Goal: Information Seeking & Learning: Learn about a topic

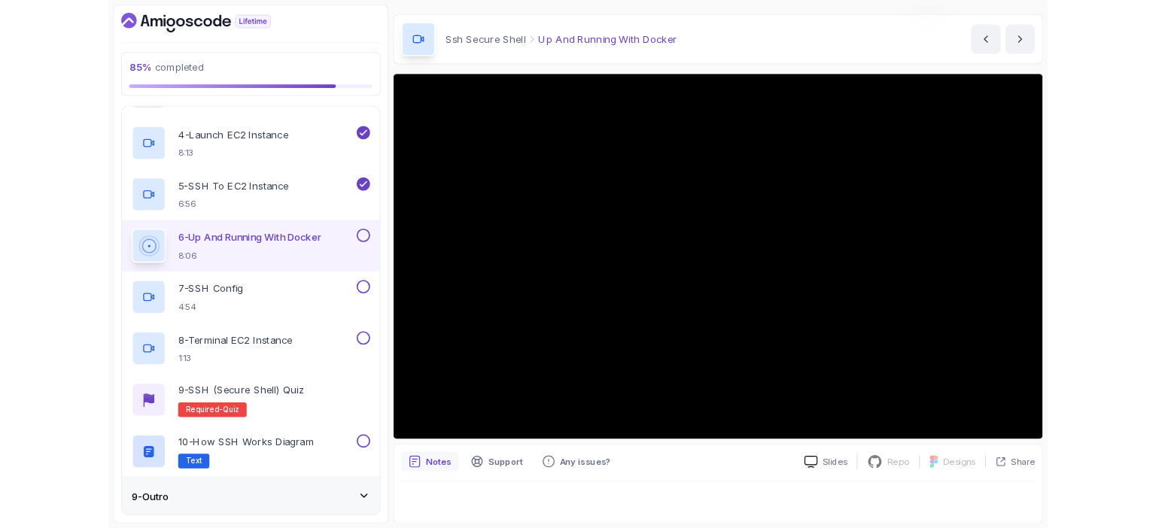
scroll to position [84, 0]
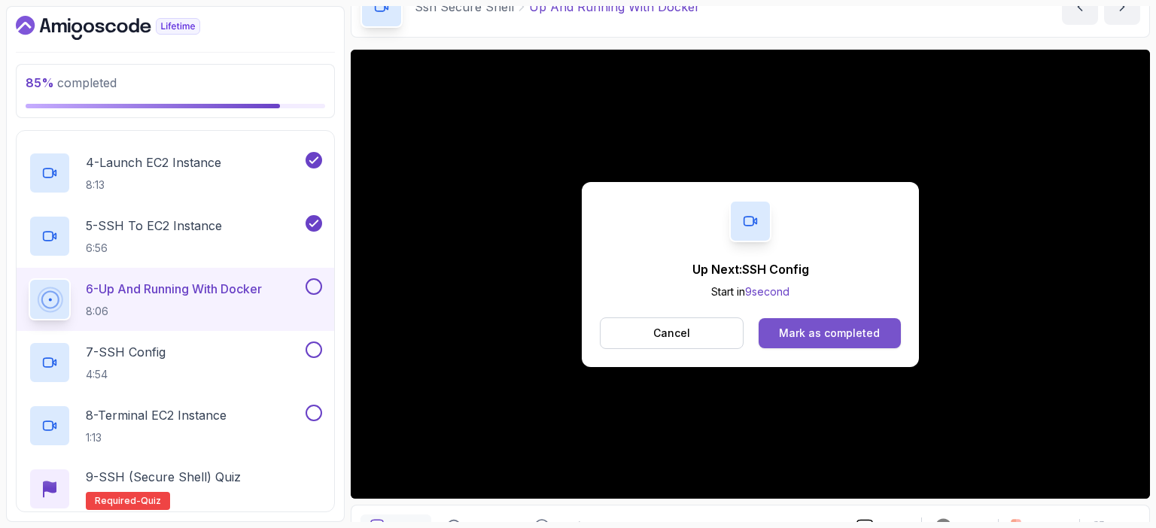
click at [818, 333] on div "Mark as completed" at bounding box center [829, 333] width 101 height 15
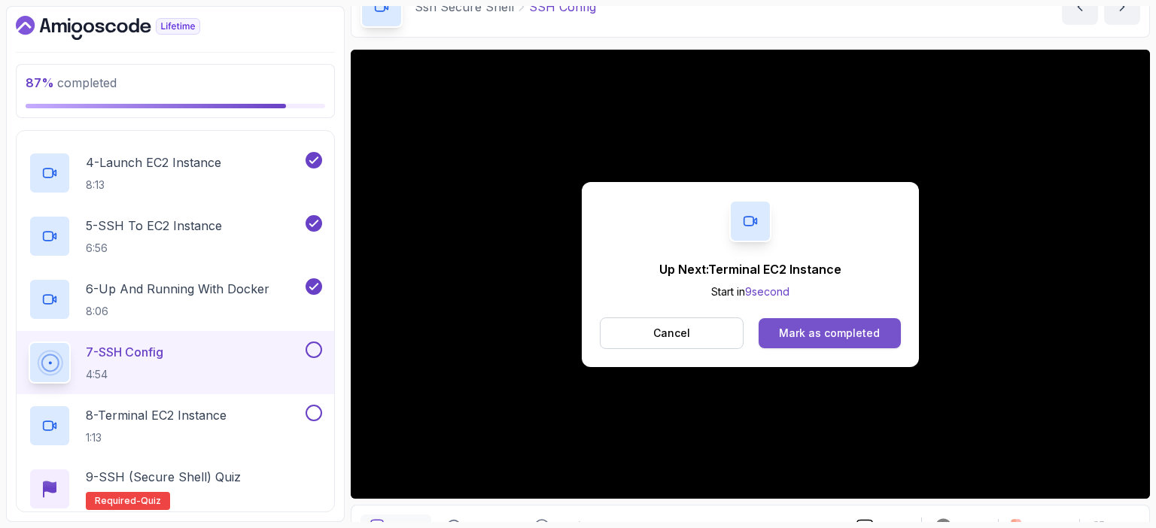
click at [848, 329] on div "Mark as completed" at bounding box center [829, 333] width 101 height 15
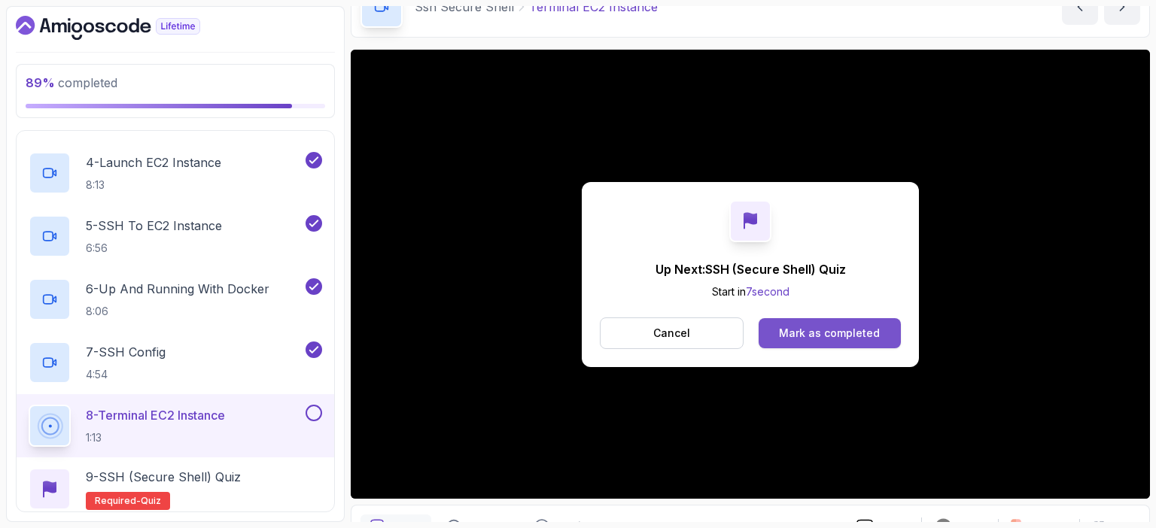
click at [851, 330] on div "Mark as completed" at bounding box center [829, 333] width 101 height 15
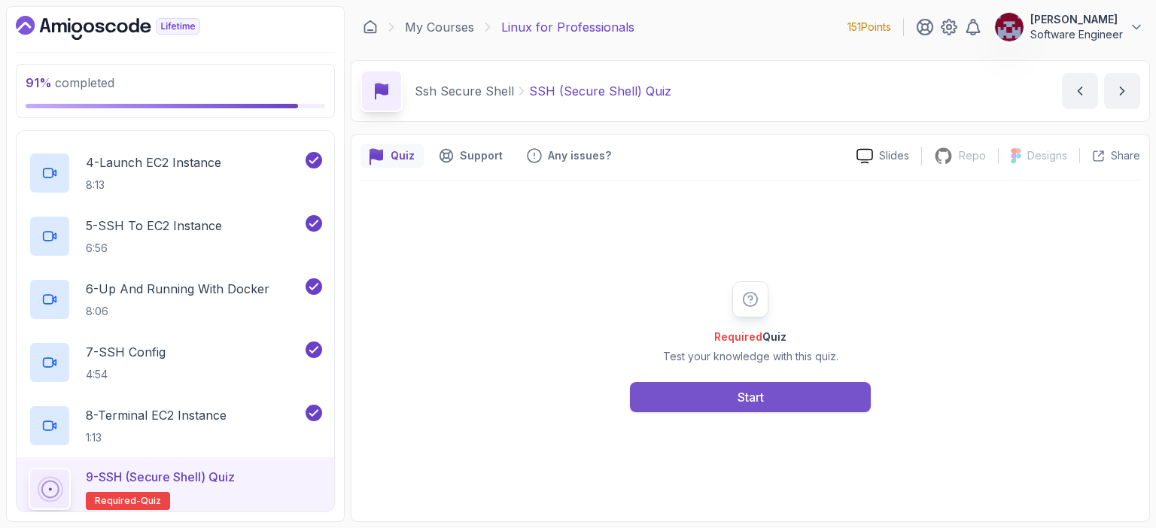
click at [747, 396] on div "Start" at bounding box center [751, 397] width 26 height 18
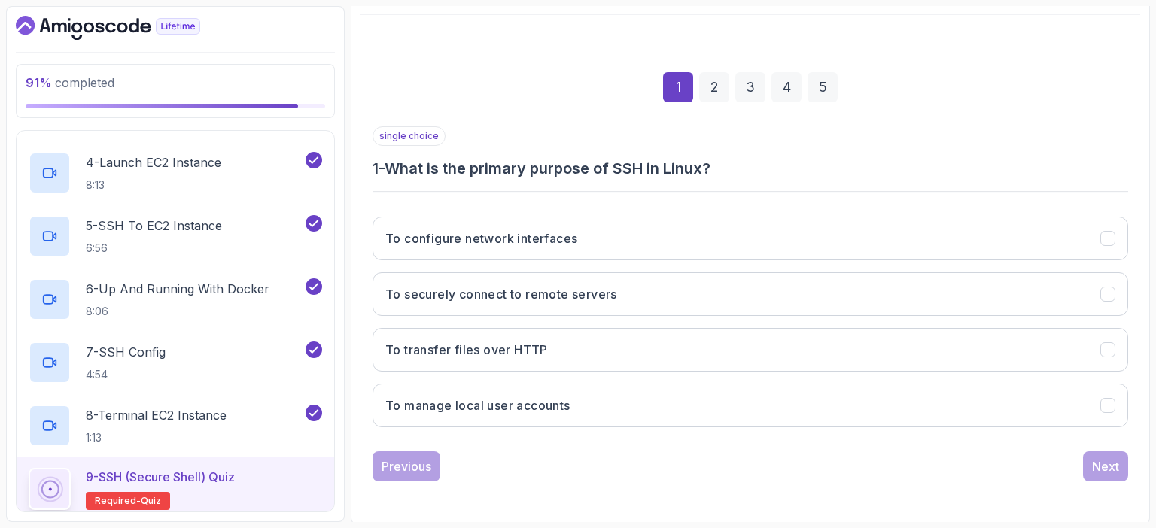
scroll to position [166, 0]
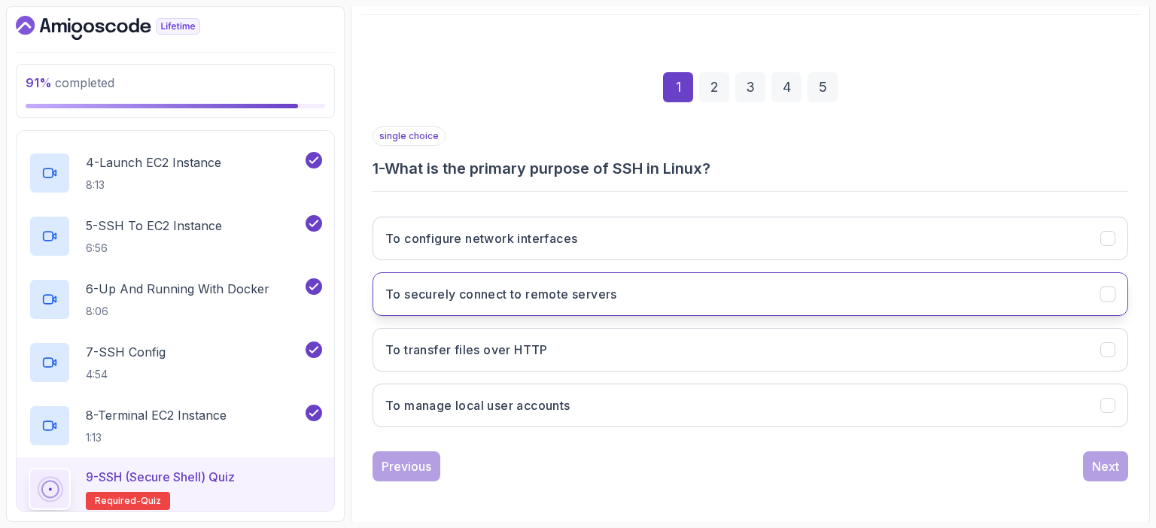
click at [532, 285] on h3 "To securely connect to remote servers" at bounding box center [501, 294] width 232 height 18
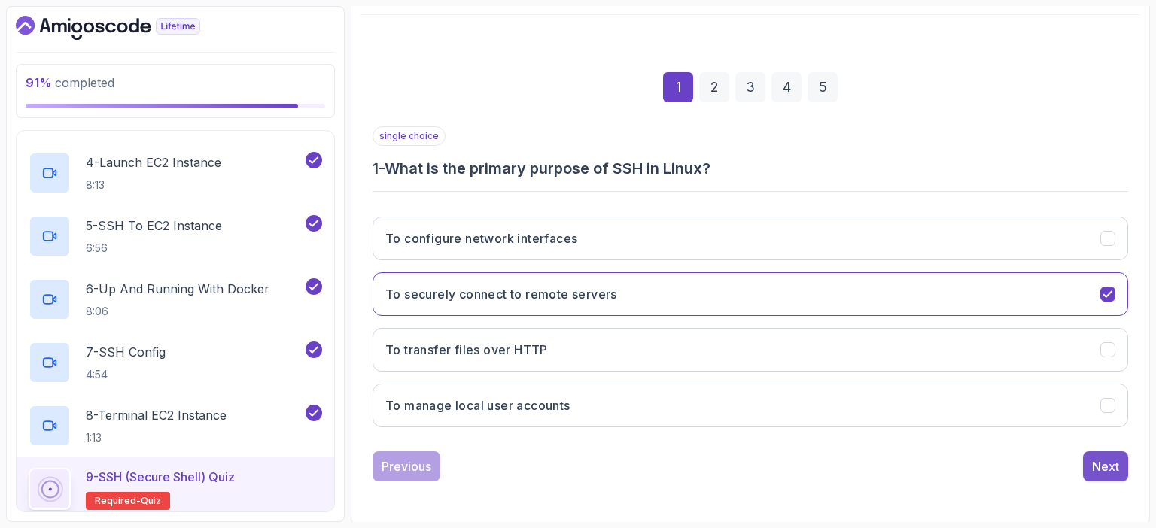
click at [1122, 464] on button "Next" at bounding box center [1105, 467] width 45 height 30
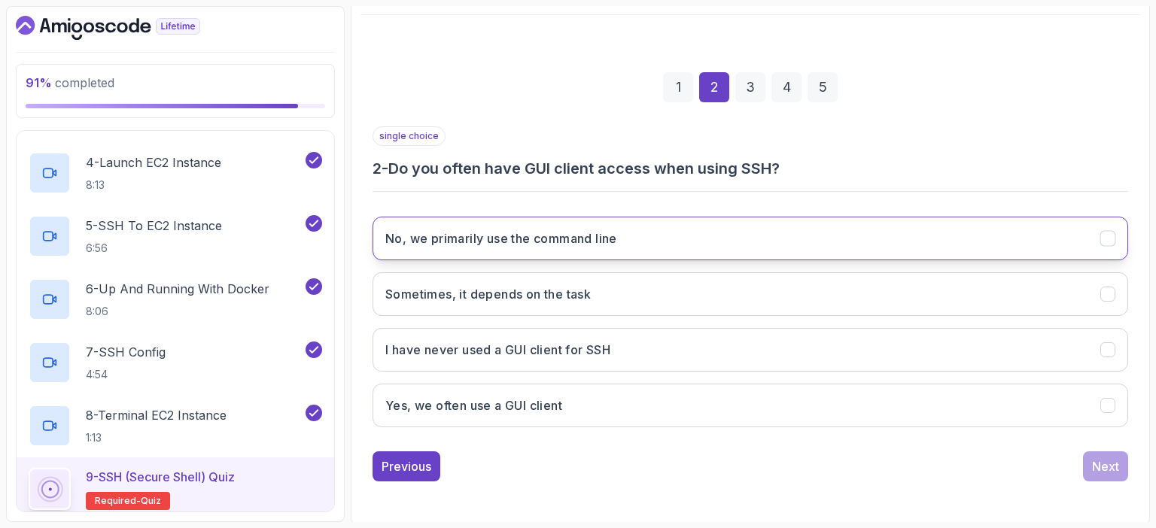
click at [464, 241] on h3 "No, we primarily use the command line" at bounding box center [501, 239] width 232 height 18
click at [1107, 467] on div "Next" at bounding box center [1105, 467] width 27 height 18
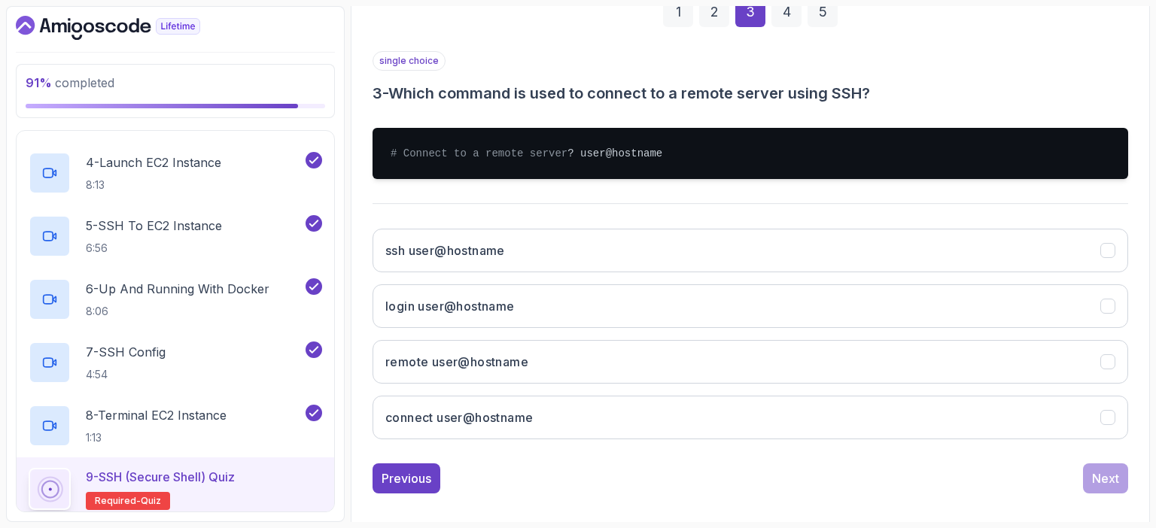
scroll to position [241, 0]
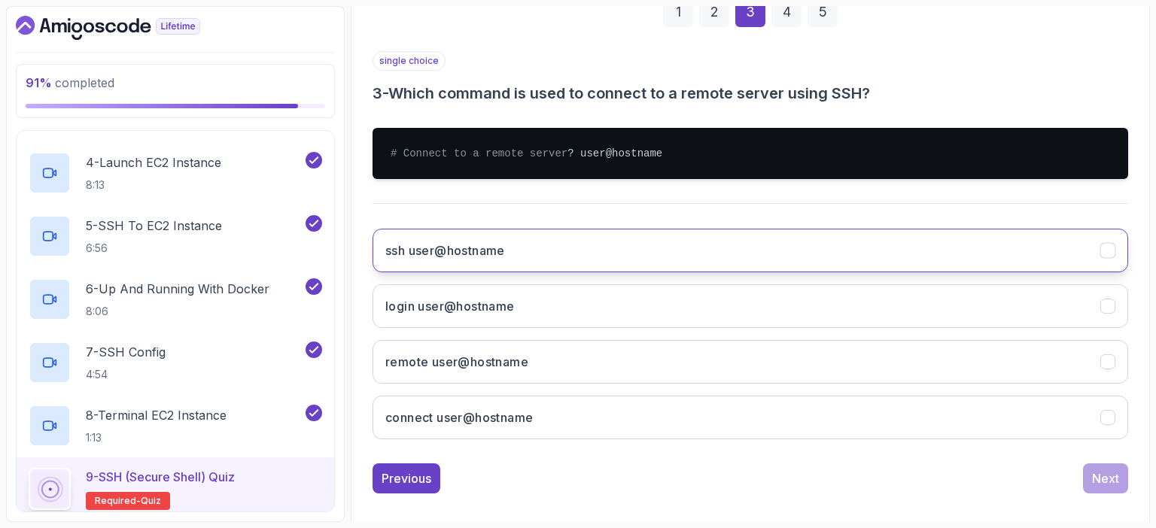
click at [621, 264] on button "ssh user@hostname" at bounding box center [751, 251] width 756 height 44
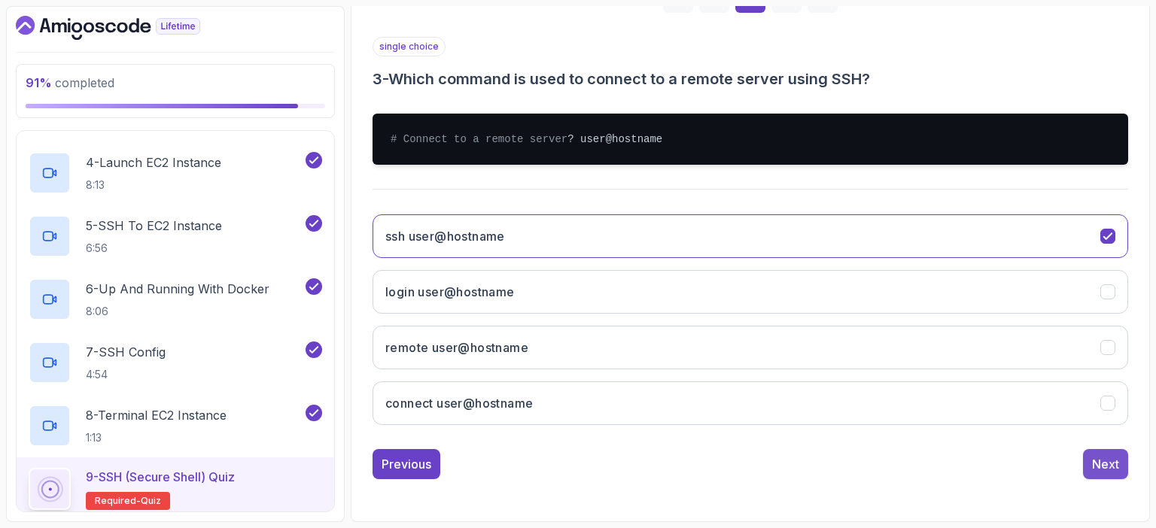
click at [1107, 464] on div "Next" at bounding box center [1105, 464] width 27 height 18
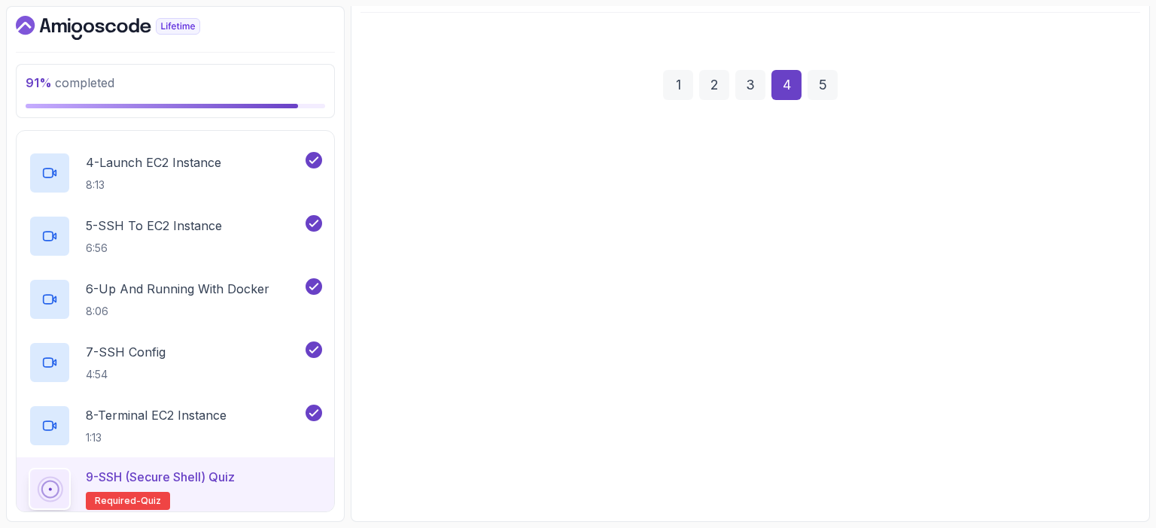
scroll to position [166, 0]
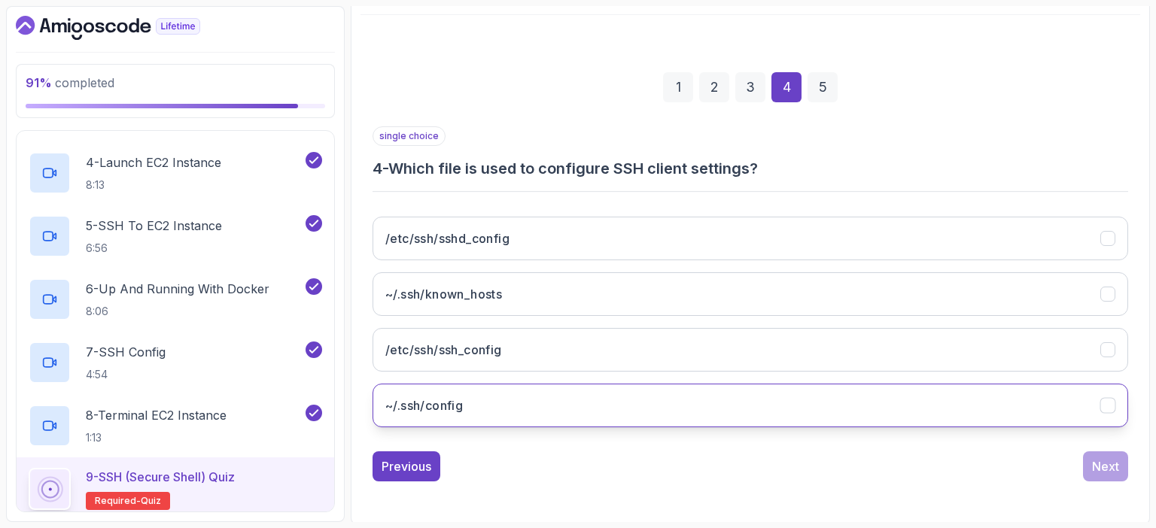
click at [448, 405] on h3 "~/.ssh/config" at bounding box center [424, 406] width 78 height 18
click at [1101, 464] on div "Next" at bounding box center [1105, 467] width 27 height 18
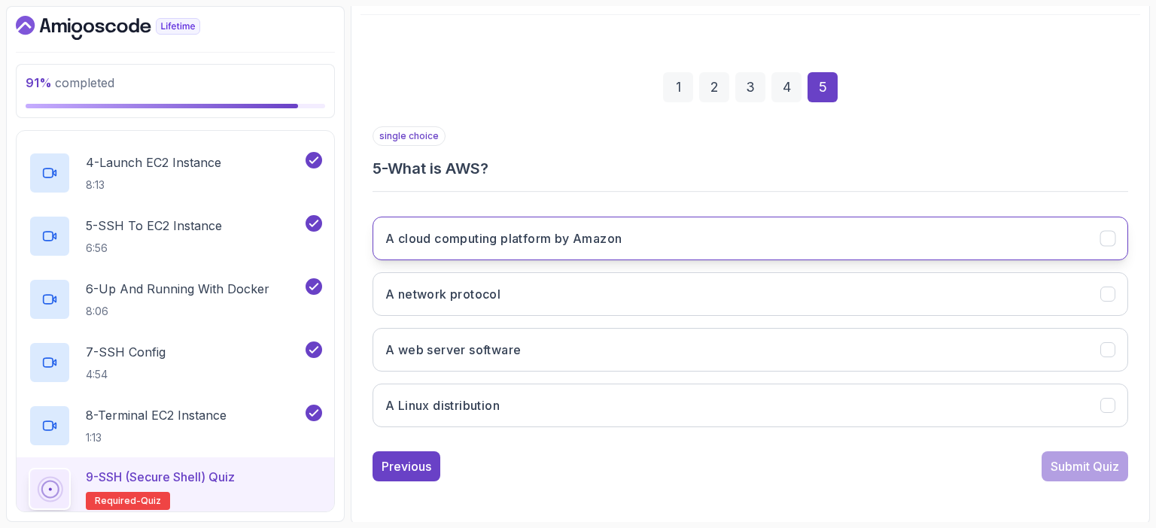
click at [562, 239] on h3 "A cloud computing platform by Amazon" at bounding box center [503, 239] width 236 height 18
click at [1096, 466] on div "Submit Quiz" at bounding box center [1085, 467] width 69 height 18
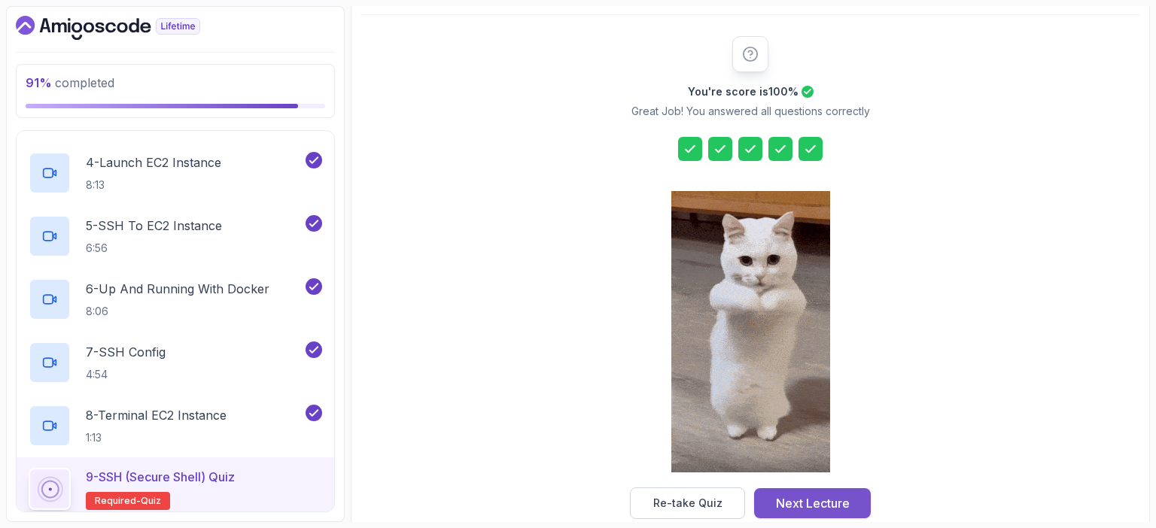
click at [820, 495] on div "Next Lecture" at bounding box center [813, 504] width 74 height 18
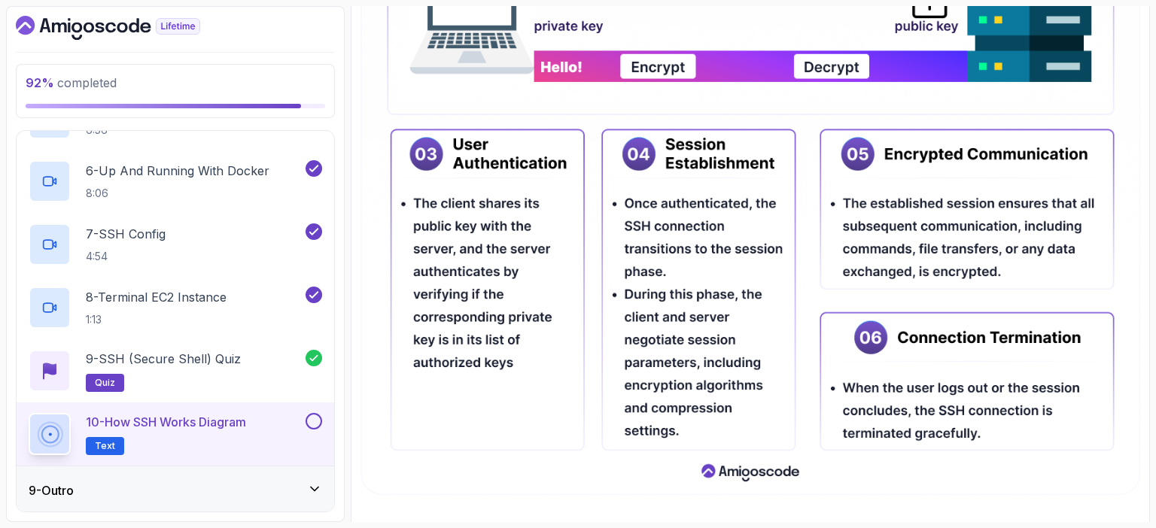
scroll to position [718, 0]
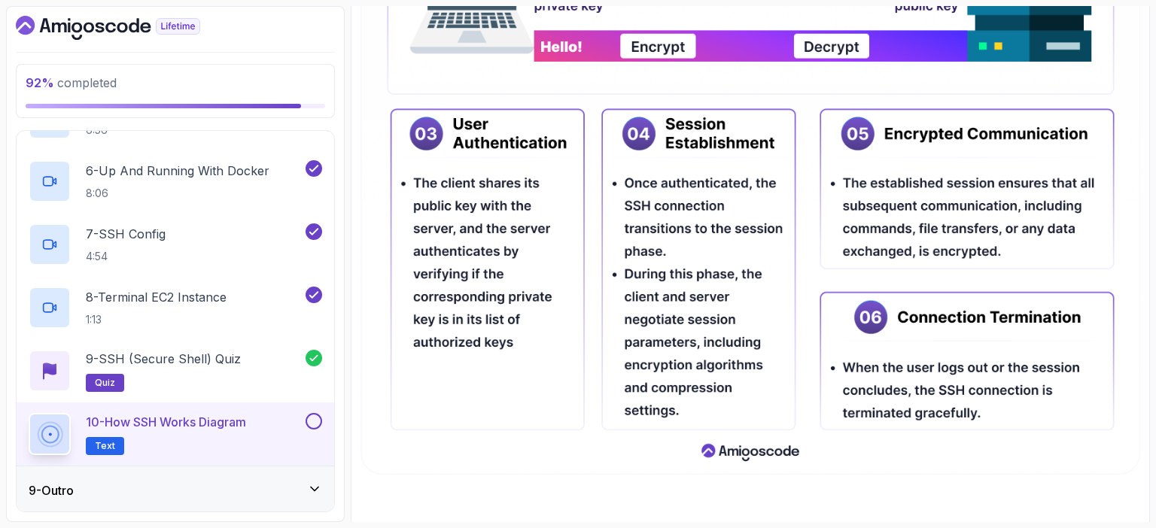
scroll to position [738, 0]
click at [229, 418] on p "10 - How SSH Works Diagram" at bounding box center [166, 422] width 160 height 18
click at [316, 421] on button at bounding box center [314, 421] width 17 height 17
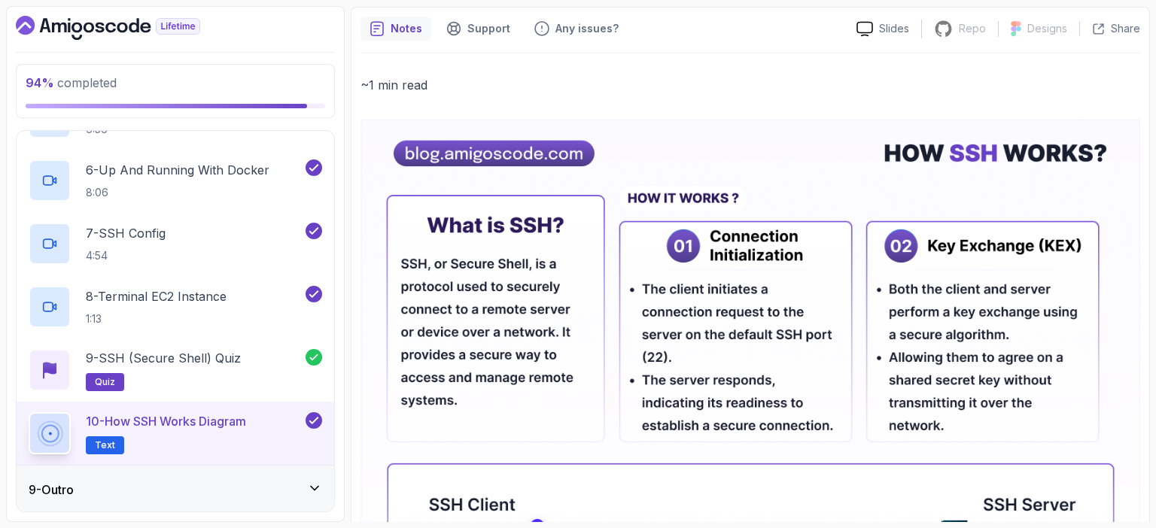
scroll to position [0, 0]
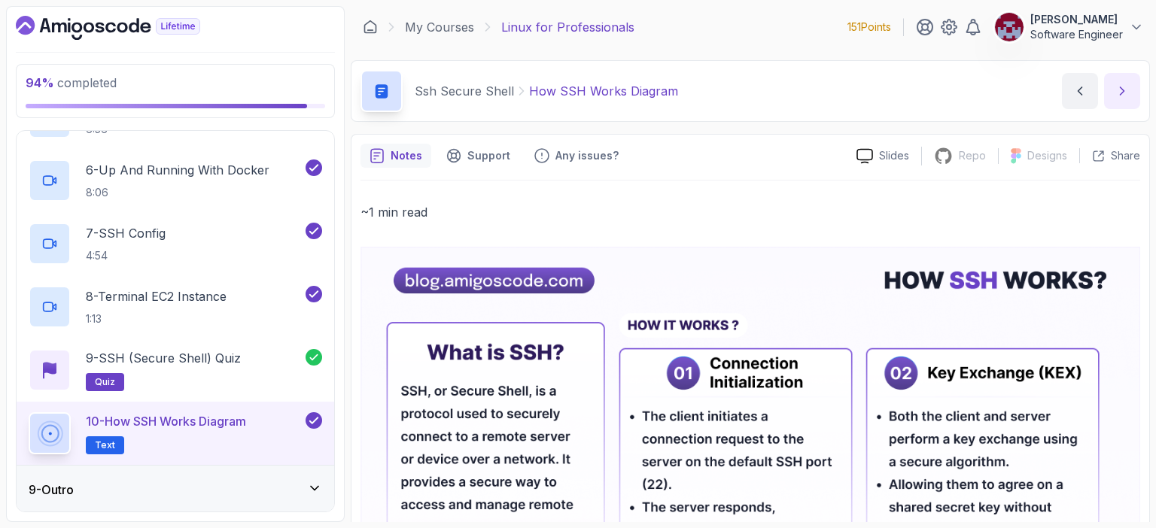
click at [1121, 88] on icon "next content" at bounding box center [1123, 91] width 4 height 8
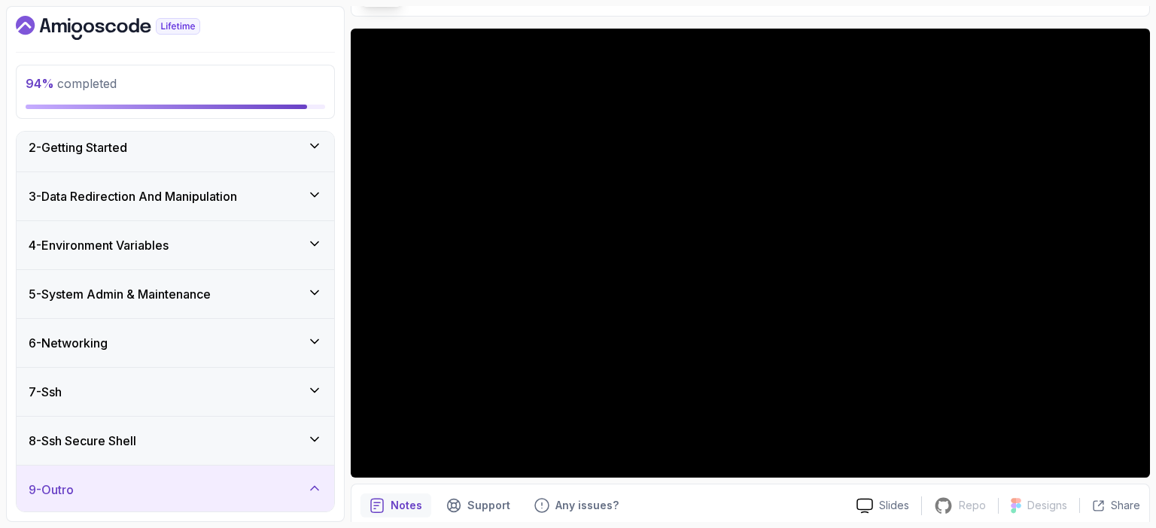
scroll to position [105, 0]
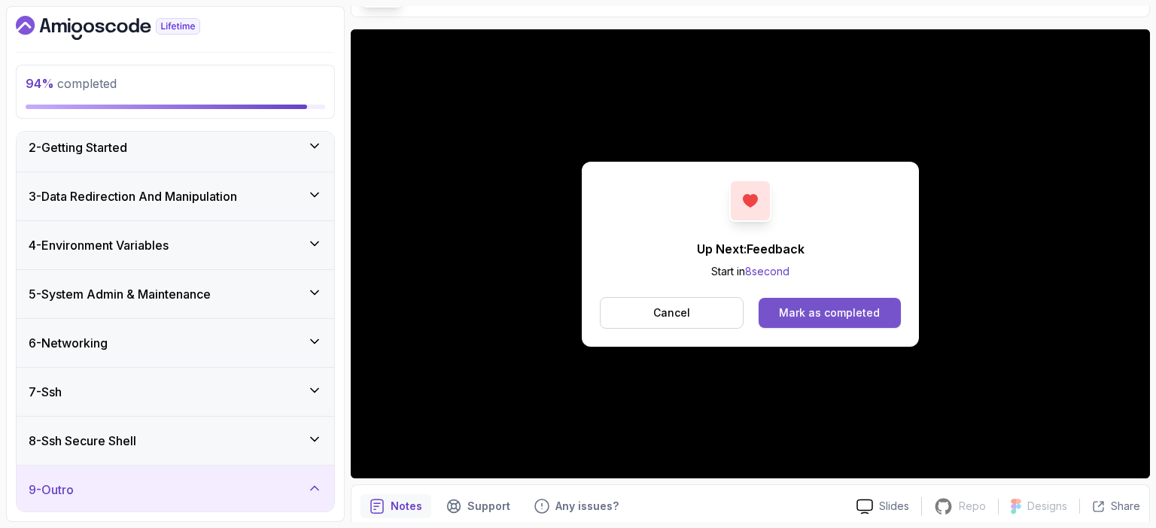
click at [825, 314] on div "Mark as completed" at bounding box center [829, 313] width 101 height 15
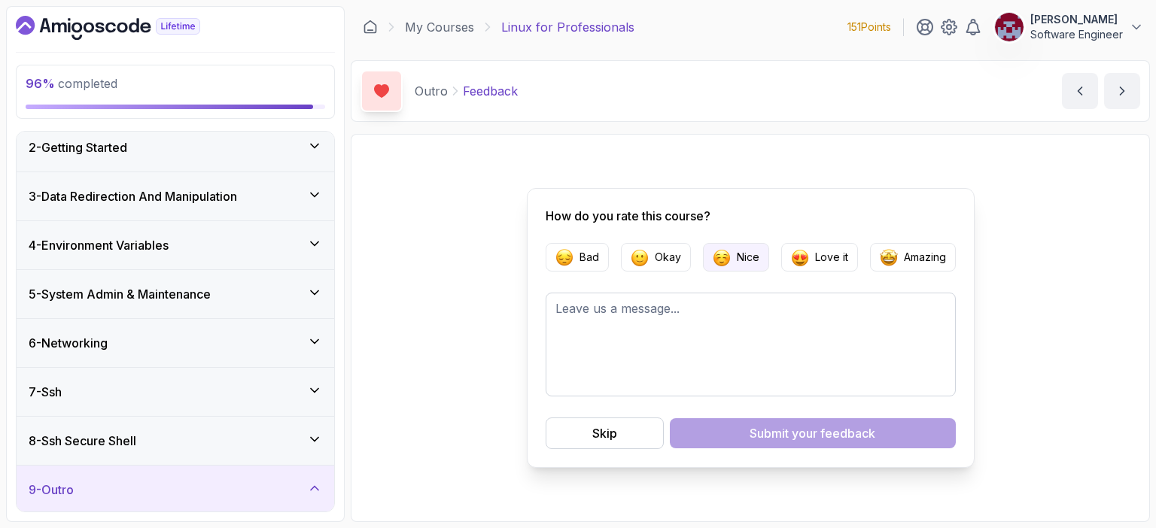
click at [737, 260] on p "Nice" at bounding box center [748, 257] width 23 height 15
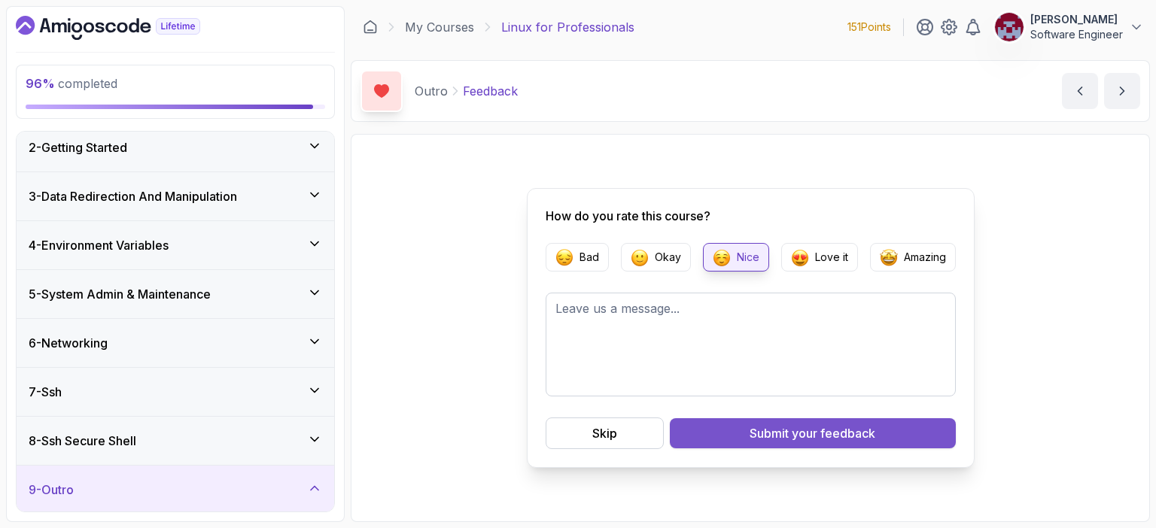
click at [784, 434] on div "Submit your feedback" at bounding box center [813, 434] width 126 height 18
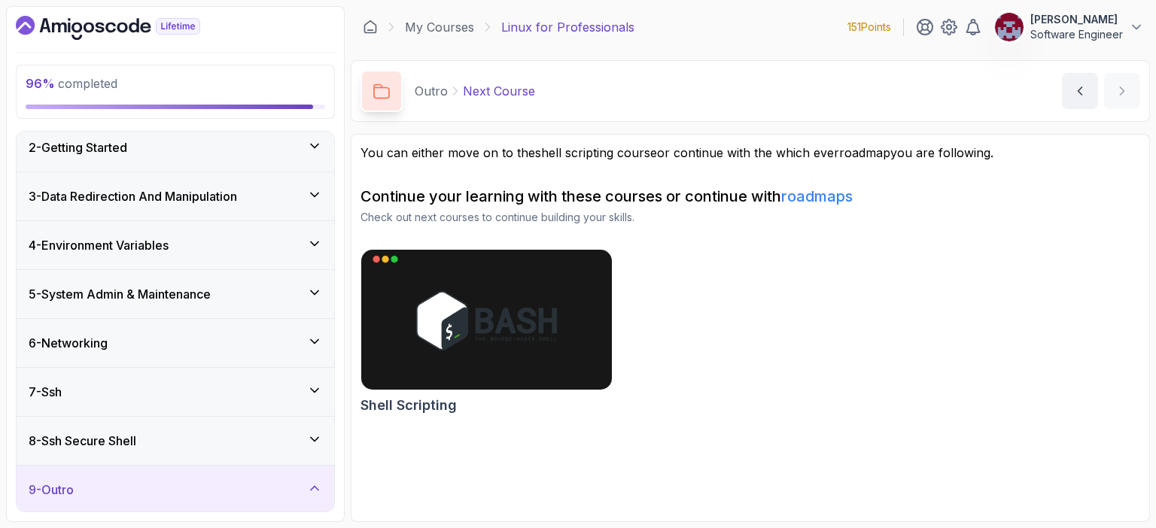
click at [823, 196] on link "roadmaps" at bounding box center [817, 196] width 72 height 18
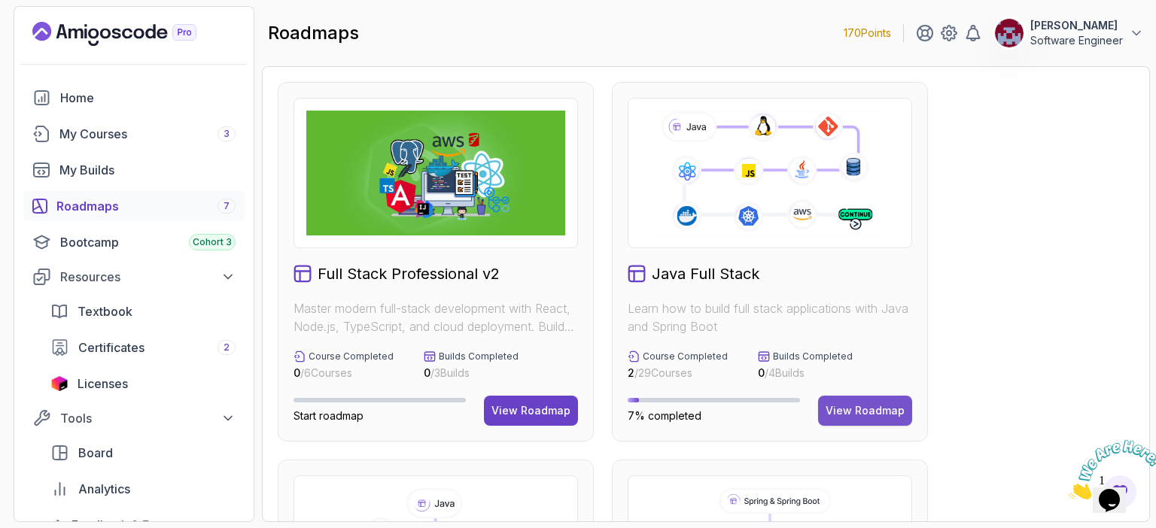
click at [846, 409] on div "View Roadmap" at bounding box center [865, 410] width 79 height 15
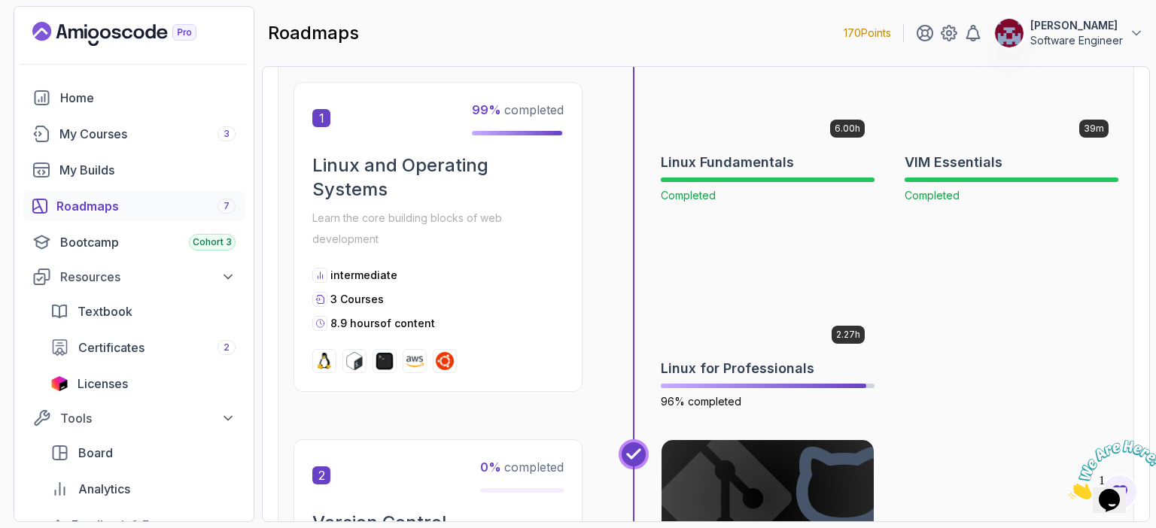
scroll to position [361, 0]
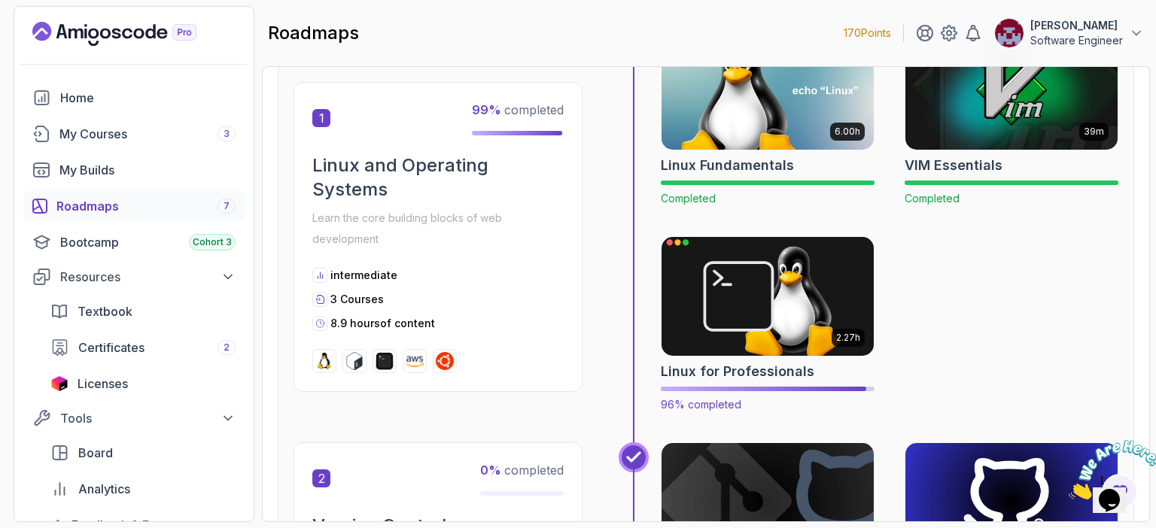
click at [759, 308] on img at bounding box center [767, 296] width 223 height 125
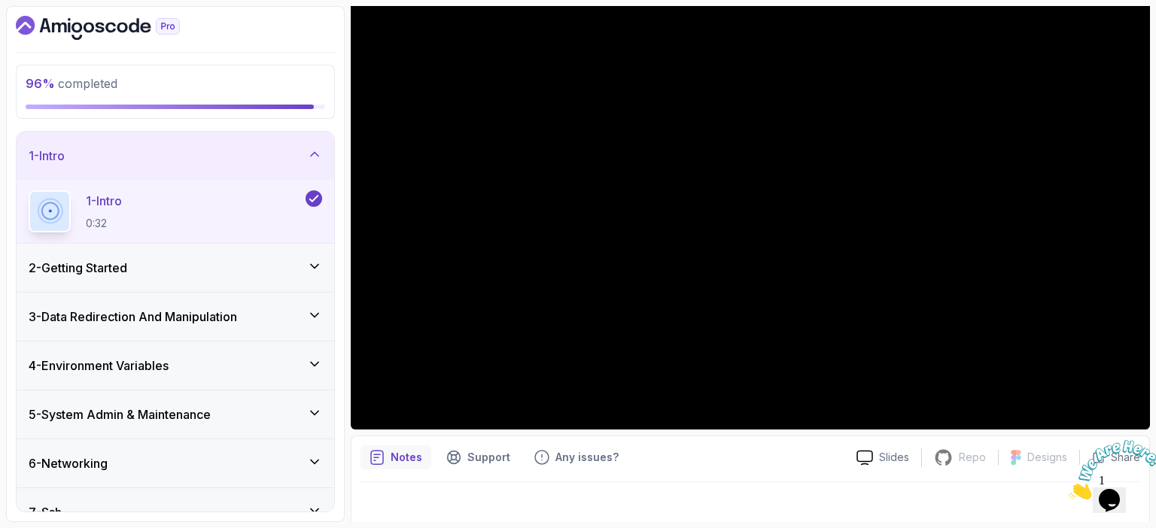
scroll to position [150, 0]
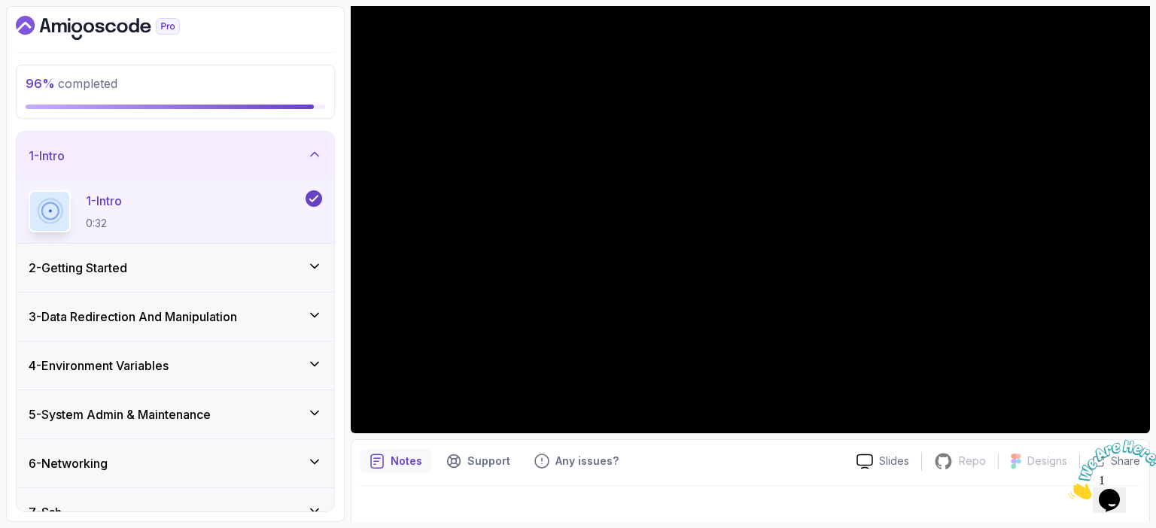
click at [314, 154] on icon at bounding box center [314, 154] width 15 height 15
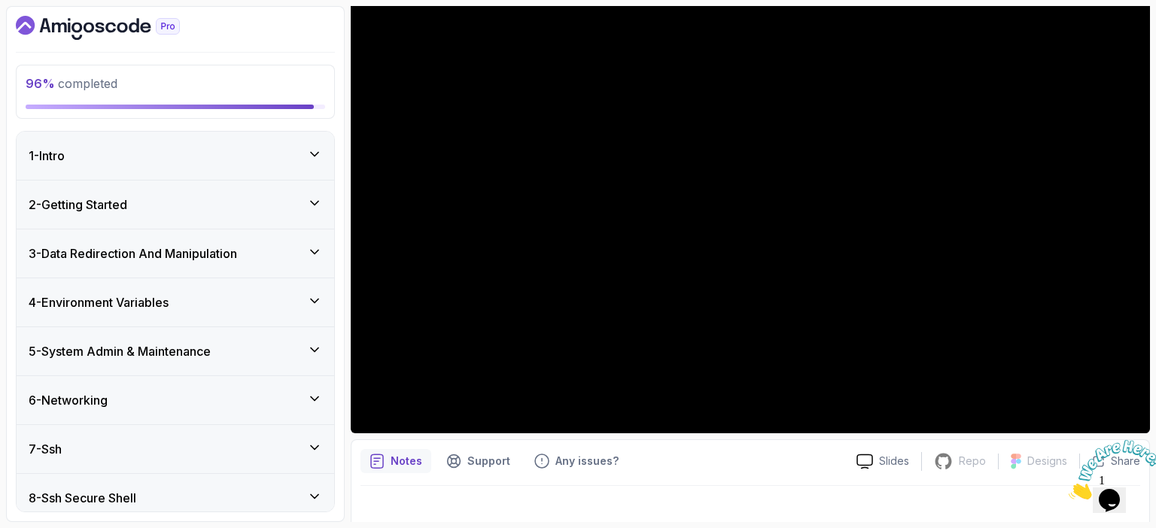
click at [317, 193] on div "2 - Getting Started" at bounding box center [176, 205] width 318 height 48
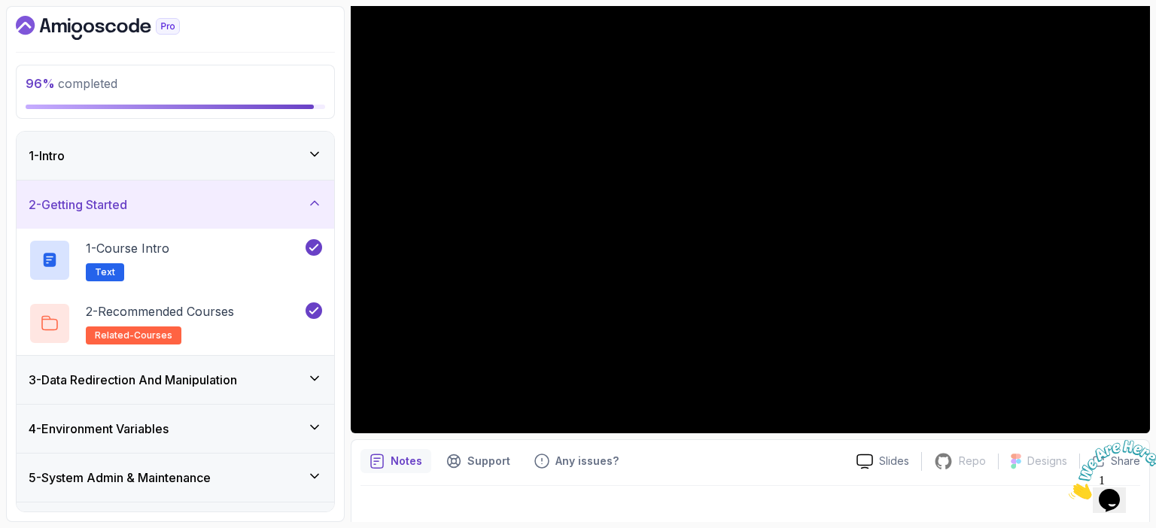
click at [315, 201] on icon at bounding box center [315, 203] width 8 height 4
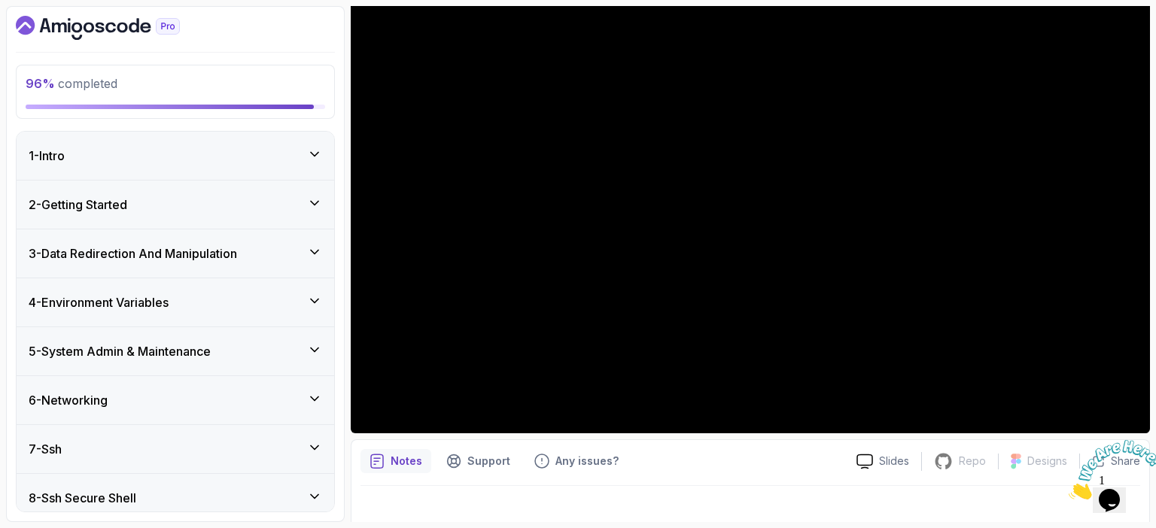
click at [314, 250] on icon at bounding box center [314, 252] width 15 height 15
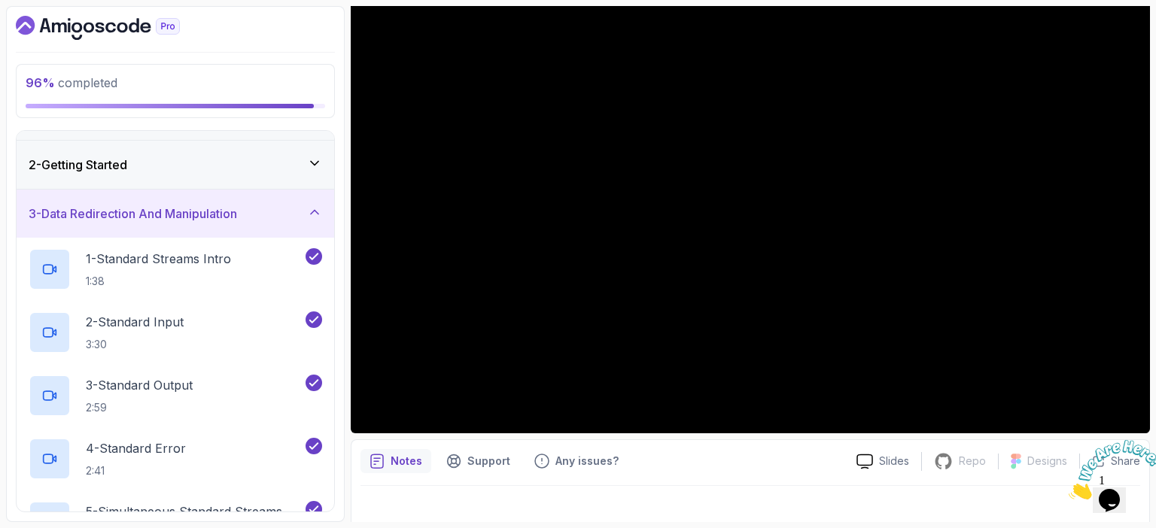
scroll to position [41, 0]
click at [312, 209] on icon at bounding box center [314, 210] width 15 height 15
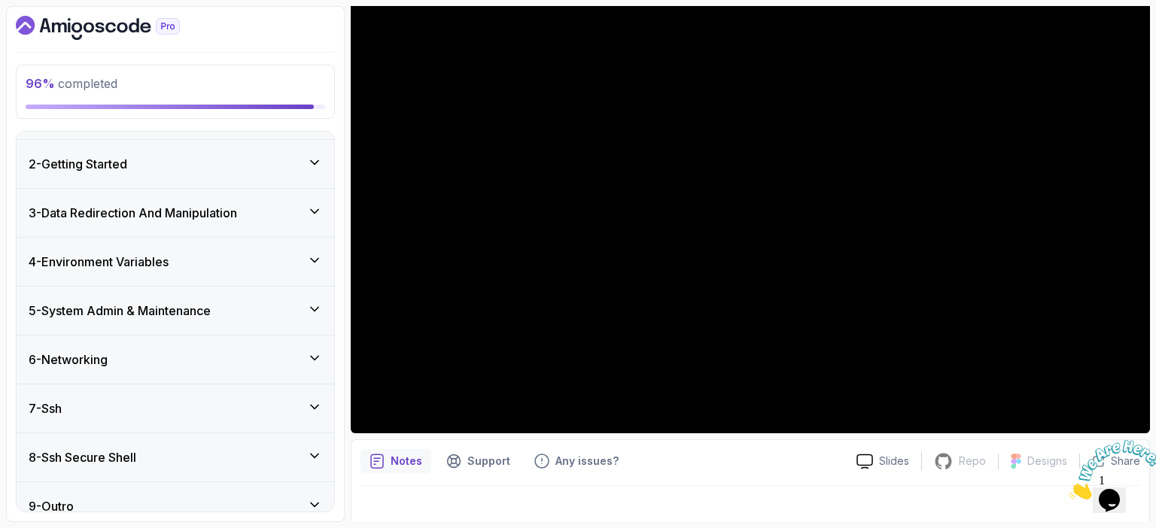
click at [313, 255] on icon at bounding box center [314, 260] width 15 height 15
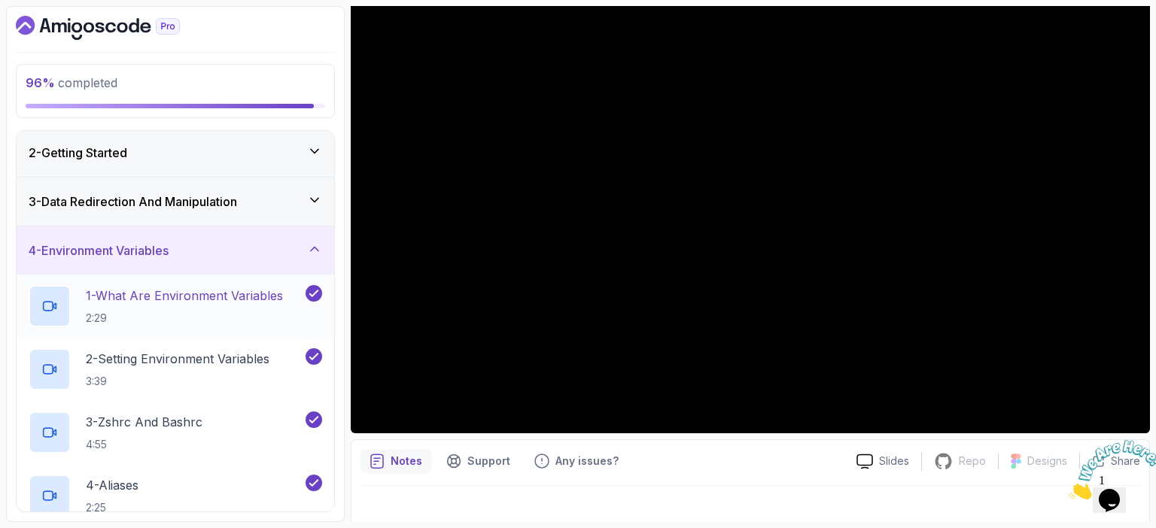
scroll to position [50, 0]
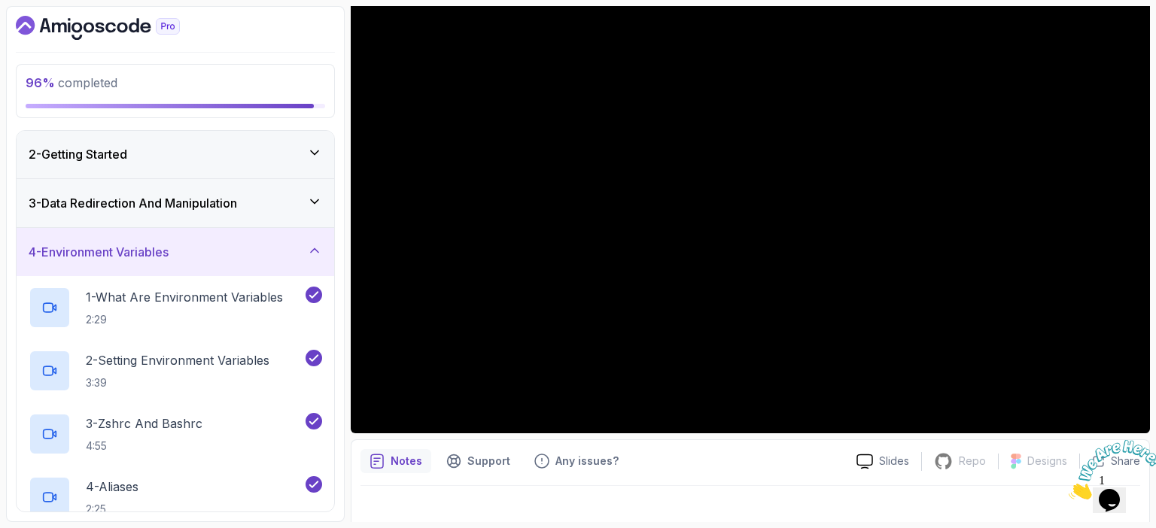
click at [317, 250] on icon at bounding box center [315, 251] width 8 height 4
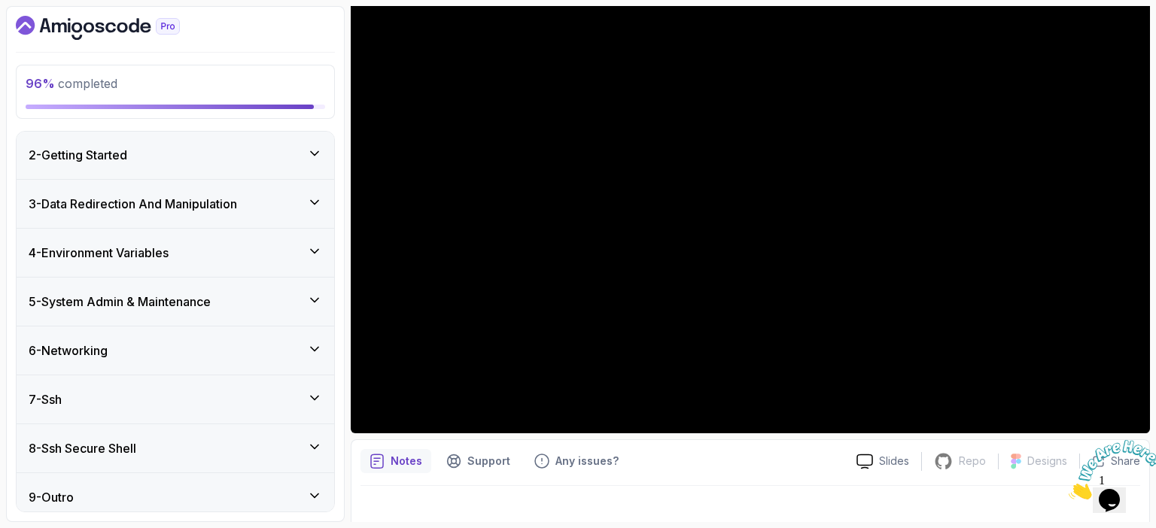
click at [314, 295] on icon at bounding box center [314, 300] width 15 height 15
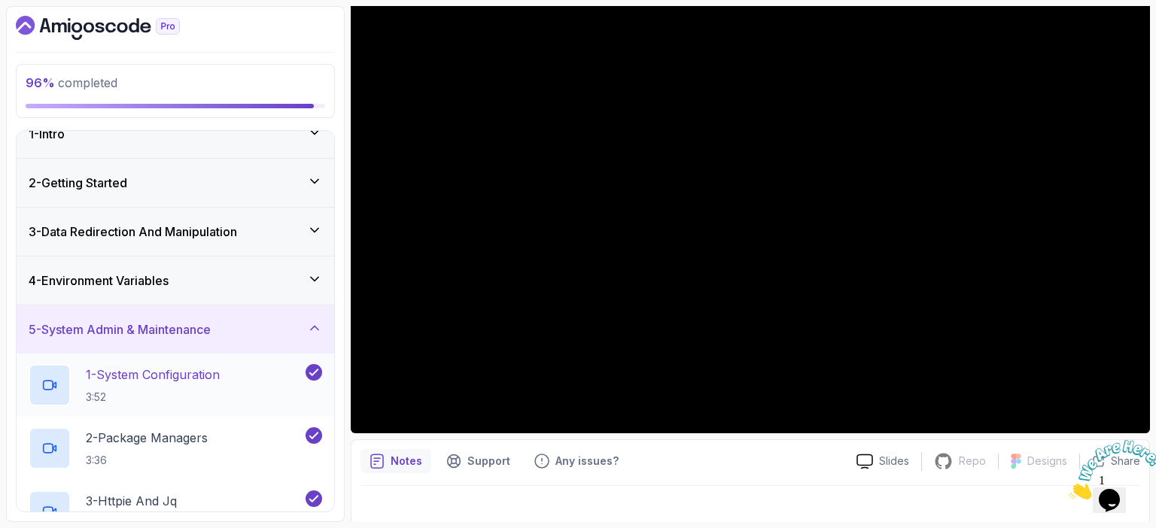
scroll to position [21, 0]
click at [313, 328] on icon at bounding box center [314, 328] width 15 height 15
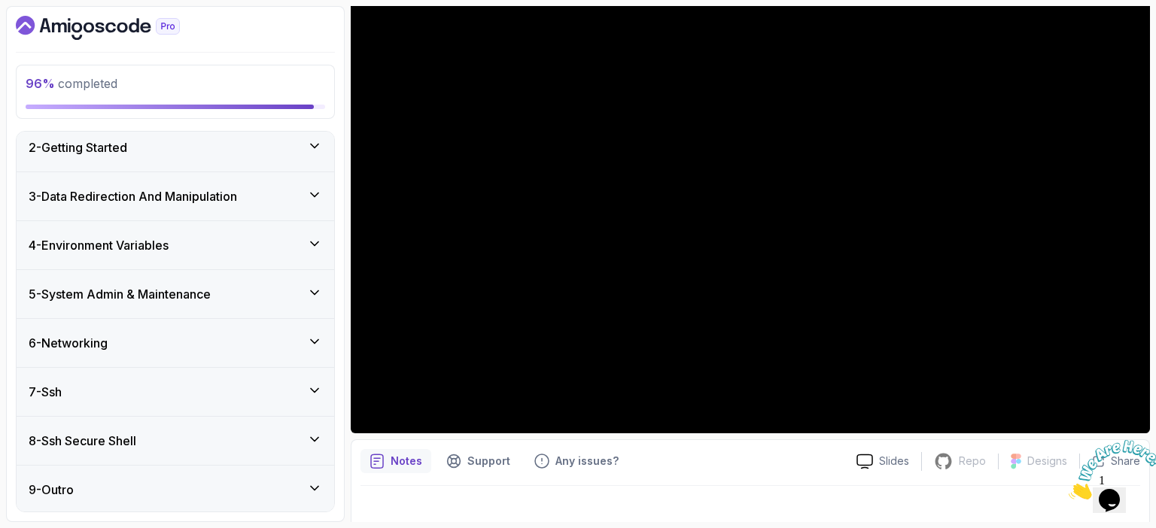
scroll to position [54, 0]
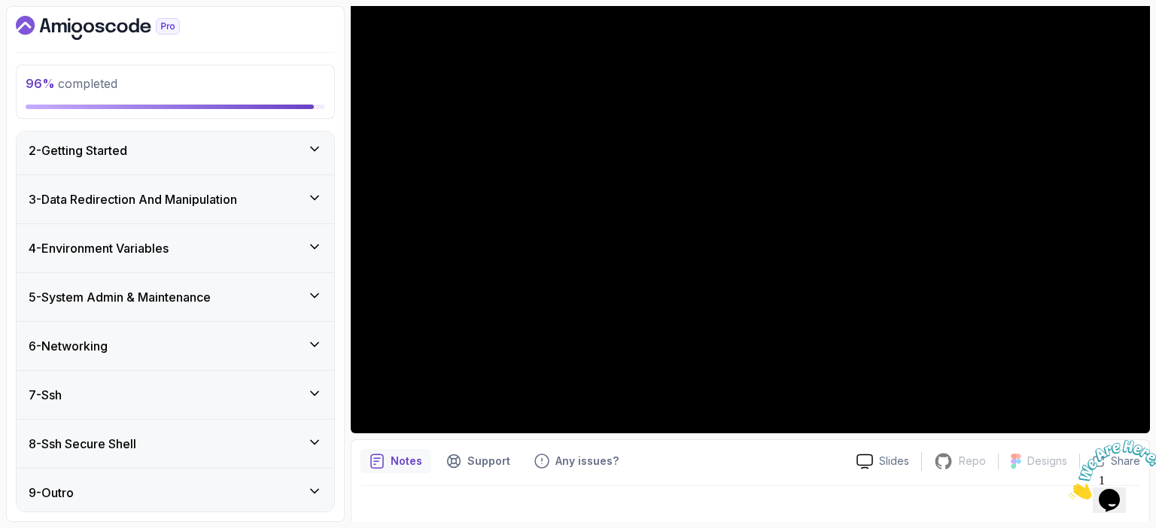
click at [321, 288] on icon at bounding box center [314, 295] width 15 height 15
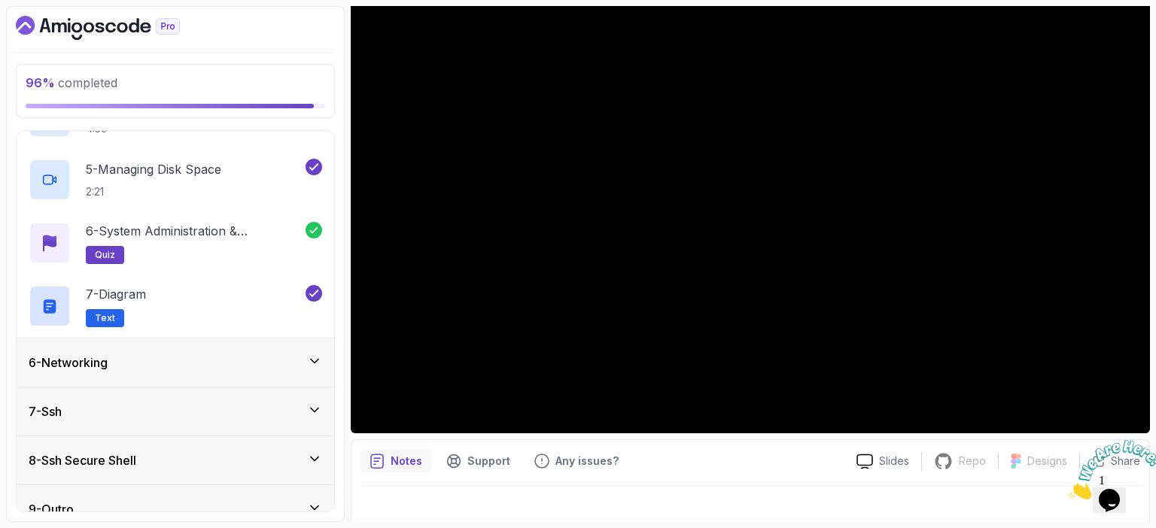
scroll to position [478, 0]
click at [312, 367] on icon at bounding box center [314, 362] width 15 height 15
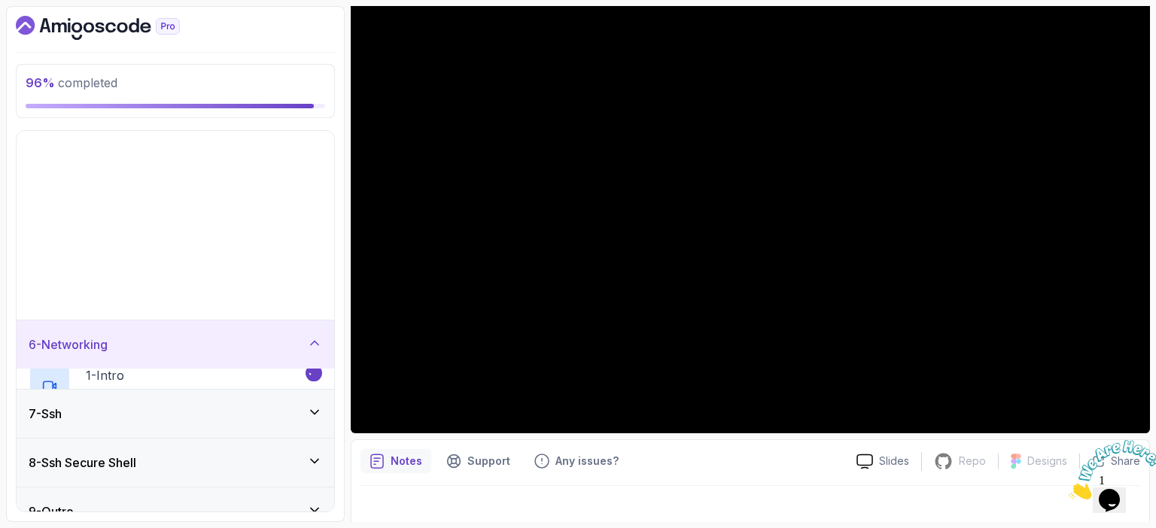
scroll to position [57, 0]
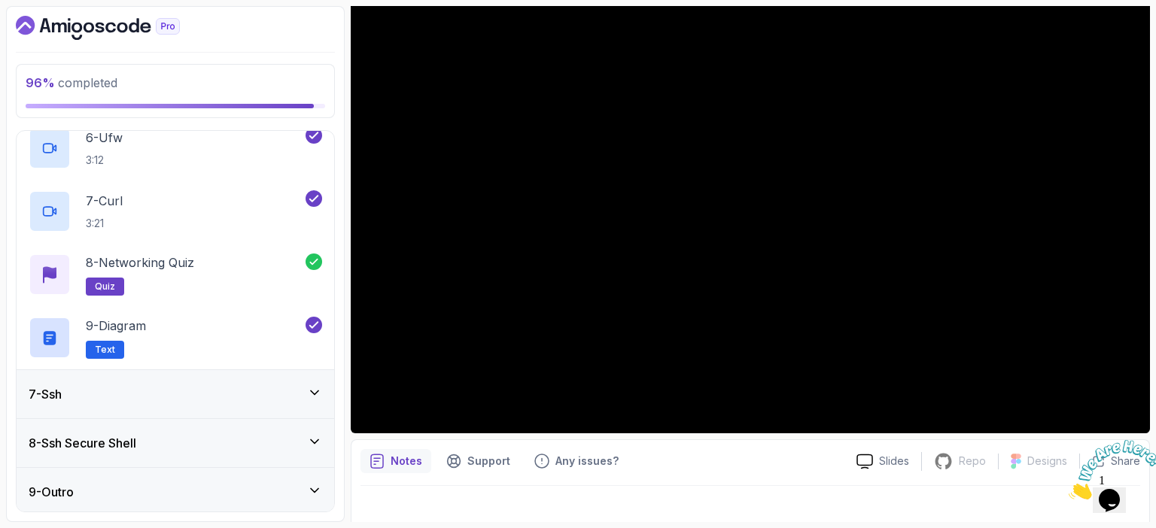
click at [315, 390] on icon at bounding box center [314, 392] width 15 height 15
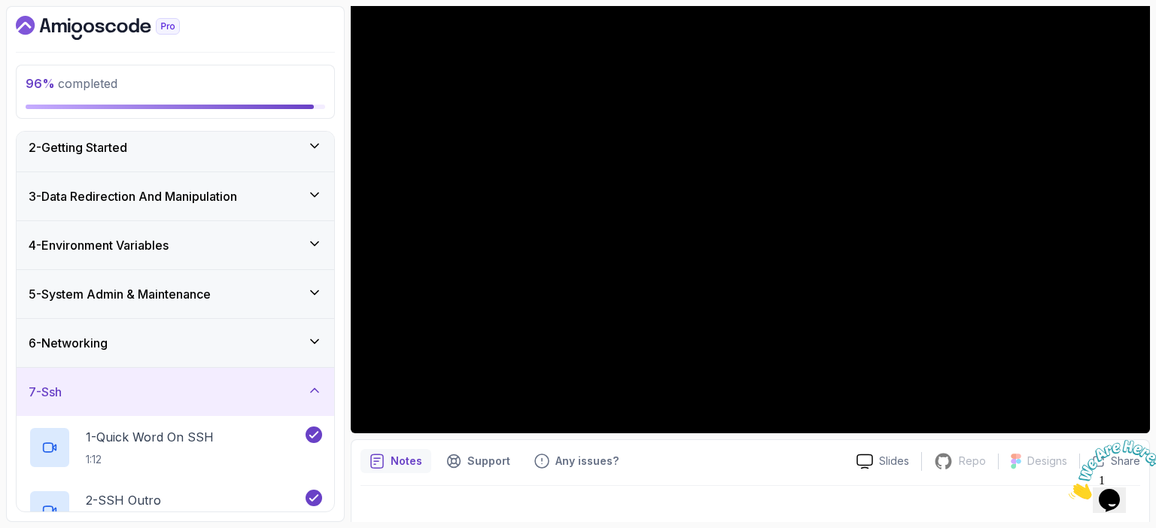
scroll to position [184, 0]
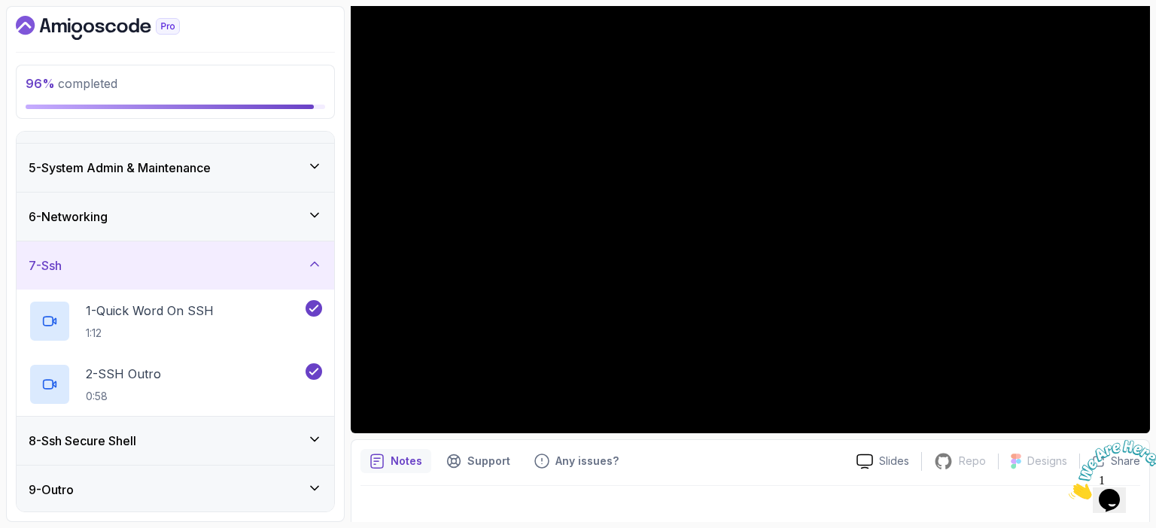
click at [314, 434] on icon at bounding box center [314, 439] width 15 height 15
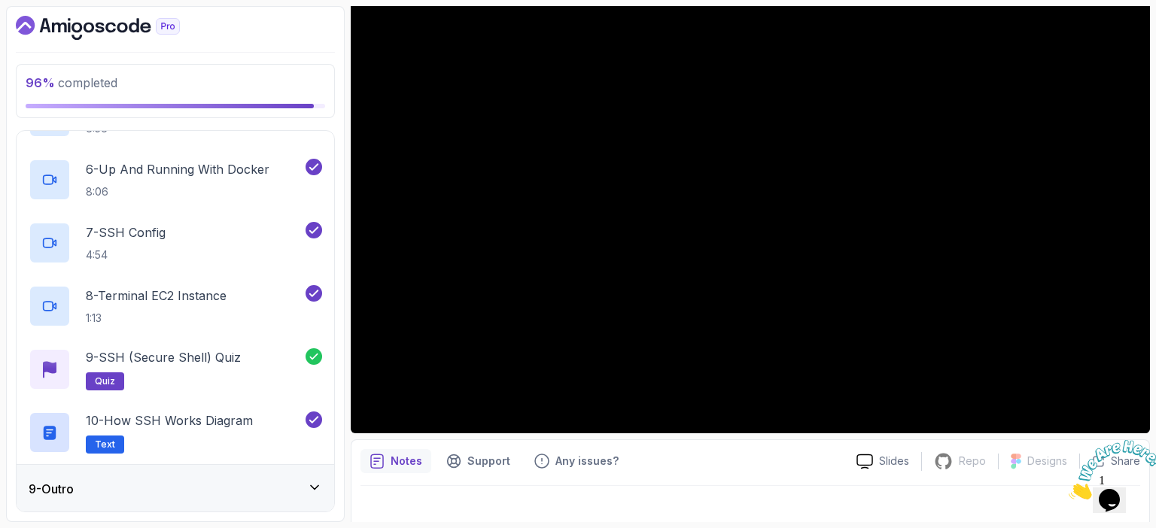
scroll to position [688, 0]
click at [317, 483] on icon at bounding box center [314, 489] width 15 height 15
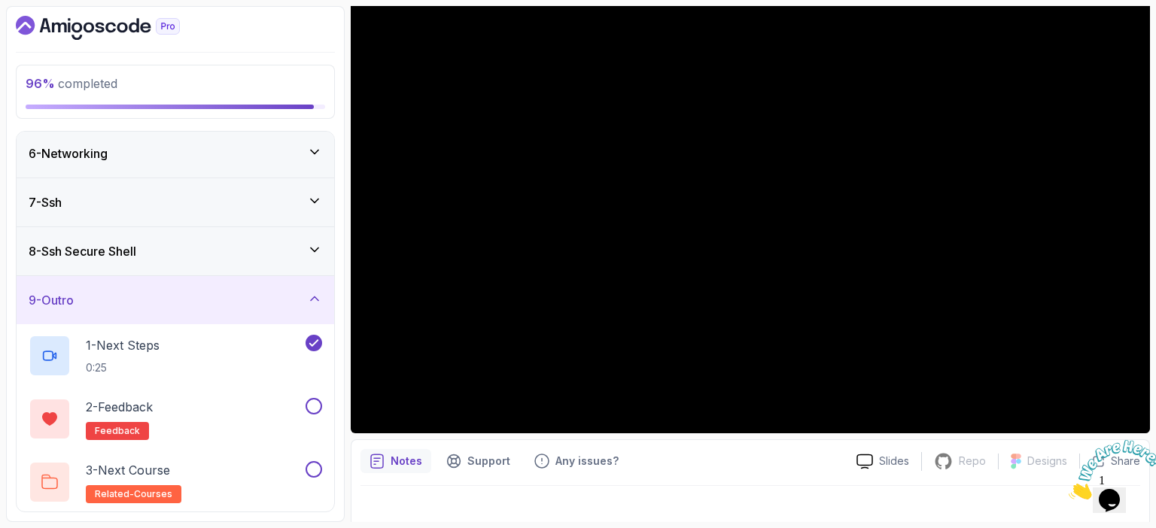
scroll to position [247, 0]
click at [251, 416] on div "2 - Feedback feedback" at bounding box center [166, 419] width 274 height 42
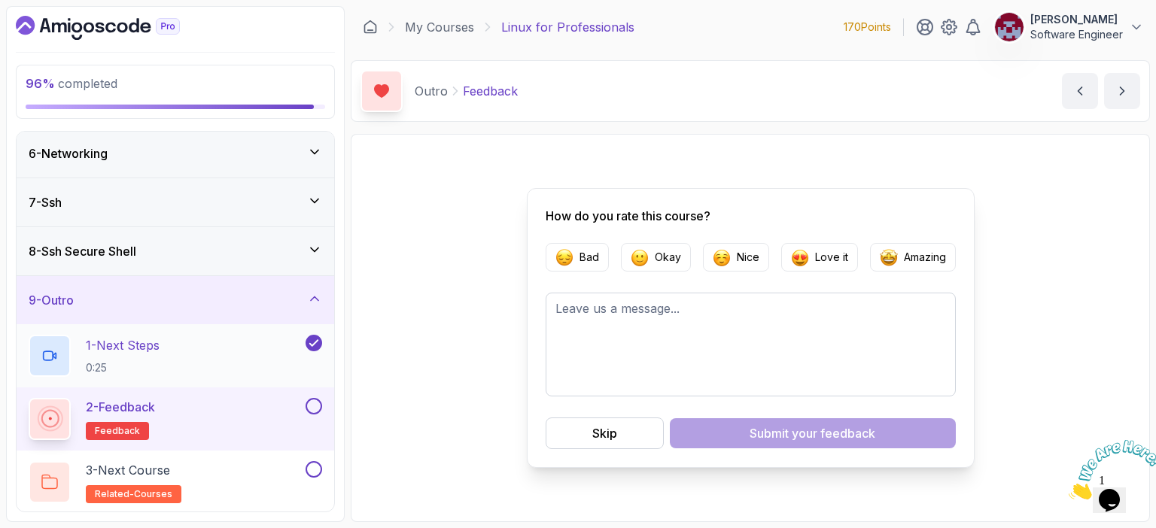
click at [315, 350] on button "1 - Next Steps 0:25" at bounding box center [176, 356] width 294 height 42
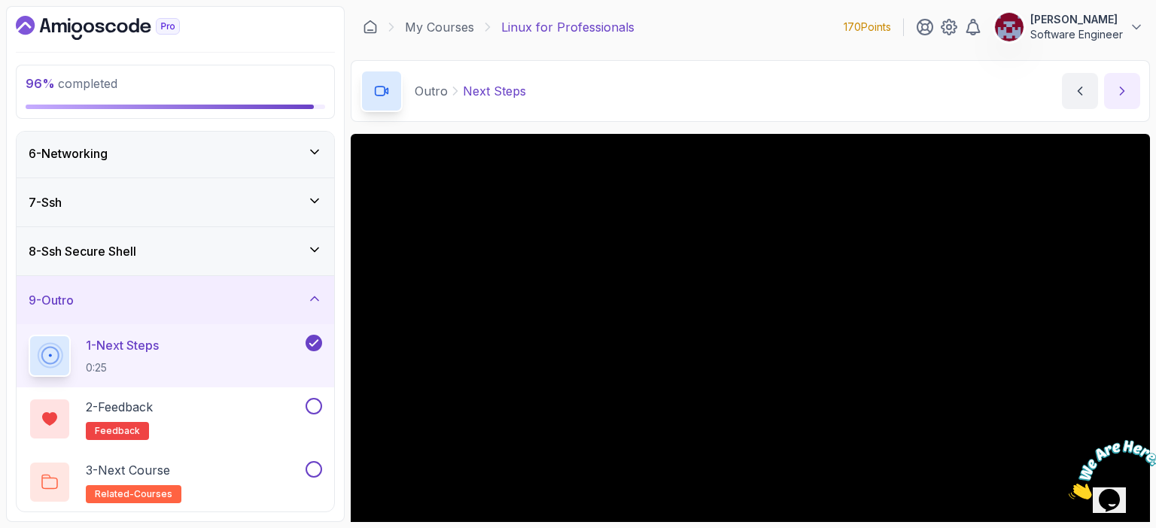
click at [1125, 88] on icon "next content" at bounding box center [1122, 91] width 15 height 15
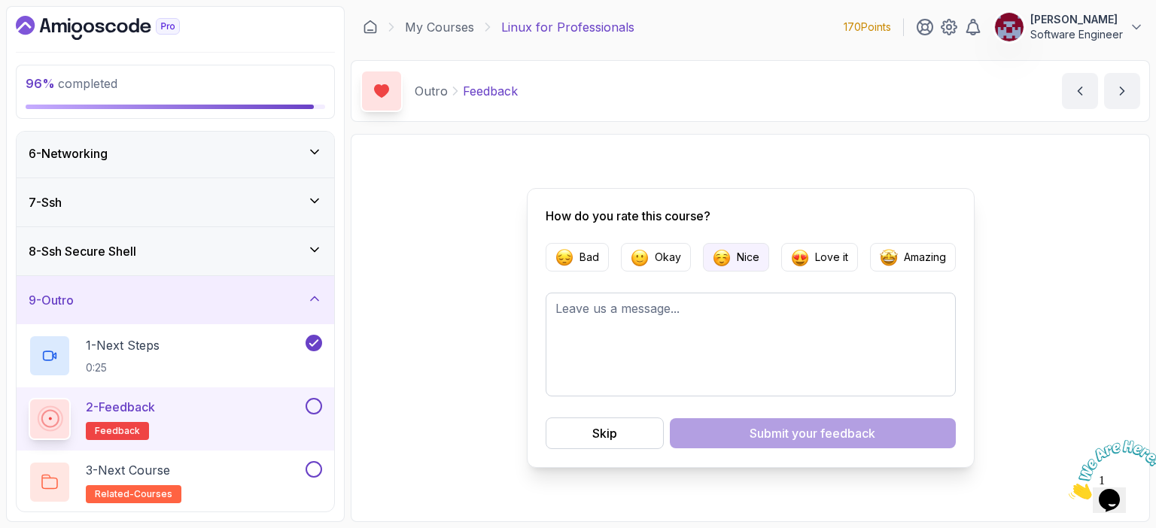
click at [747, 261] on p "Nice" at bounding box center [748, 257] width 23 height 15
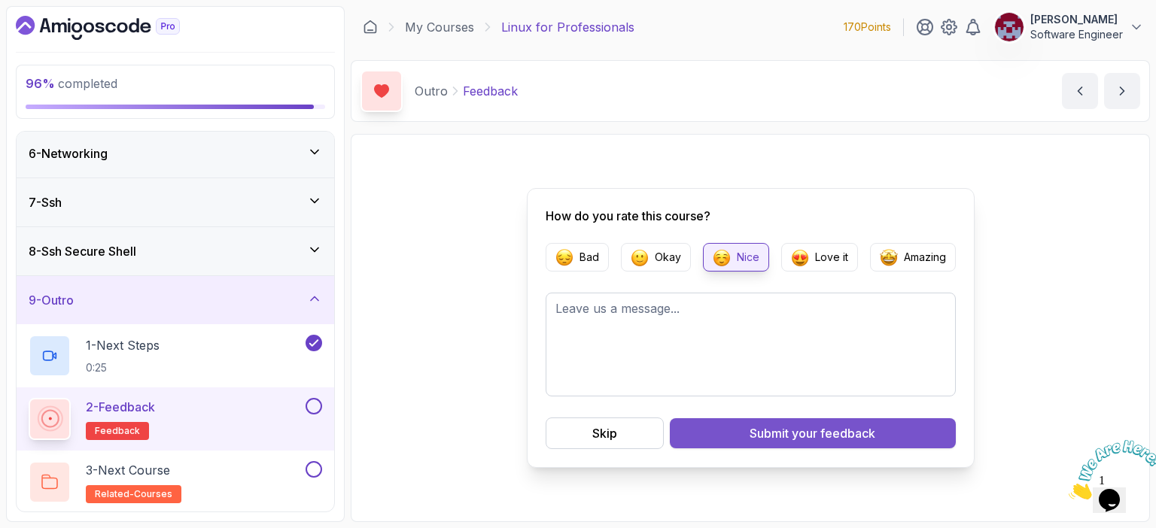
click at [747, 434] on button "Submit your feedback" at bounding box center [813, 434] width 286 height 30
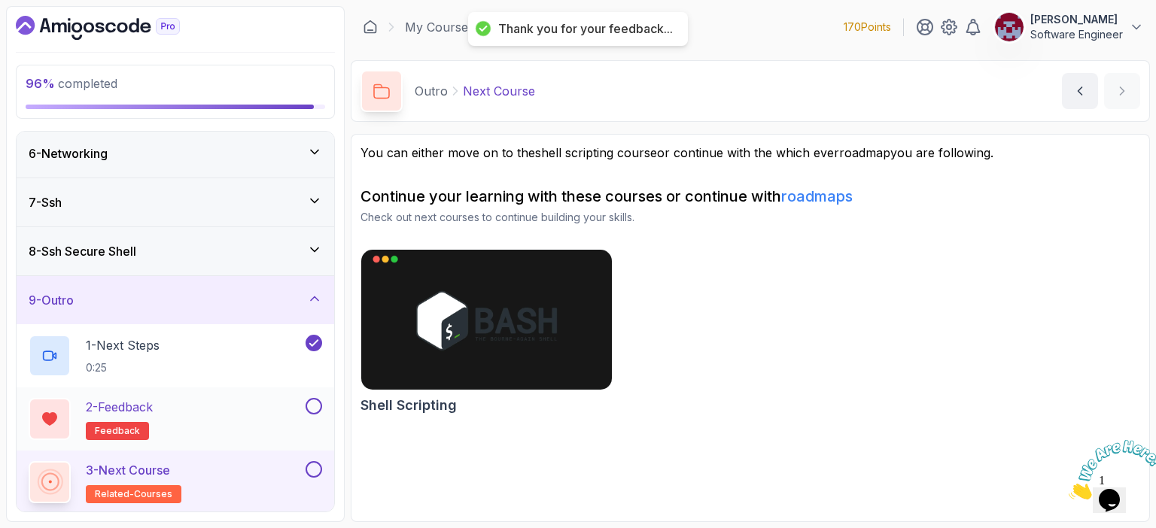
click at [317, 406] on button at bounding box center [314, 406] width 17 height 17
click at [238, 475] on div "3 - Next Course related-courses" at bounding box center [166, 482] width 274 height 42
click at [314, 470] on button at bounding box center [314, 469] width 17 height 17
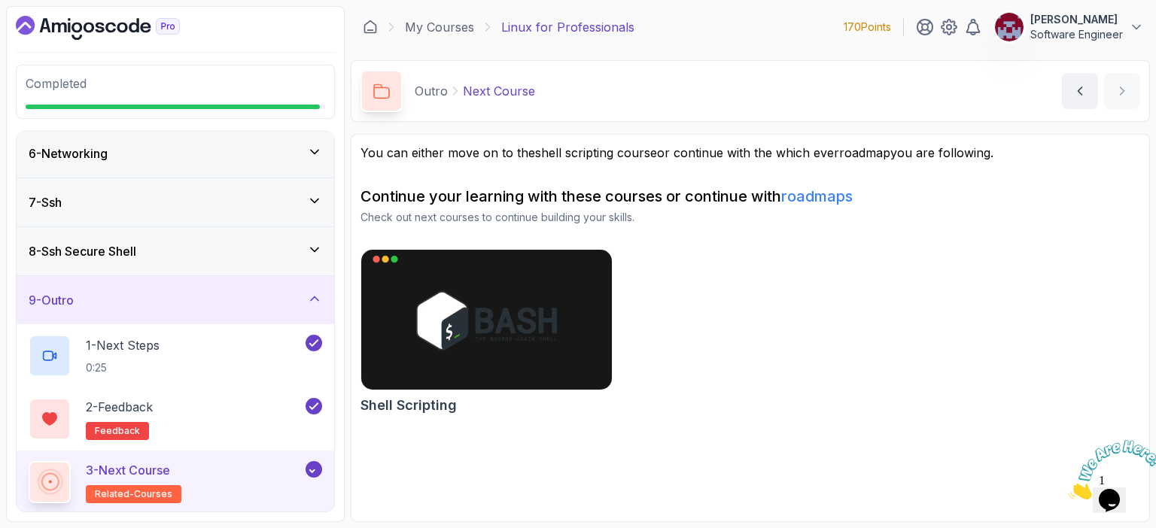
scroll to position [242, 0]
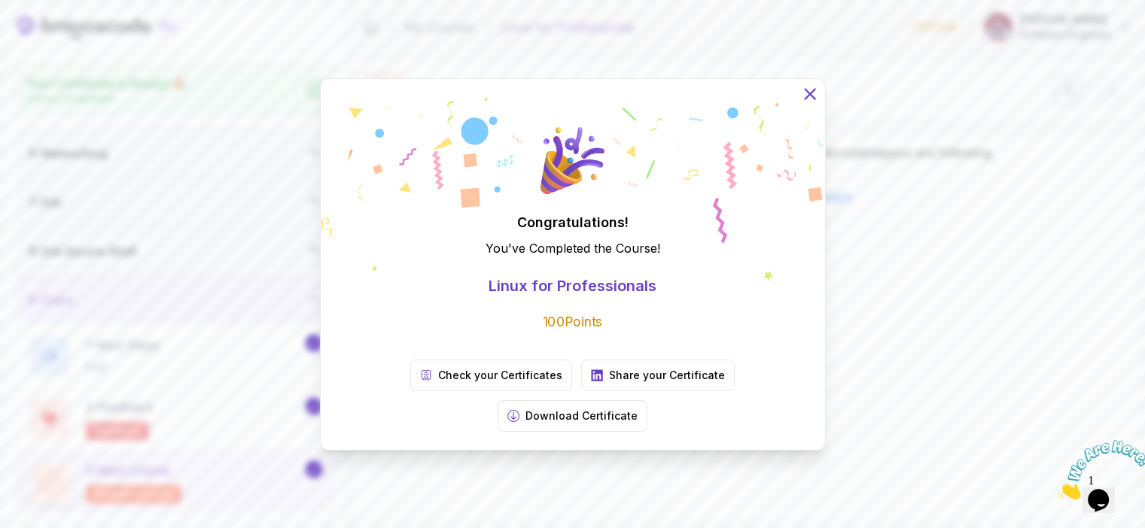
click at [811, 103] on icon at bounding box center [809, 94] width 20 height 20
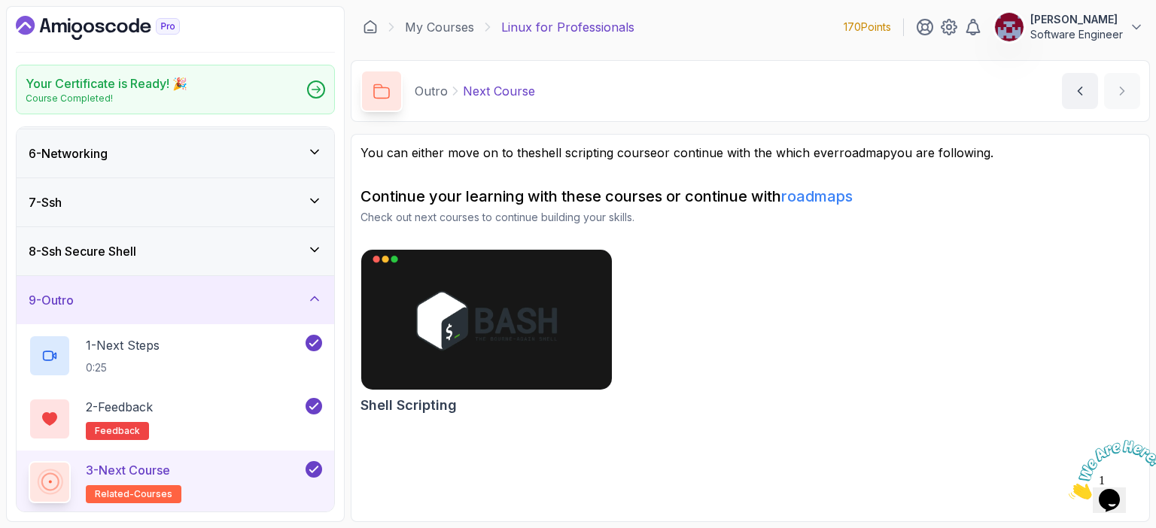
click at [836, 194] on link "roadmaps" at bounding box center [817, 196] width 72 height 18
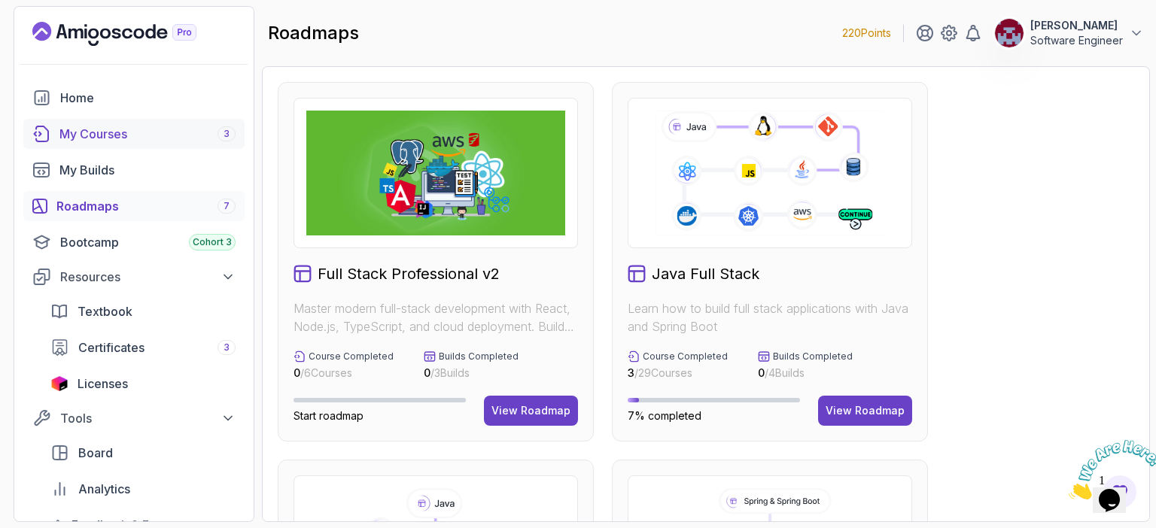
click at [114, 132] on div "My Courses 3" at bounding box center [147, 134] width 176 height 18
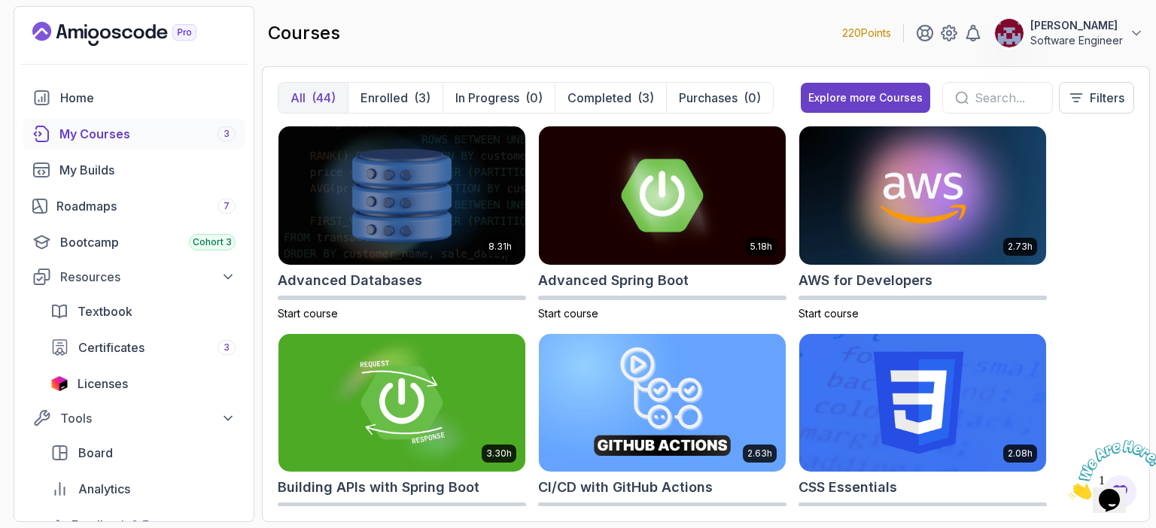
click at [81, 38] on icon "Landing page" at bounding box center [114, 34] width 164 height 24
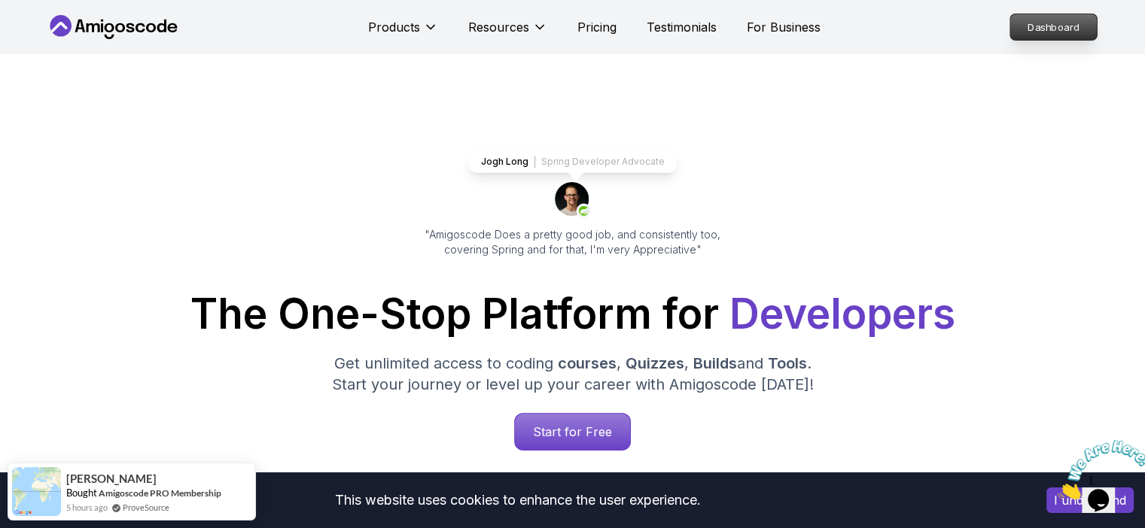
click at [1030, 25] on p "Dashboard" at bounding box center [1053, 27] width 87 height 26
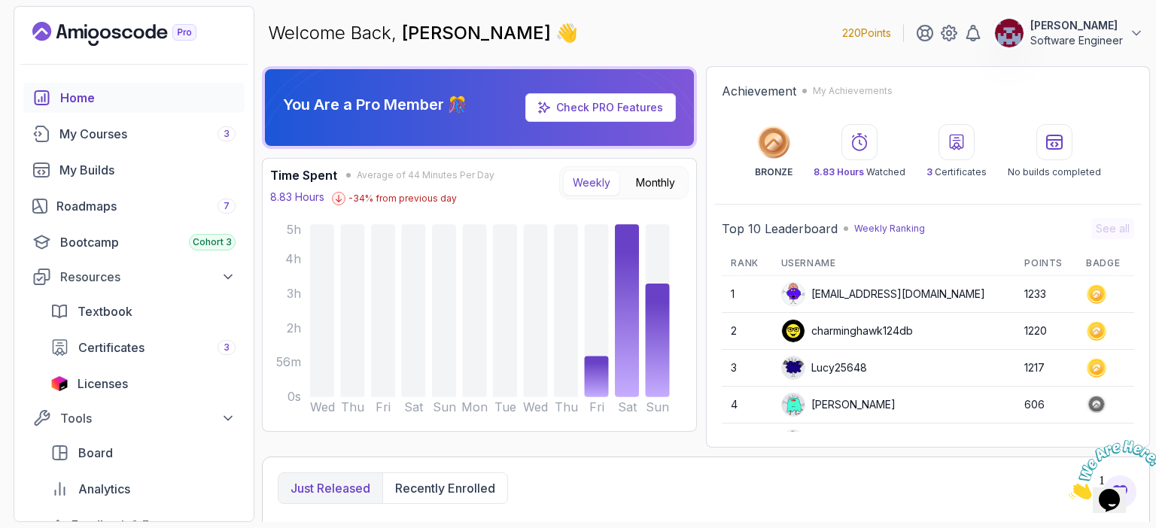
click at [780, 140] on circle at bounding box center [774, 142] width 25 height 25
click at [102, 202] on div "Roadmaps 7" at bounding box center [145, 206] width 179 height 18
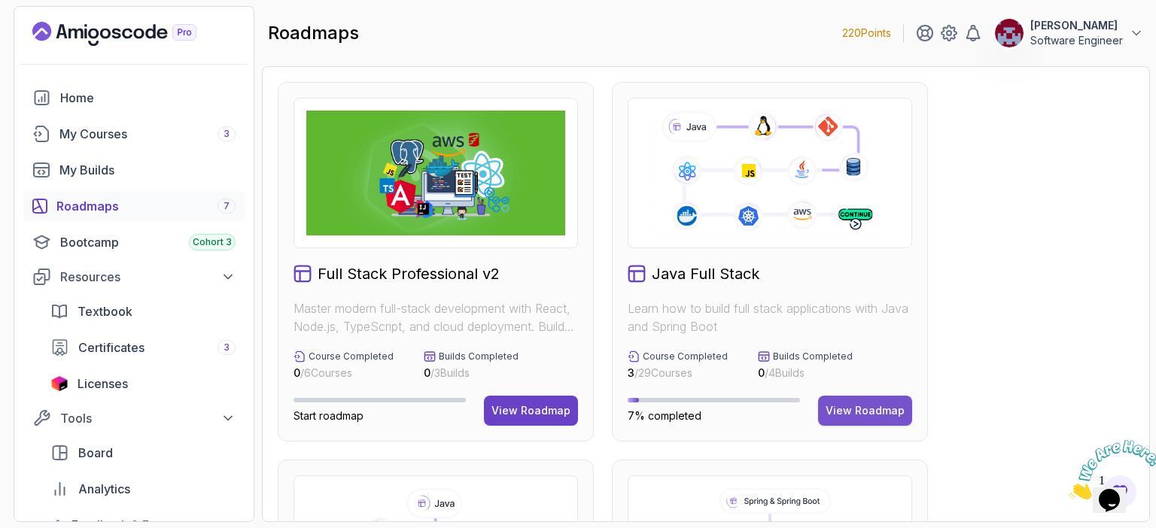
click at [857, 416] on div "View Roadmap" at bounding box center [865, 410] width 79 height 15
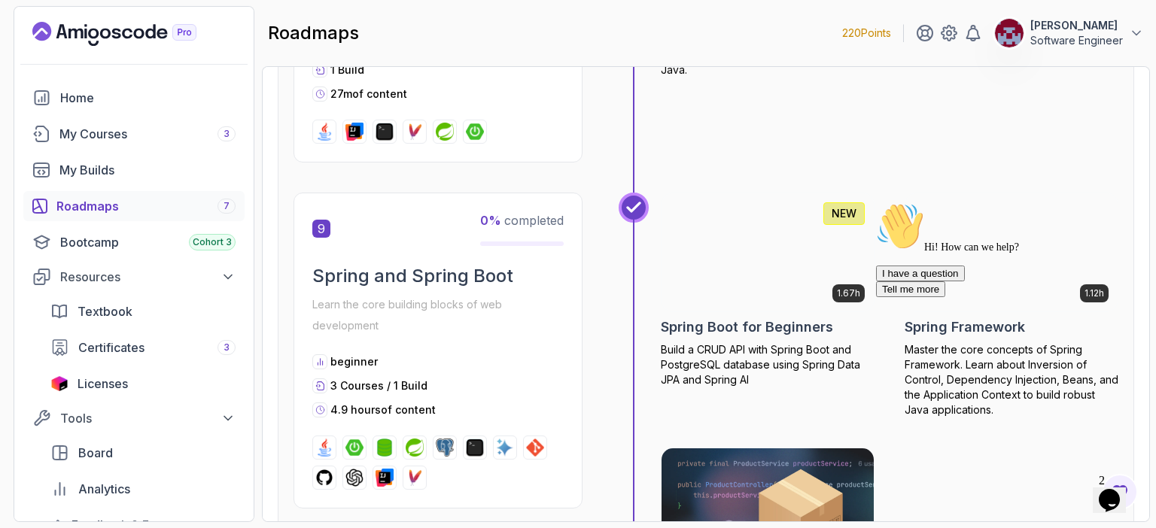
scroll to position [2677, 0]
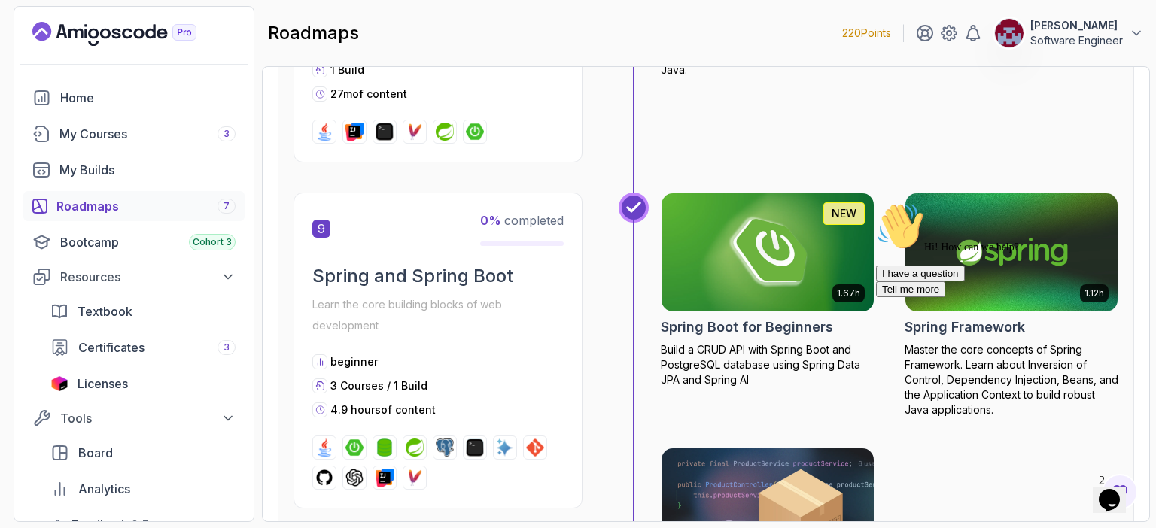
click at [1118, 489] on icon "$i18n('chat', 'chat_widget')" at bounding box center [1109, 500] width 21 height 23
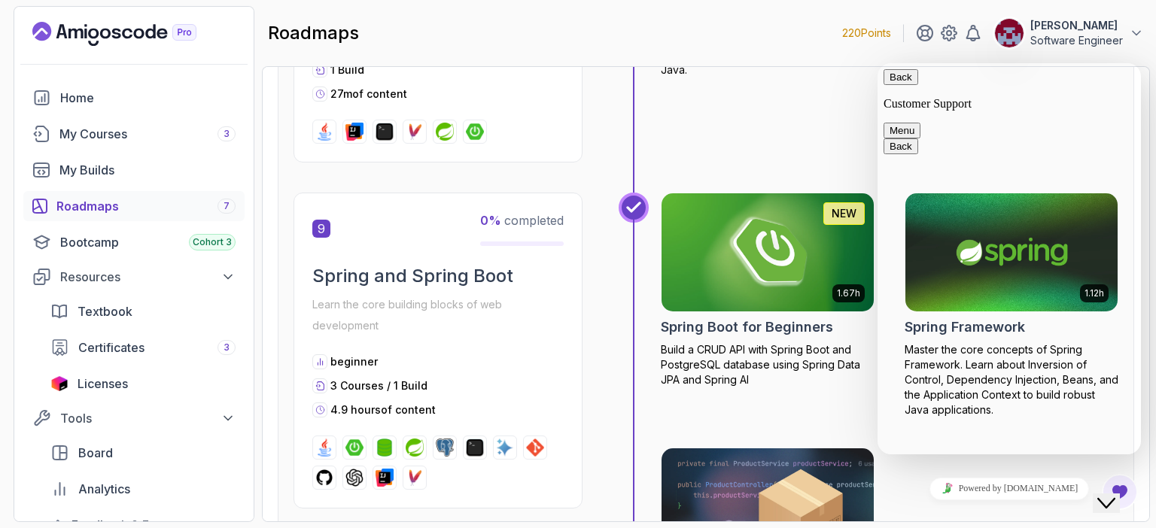
click at [900, 85] on button "Back" at bounding box center [901, 77] width 35 height 16
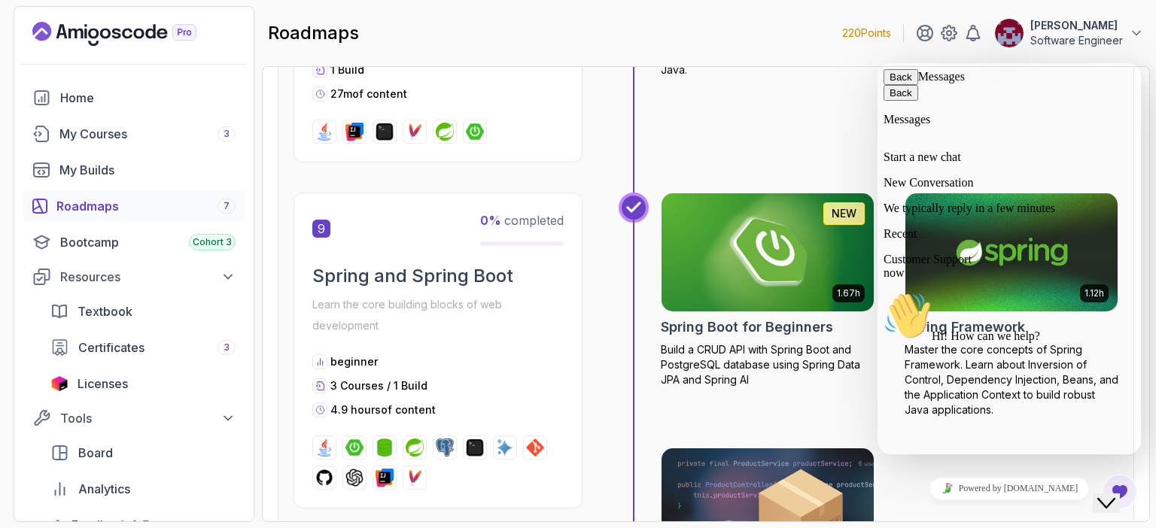
click at [896, 85] on button "Back" at bounding box center [901, 77] width 35 height 16
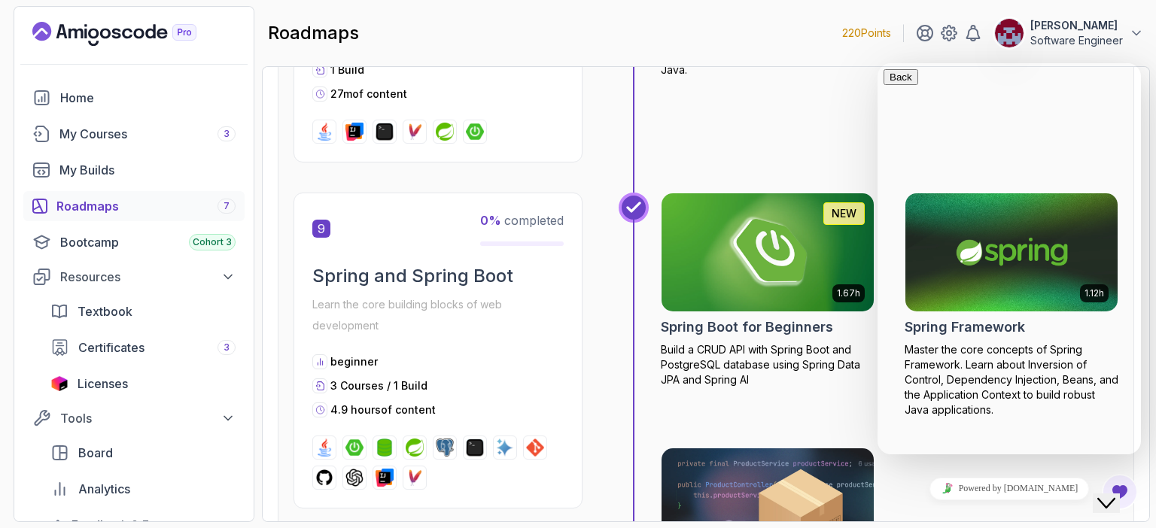
click at [1114, 495] on icon "Close Chat This icon closes the chat window." at bounding box center [1107, 504] width 18 height 18
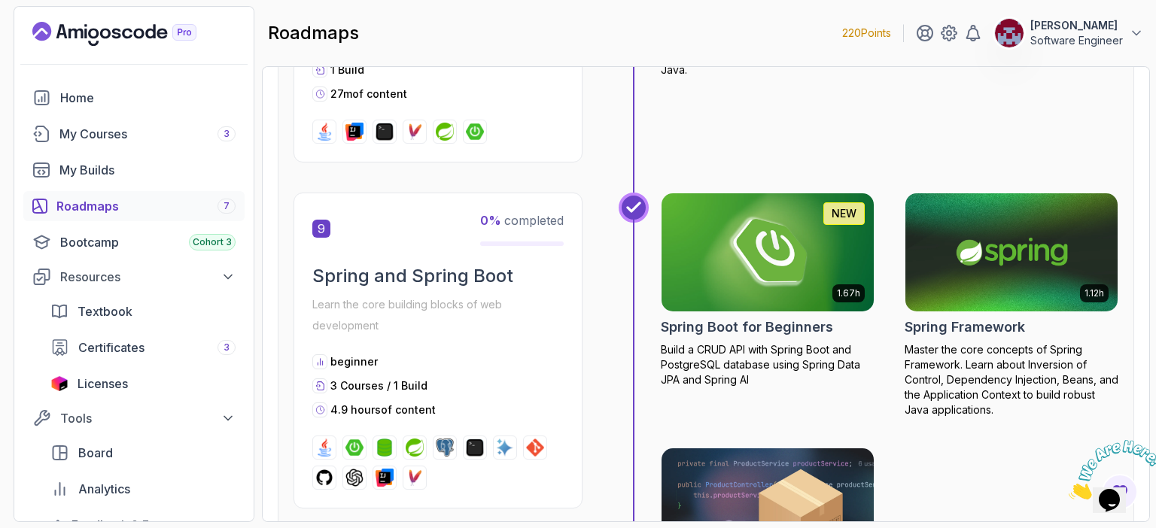
click at [1069, 489] on icon "Close" at bounding box center [1069, 495] width 0 height 13
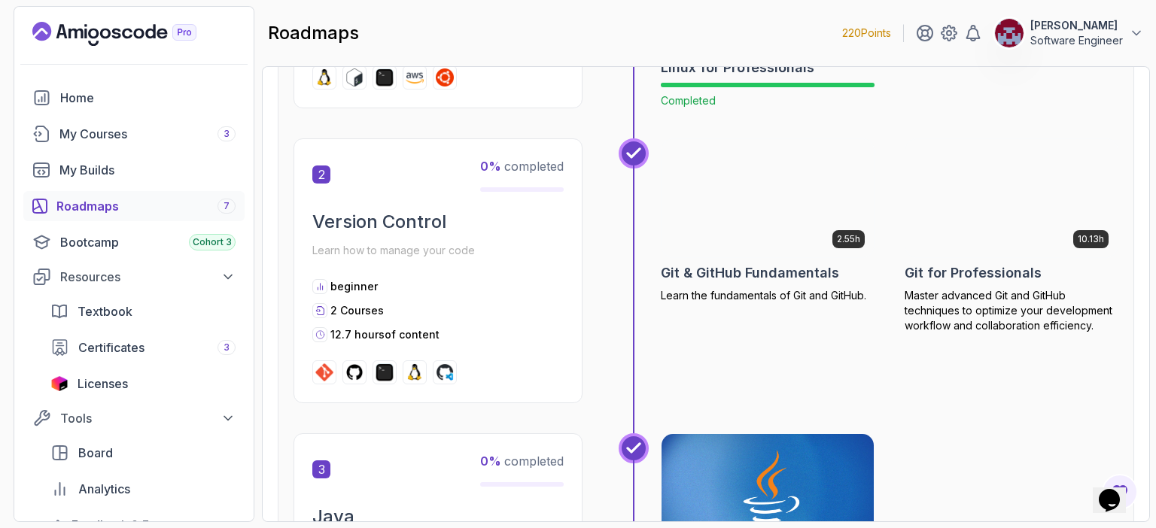
scroll to position [667, 0]
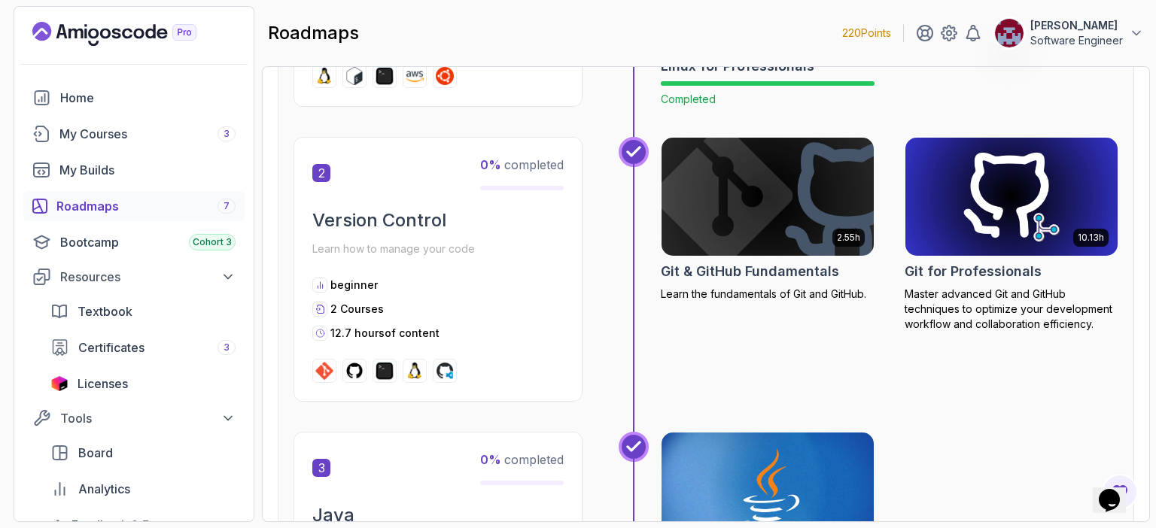
click at [744, 196] on img at bounding box center [767, 197] width 223 height 125
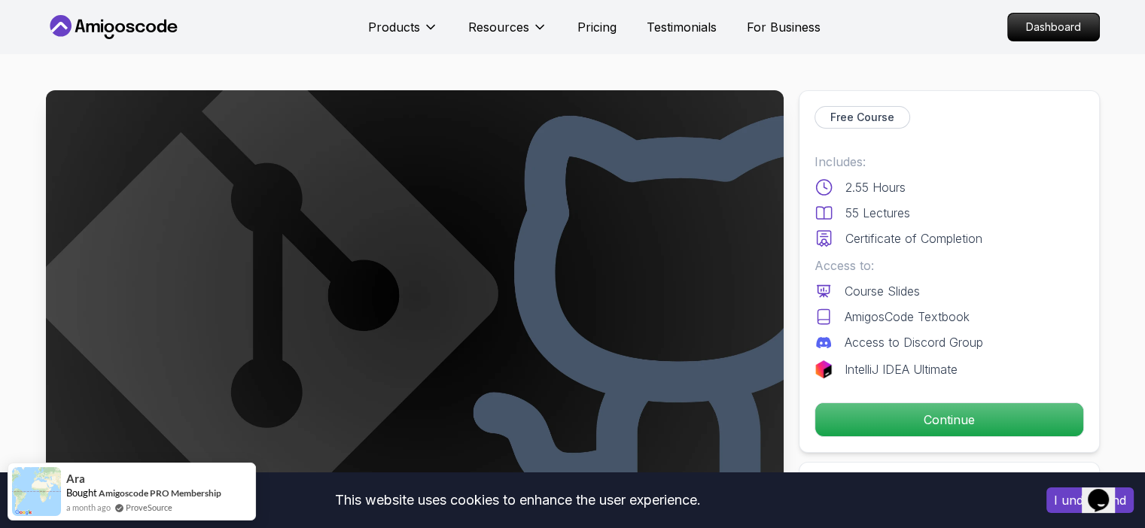
click at [1059, 503] on button "I understand" at bounding box center [1089, 501] width 87 height 26
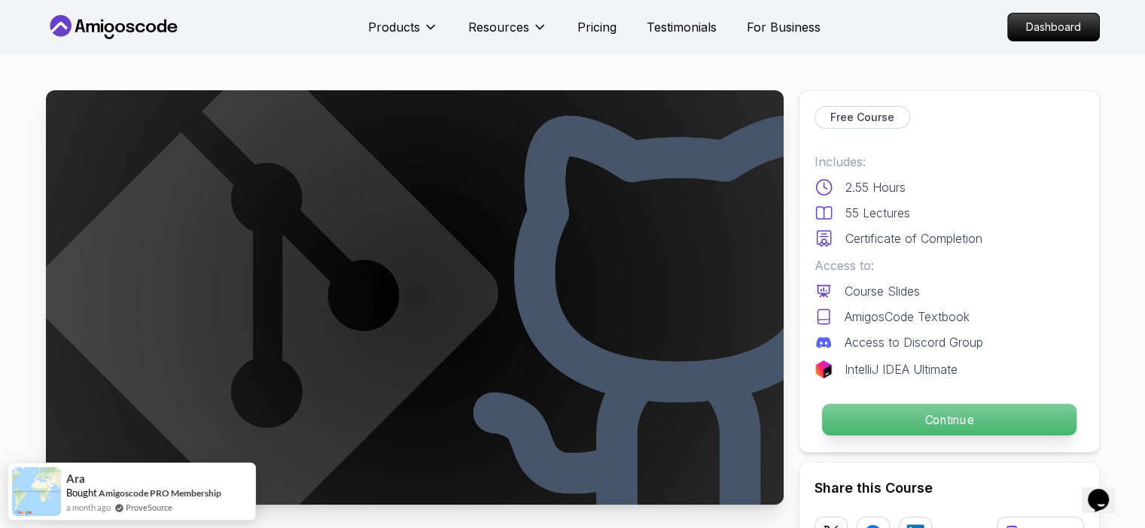
click at [917, 420] on p "Continue" at bounding box center [948, 420] width 254 height 32
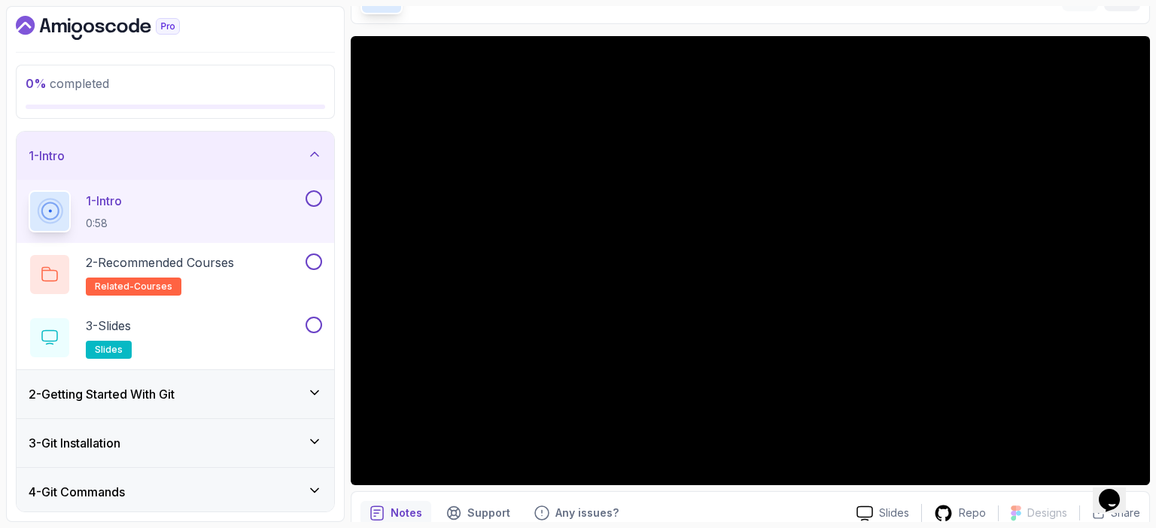
scroll to position [99, 0]
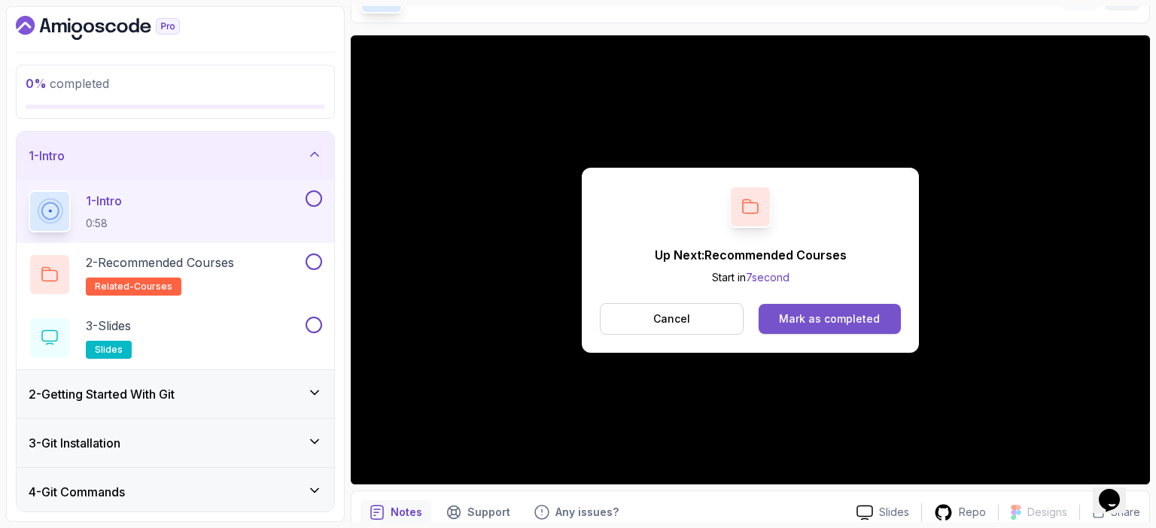
click at [825, 319] on div "Mark as completed" at bounding box center [829, 319] width 101 height 15
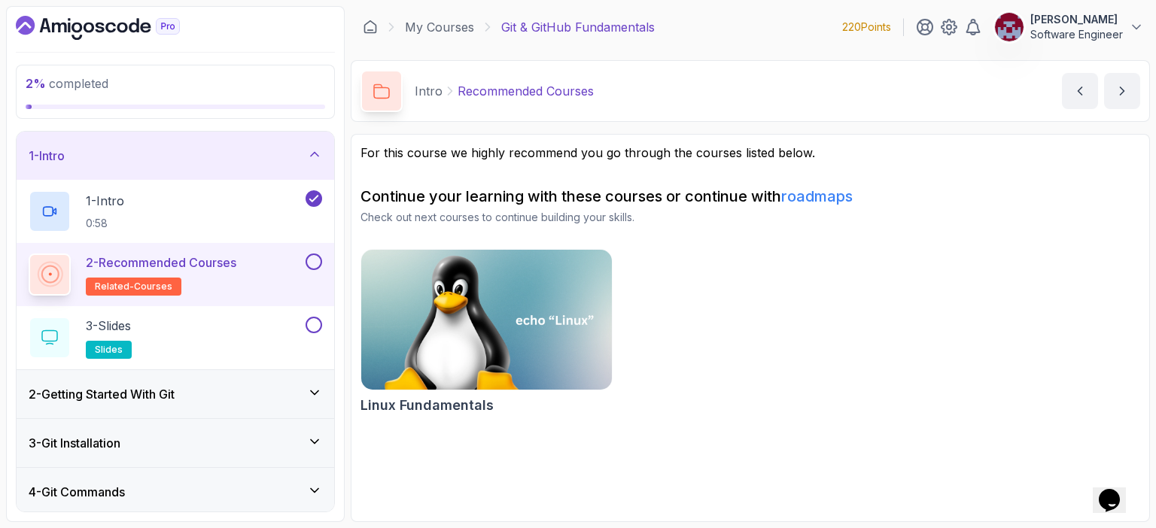
click at [316, 260] on button at bounding box center [314, 262] width 17 height 17
click at [1127, 91] on icon "next content" at bounding box center [1122, 91] width 15 height 15
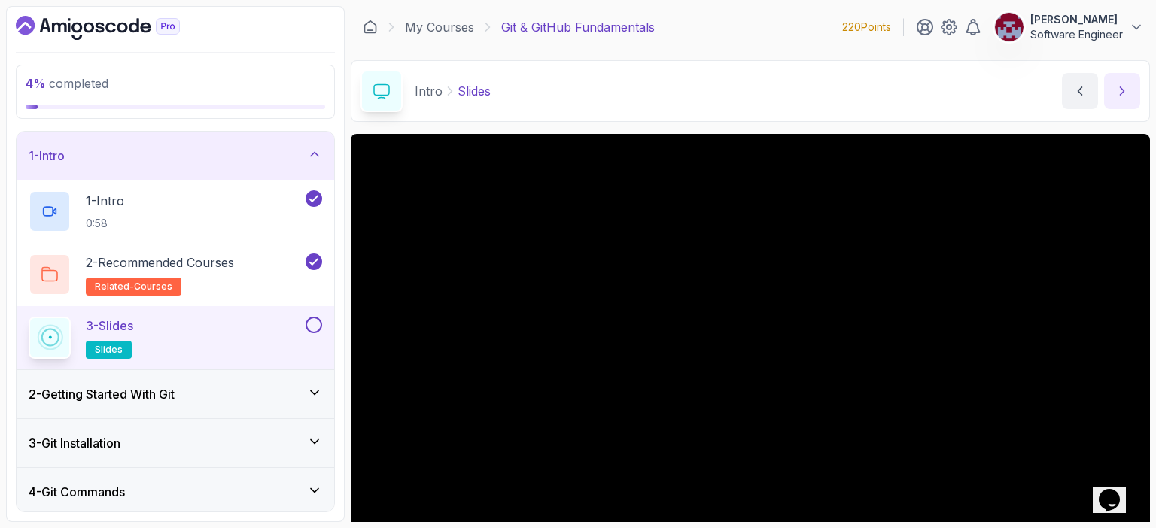
click at [1125, 88] on icon "next content" at bounding box center [1122, 91] width 15 height 15
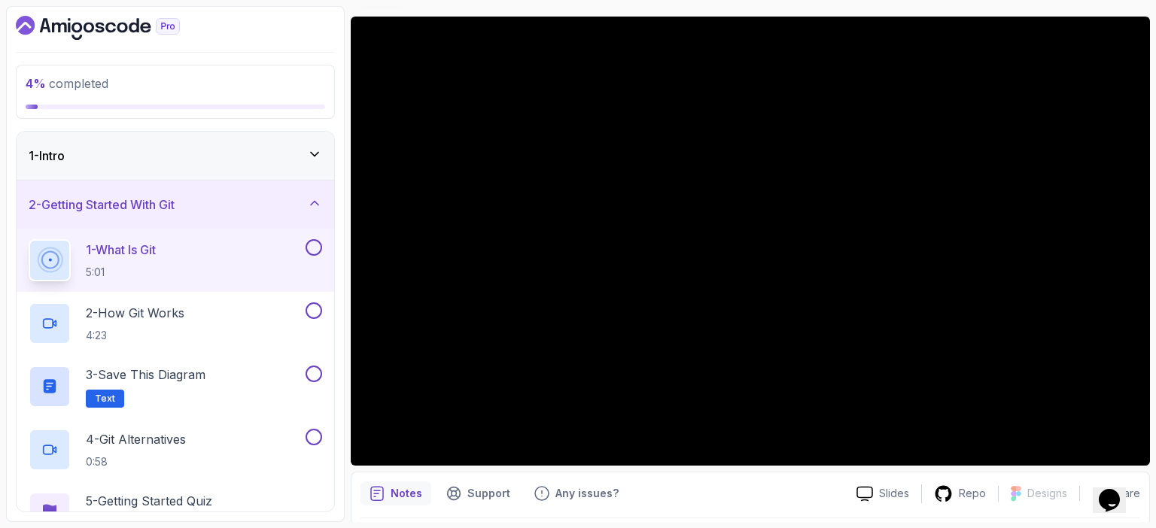
scroll to position [117, 0]
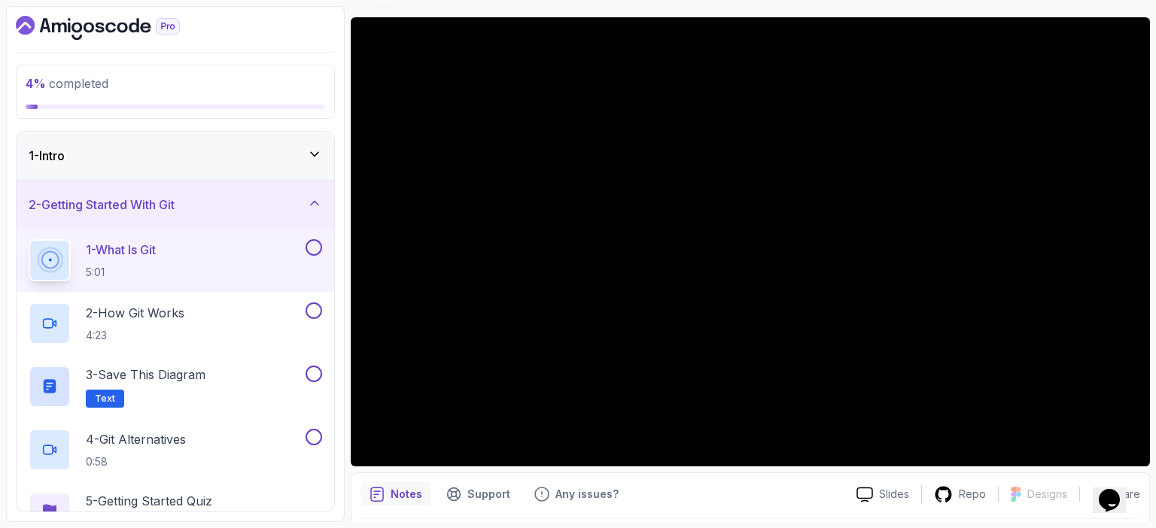
click at [341, 242] on div "4 % completed 1 - Intro 2 - Getting Started With Git 1 - What Is Git 5:01 2 - H…" at bounding box center [175, 264] width 339 height 516
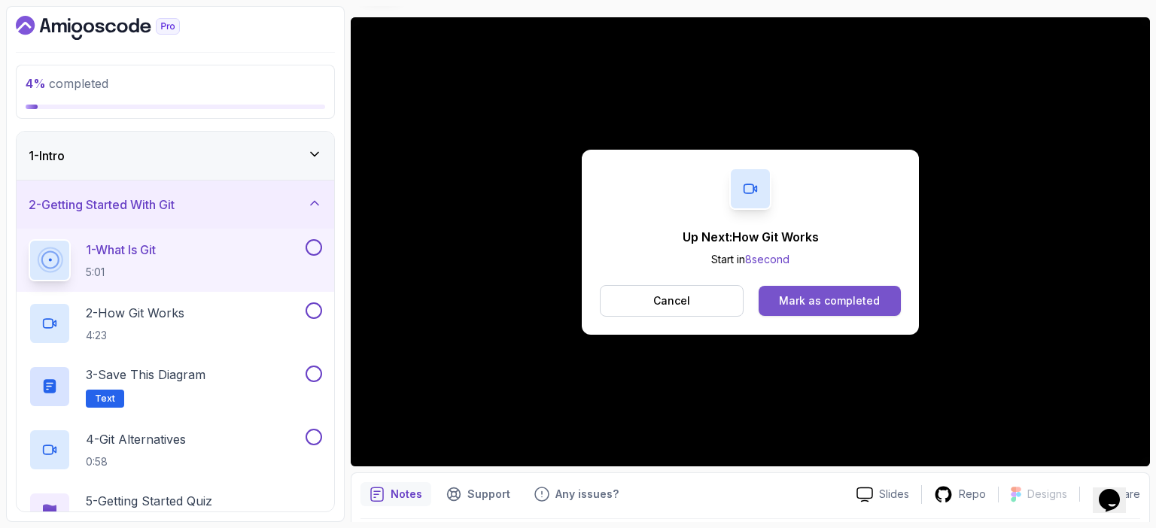
click at [874, 306] on div "Mark as completed" at bounding box center [829, 301] width 101 height 15
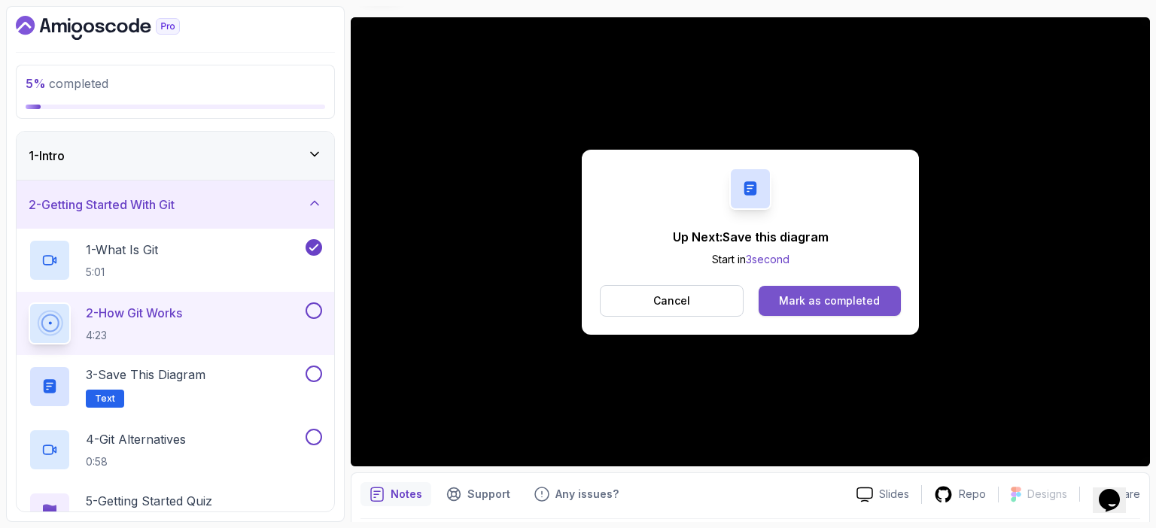
click at [845, 303] on div "Mark as completed" at bounding box center [829, 301] width 101 height 15
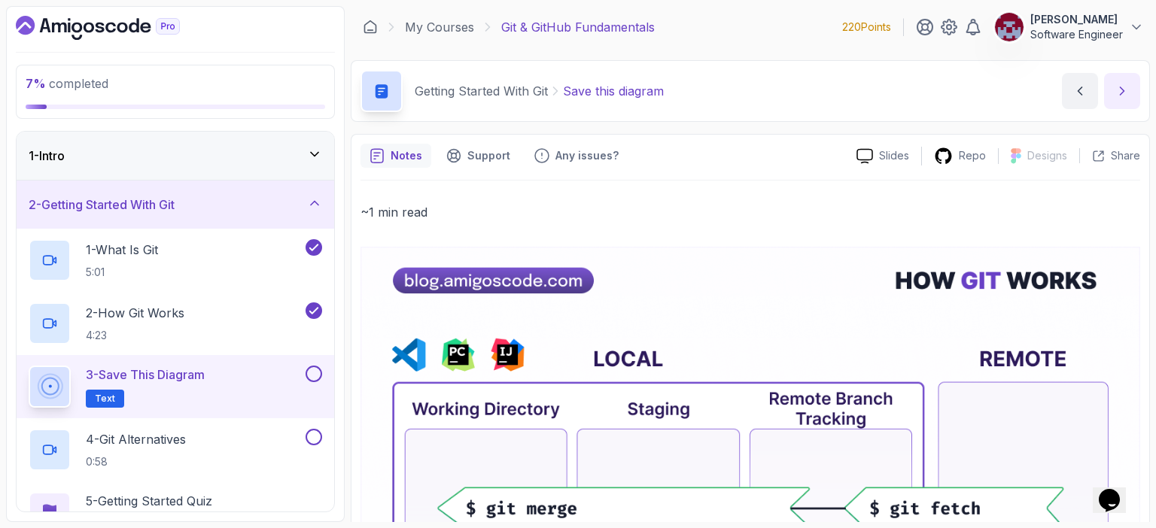
click at [1122, 88] on icon "next content" at bounding box center [1123, 91] width 4 height 8
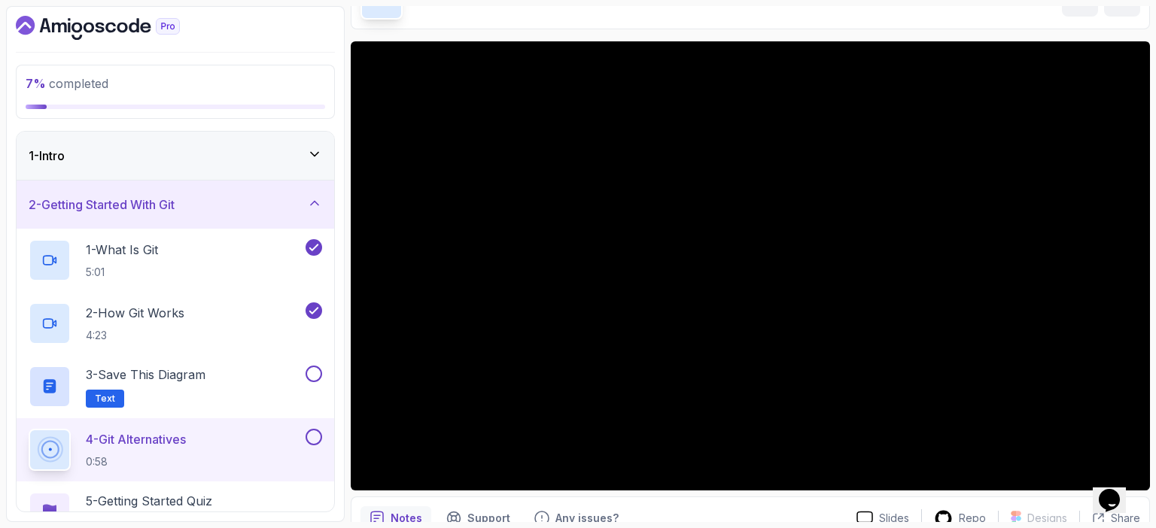
scroll to position [93, 0]
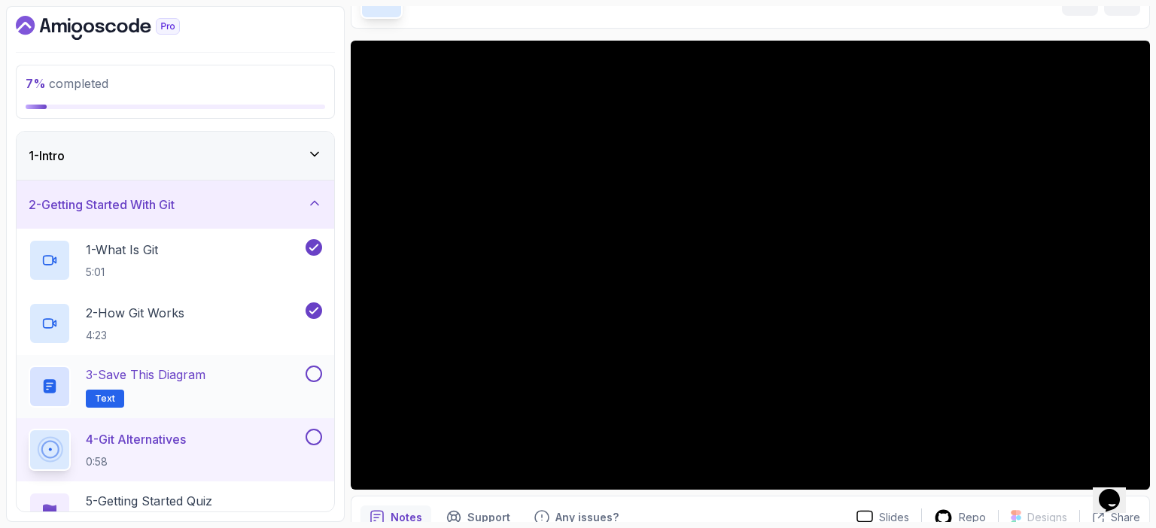
click at [310, 377] on button at bounding box center [314, 374] width 17 height 17
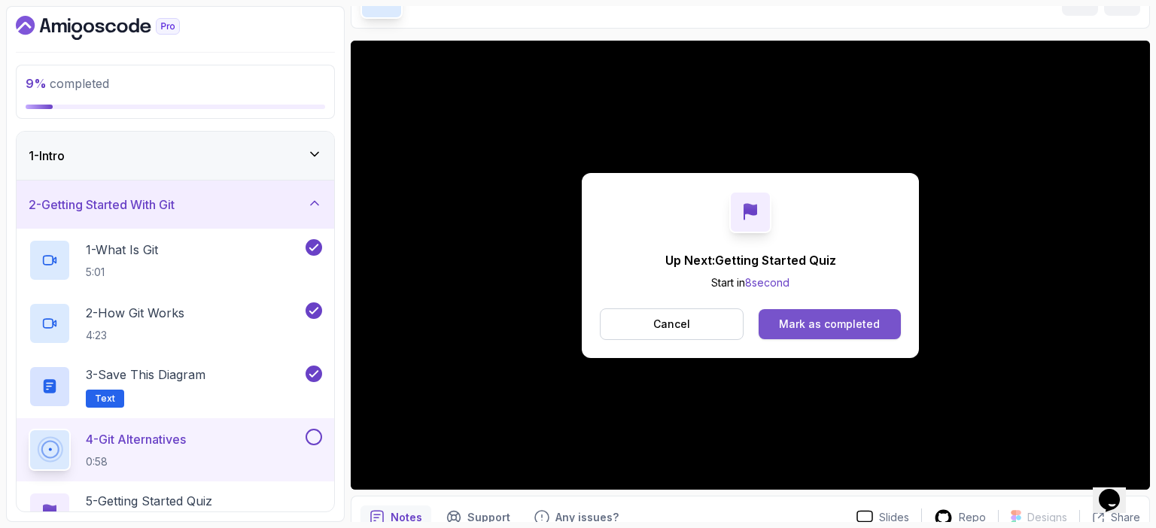
click at [845, 315] on button "Mark as completed" at bounding box center [830, 324] width 142 height 30
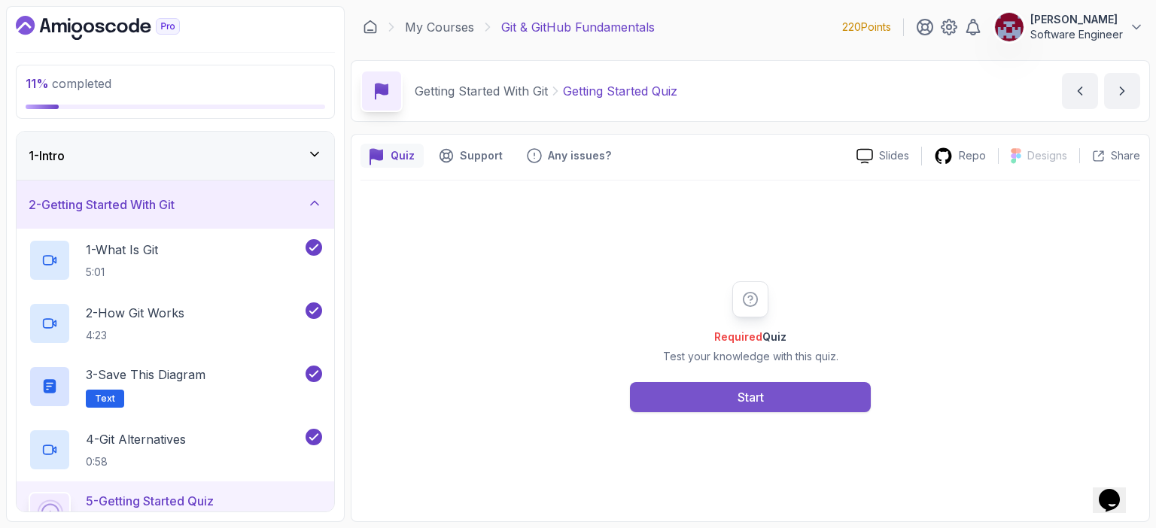
click at [768, 394] on button "Start" at bounding box center [750, 397] width 241 height 30
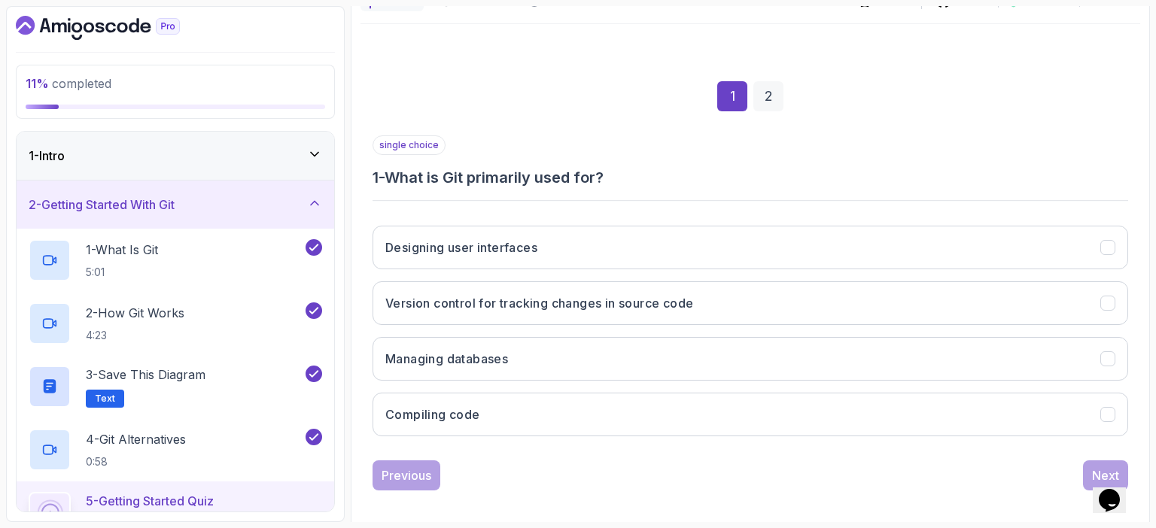
scroll to position [166, 0]
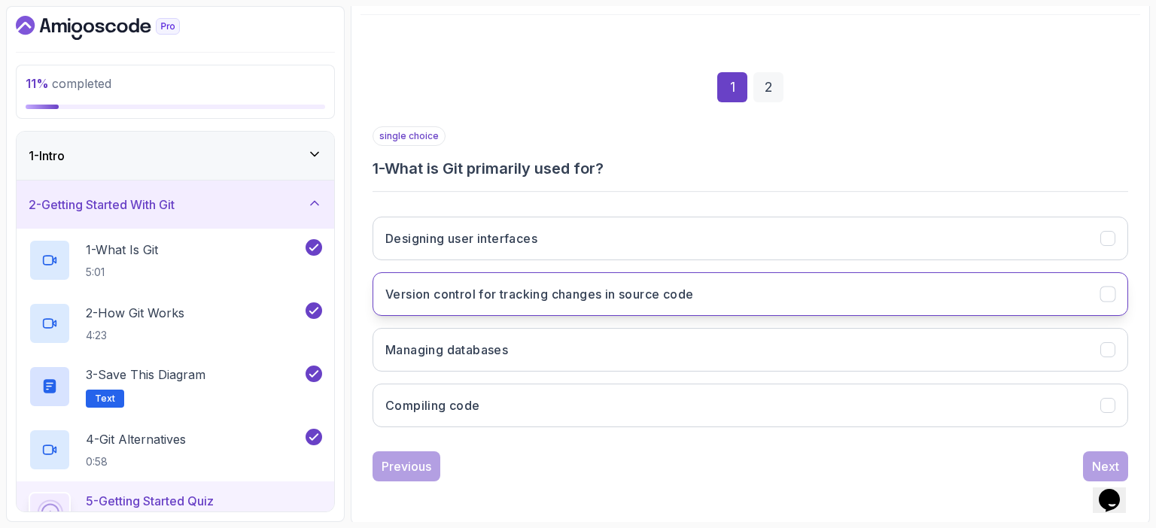
click at [705, 297] on button "Version control for tracking changes in source code" at bounding box center [751, 294] width 756 height 44
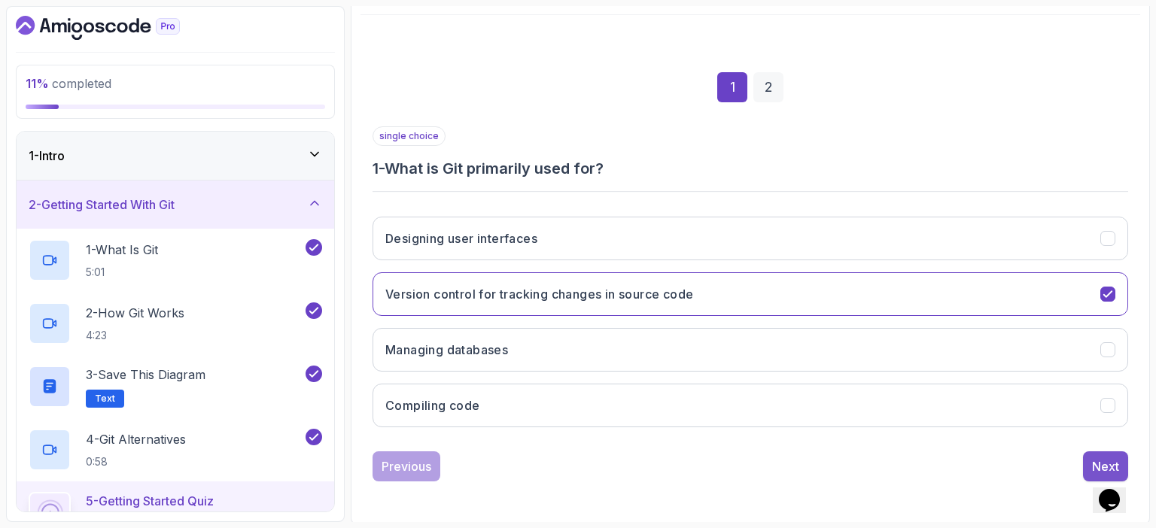
click at [1090, 452] on button "Next" at bounding box center [1105, 467] width 45 height 30
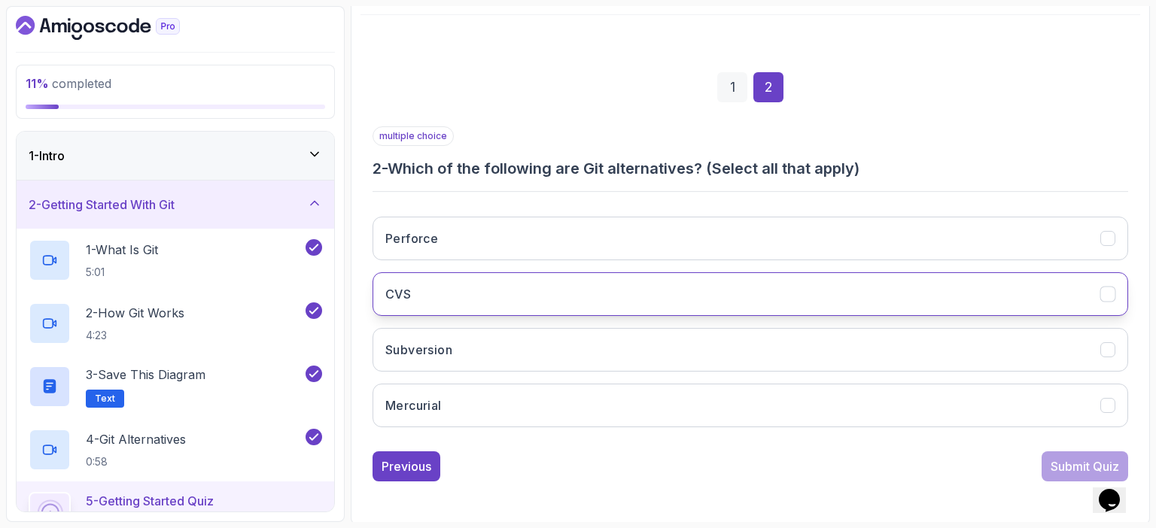
click at [708, 299] on button "CVS" at bounding box center [751, 294] width 756 height 44
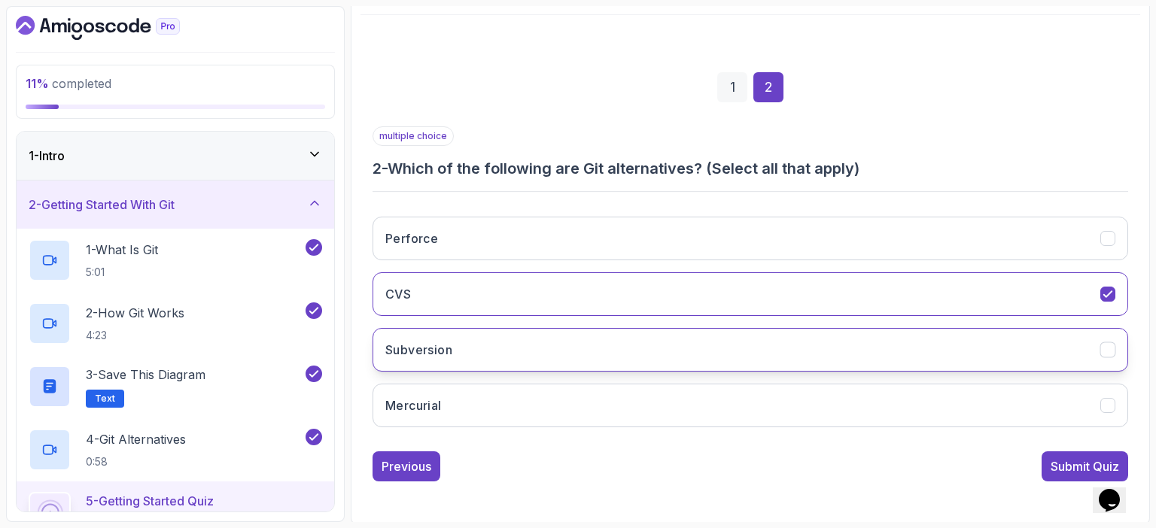
click at [659, 349] on button "Subversion" at bounding box center [751, 350] width 756 height 44
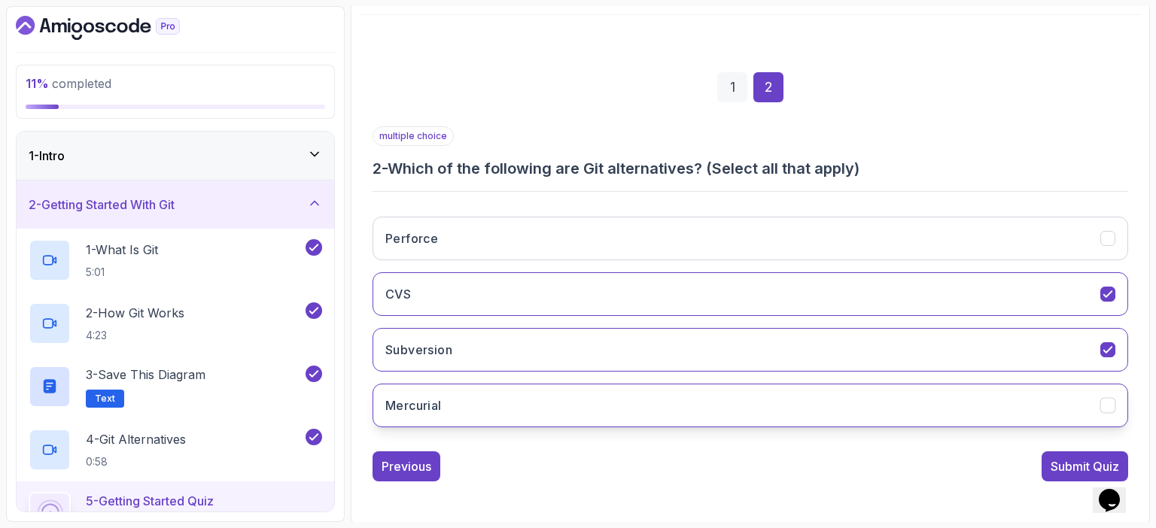
click at [613, 406] on button "Mercurial" at bounding box center [751, 406] width 756 height 44
click at [1078, 471] on div "Submit Quiz" at bounding box center [1085, 467] width 69 height 18
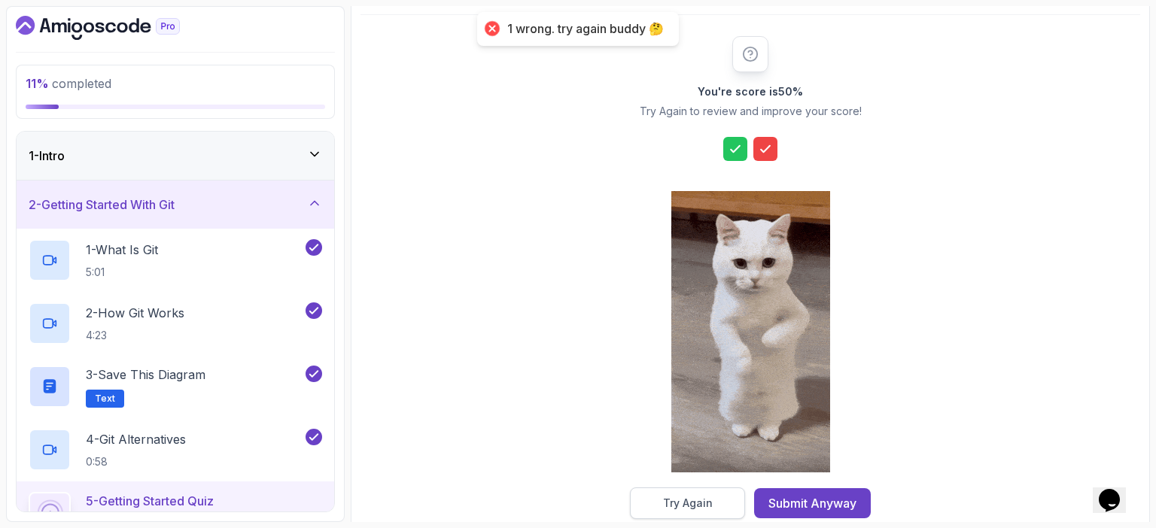
click at [684, 511] on button "Try Again" at bounding box center [687, 504] width 115 height 32
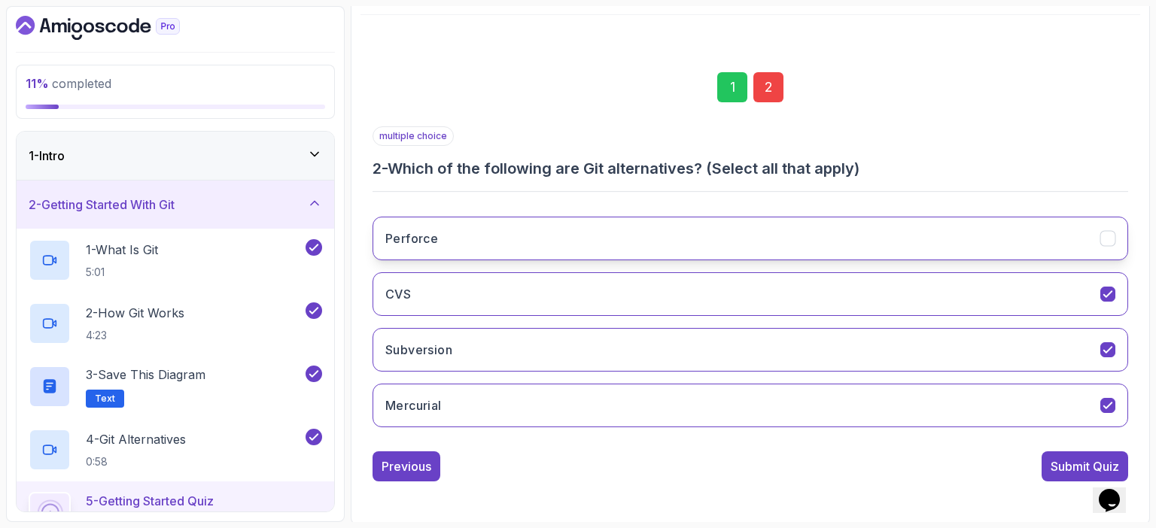
click at [599, 239] on button "Perforce" at bounding box center [751, 239] width 756 height 44
click at [1074, 464] on div "Submit Quiz" at bounding box center [1085, 467] width 69 height 18
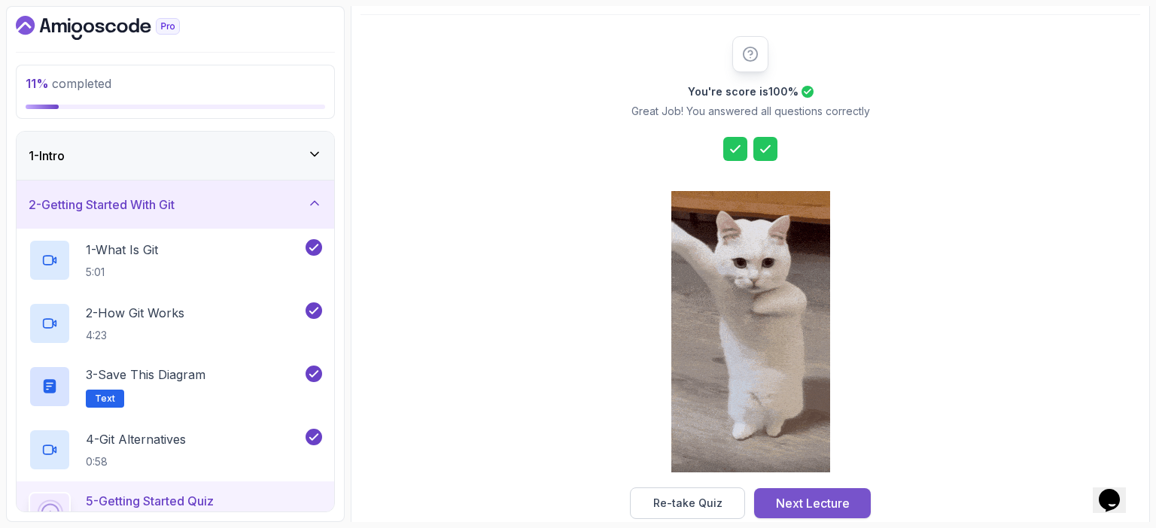
click at [813, 507] on div "Next Lecture" at bounding box center [813, 504] width 74 height 18
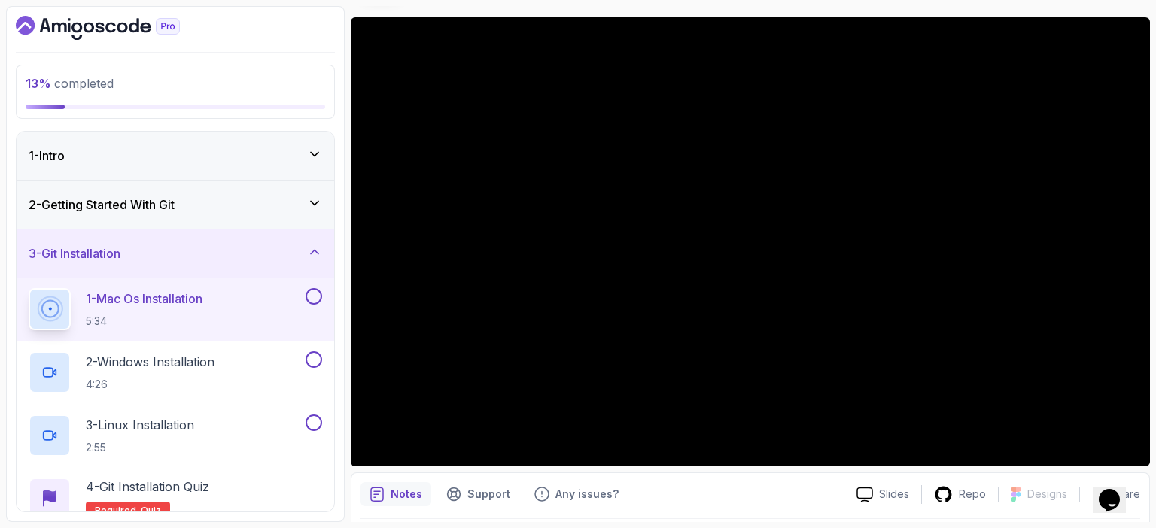
scroll to position [117, 0]
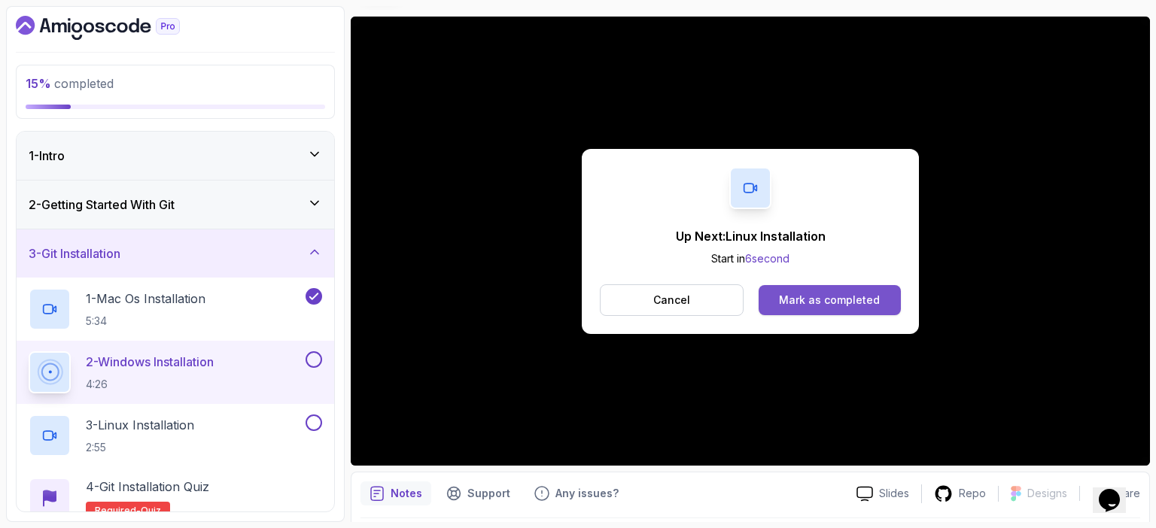
click at [790, 299] on div "Mark as completed" at bounding box center [829, 300] width 101 height 15
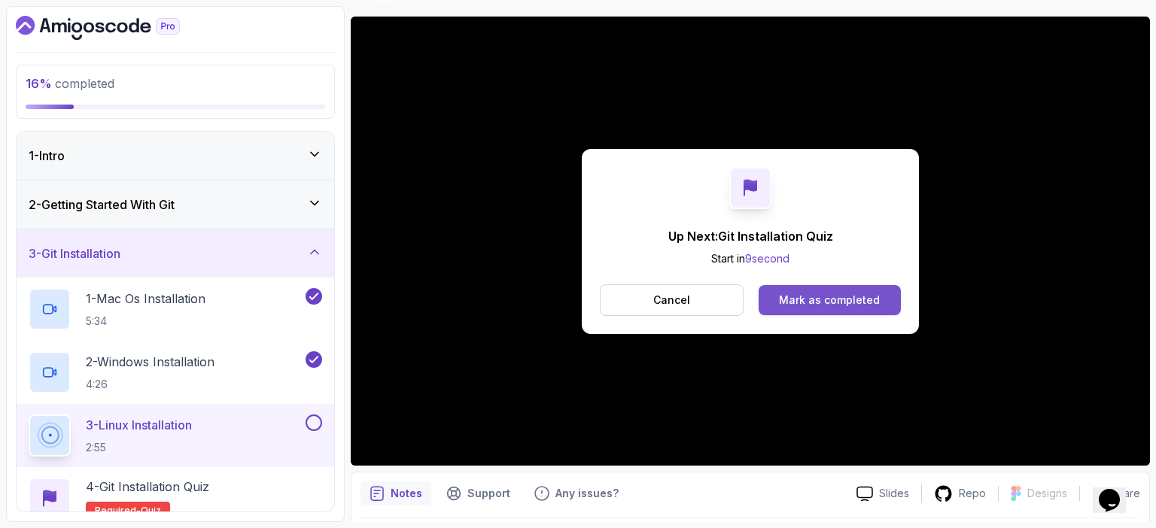
click at [873, 294] on div "Mark as completed" at bounding box center [829, 300] width 101 height 15
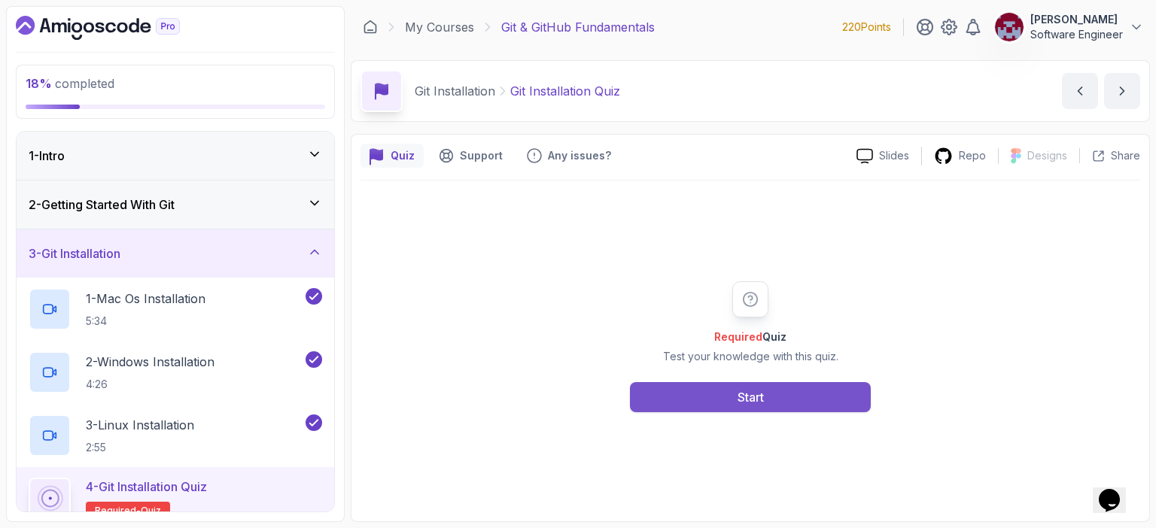
click at [778, 396] on button "Start" at bounding box center [750, 397] width 241 height 30
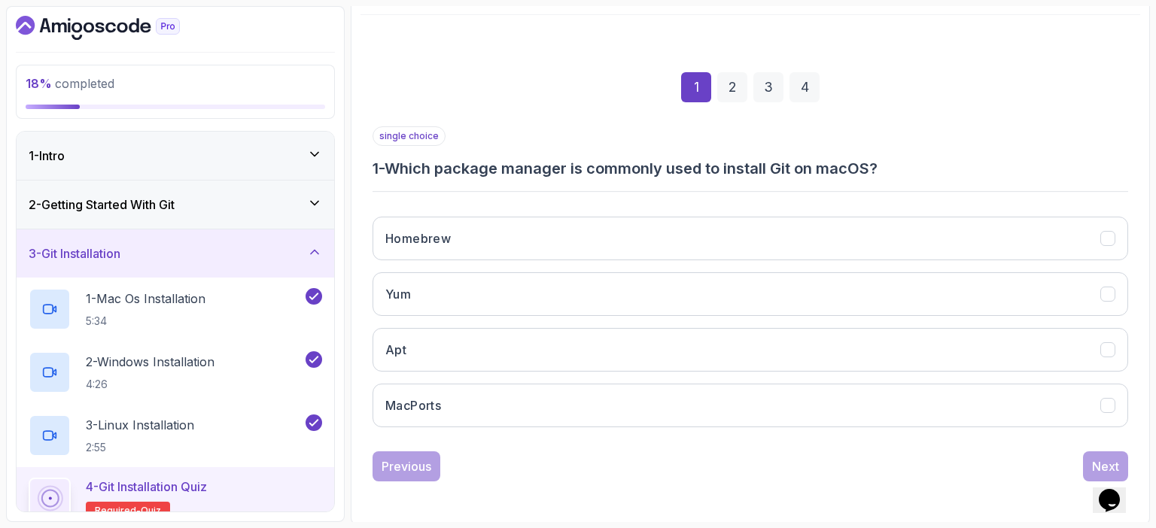
scroll to position [165, 0]
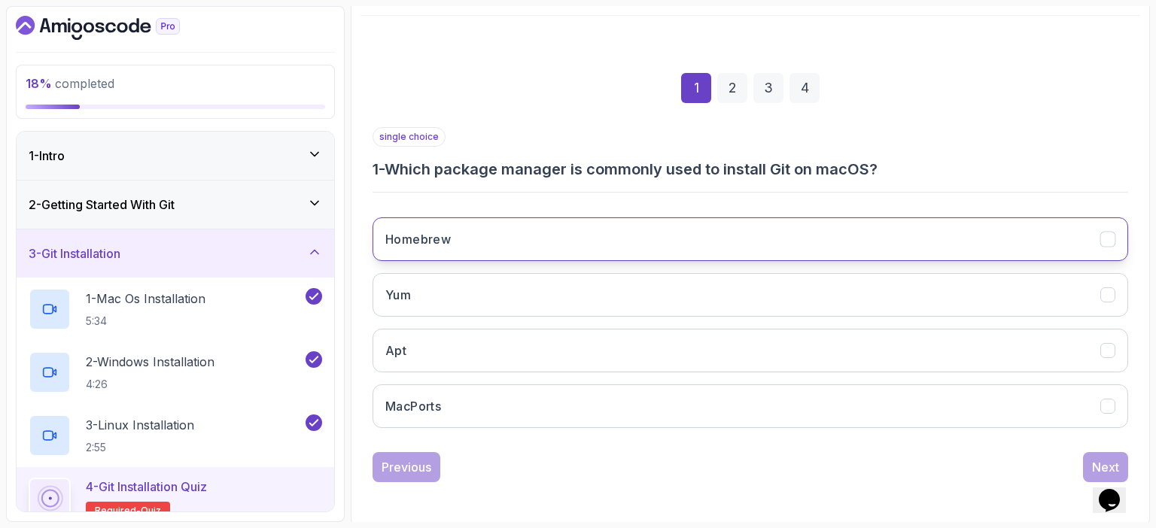
click at [632, 243] on button "Homebrew" at bounding box center [751, 240] width 756 height 44
click at [1102, 458] on div "Next" at bounding box center [1105, 467] width 27 height 18
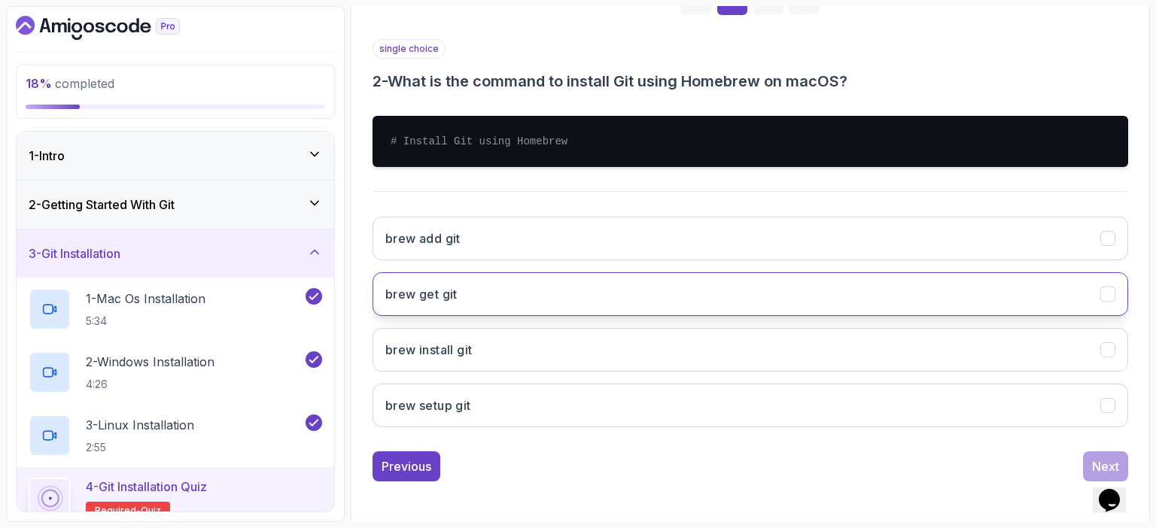
scroll to position [253, 0]
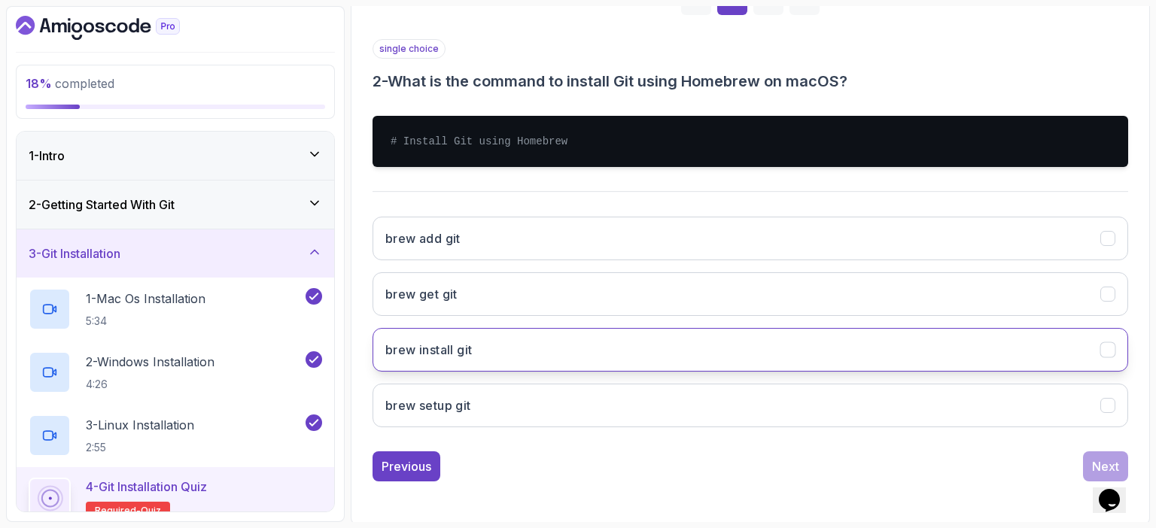
click at [631, 348] on button "brew install git" at bounding box center [751, 350] width 756 height 44
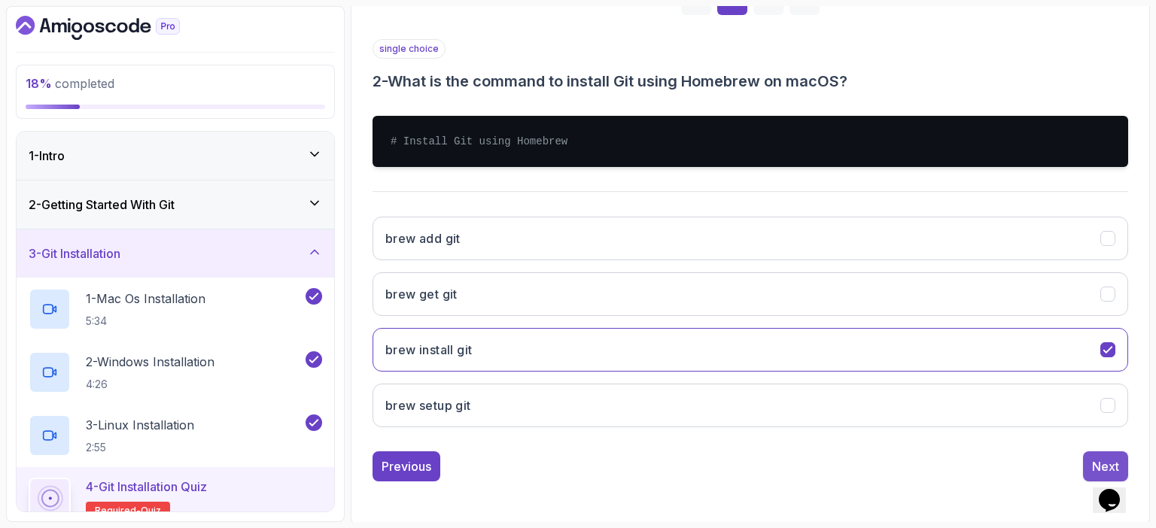
click at [1107, 459] on div "Next" at bounding box center [1105, 467] width 27 height 18
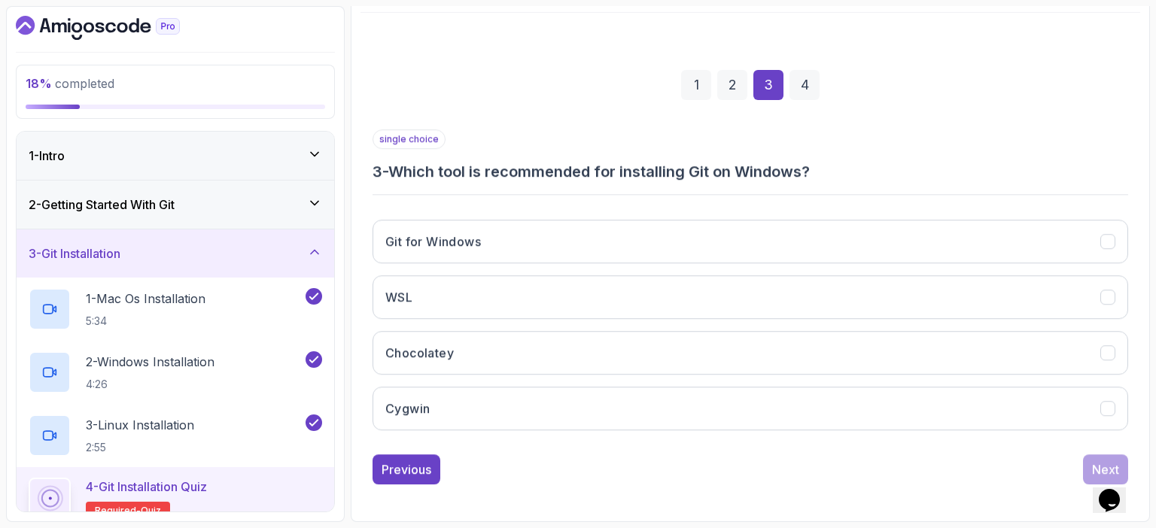
scroll to position [166, 0]
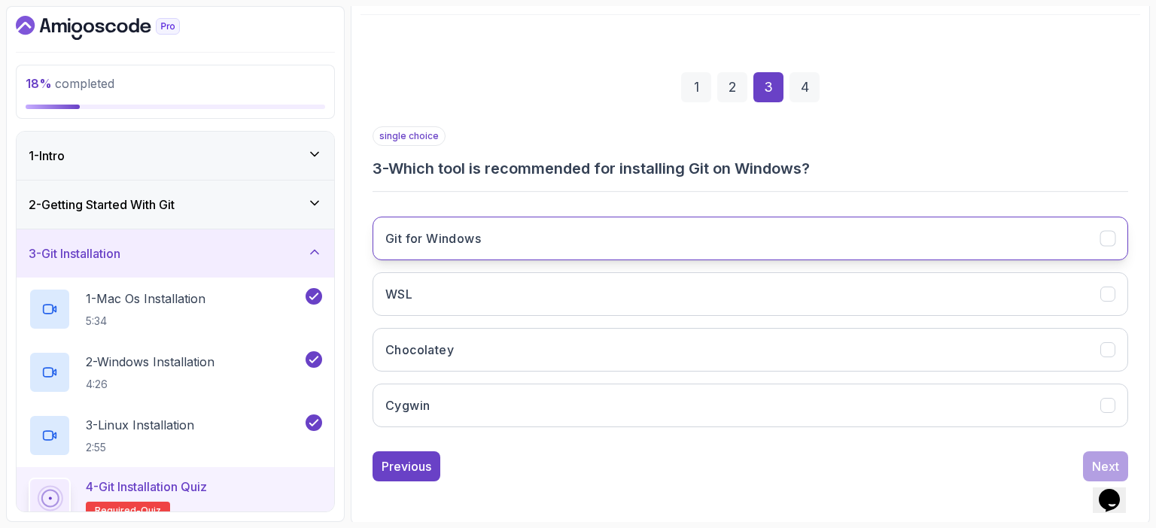
click at [620, 236] on button "Git for Windows" at bounding box center [751, 239] width 756 height 44
click at [1101, 458] on div "Next" at bounding box center [1105, 467] width 27 height 18
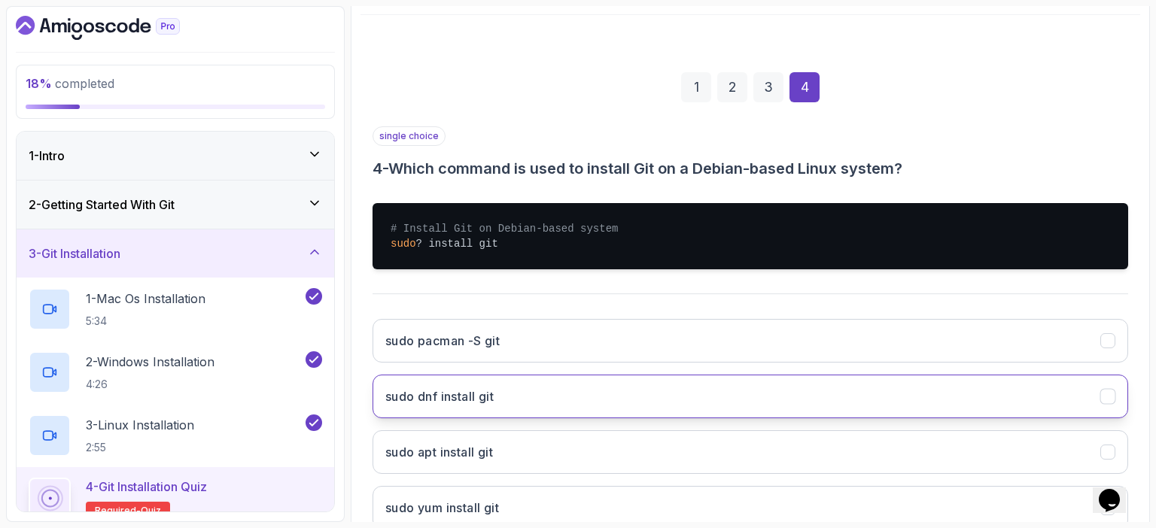
scroll to position [268, 0]
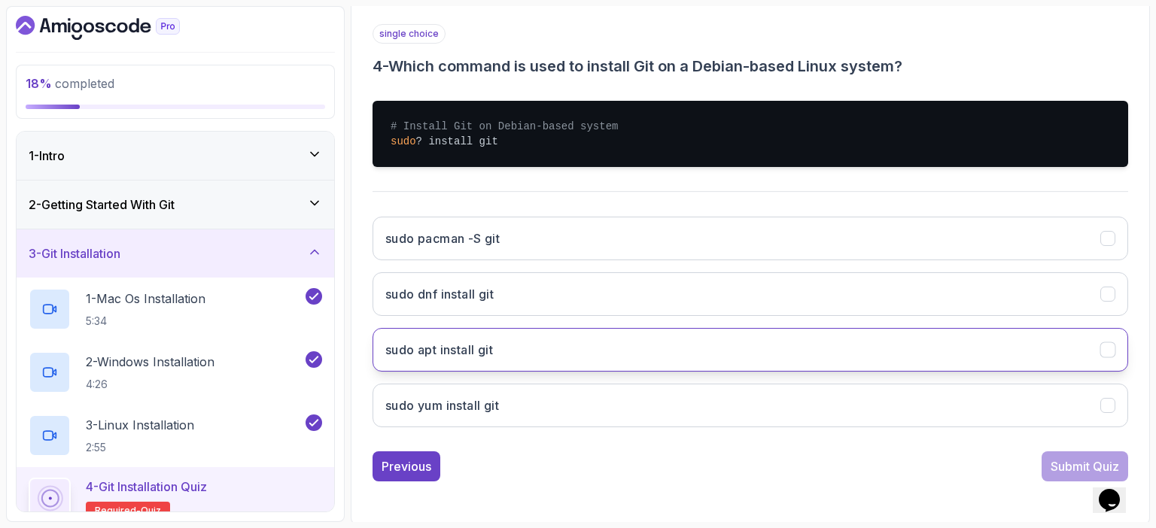
click at [457, 345] on h3 "sudo apt install git" at bounding box center [439, 350] width 108 height 18
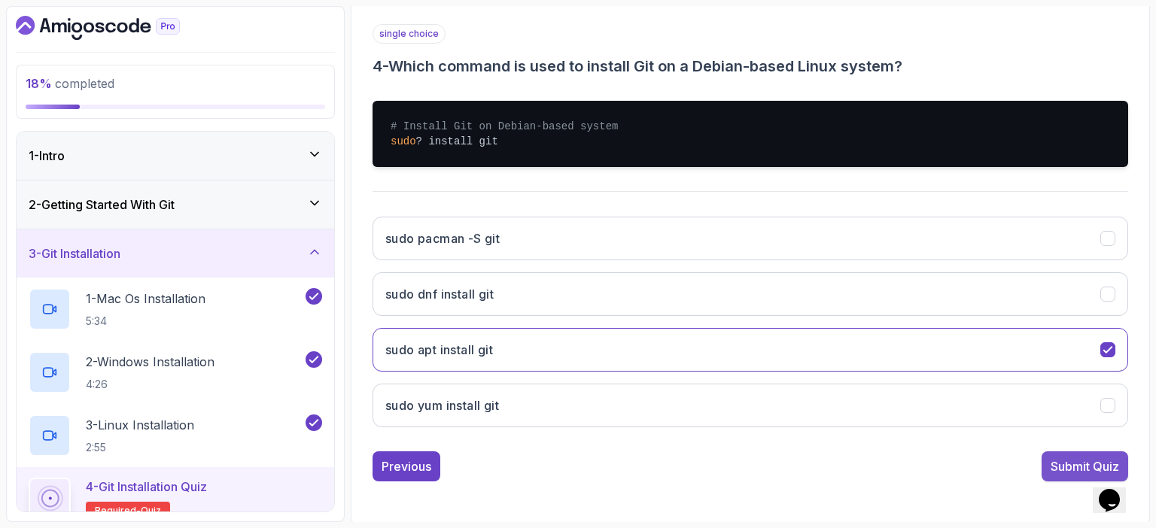
click at [1064, 467] on div "Submit Quiz" at bounding box center [1085, 467] width 69 height 18
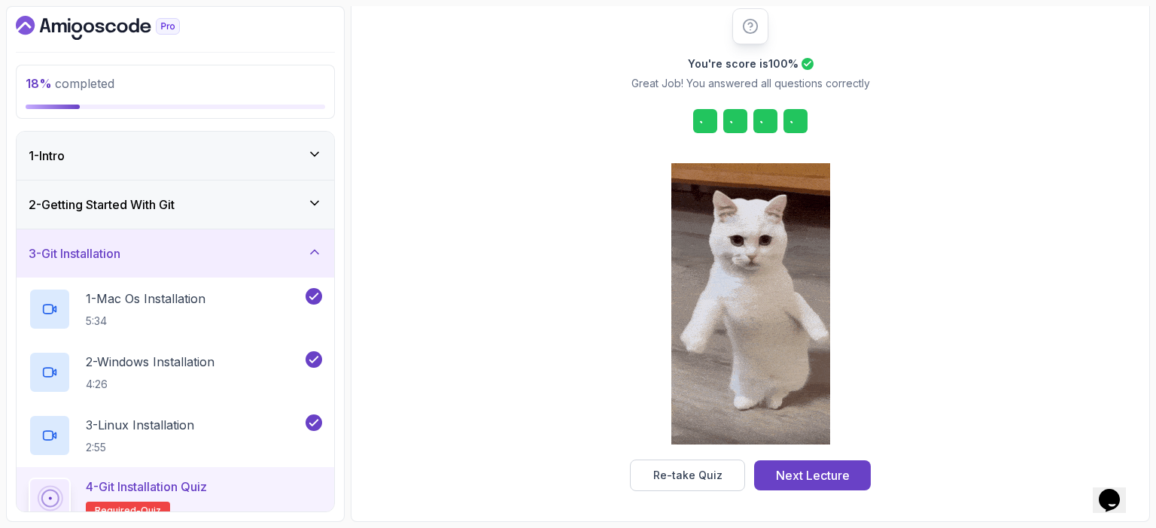
scroll to position [193, 0]
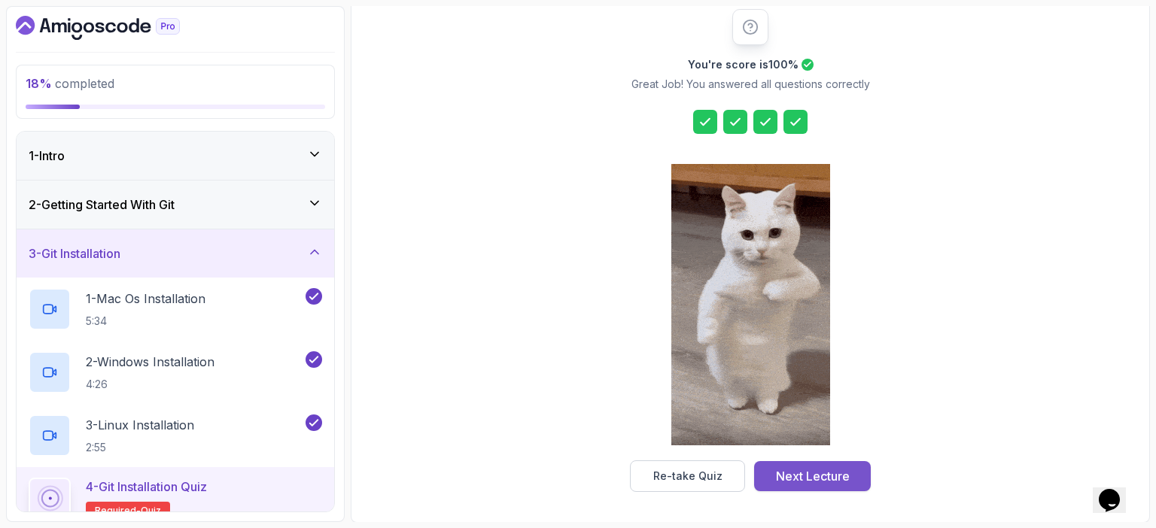
click at [830, 475] on div "Next Lecture" at bounding box center [813, 476] width 74 height 18
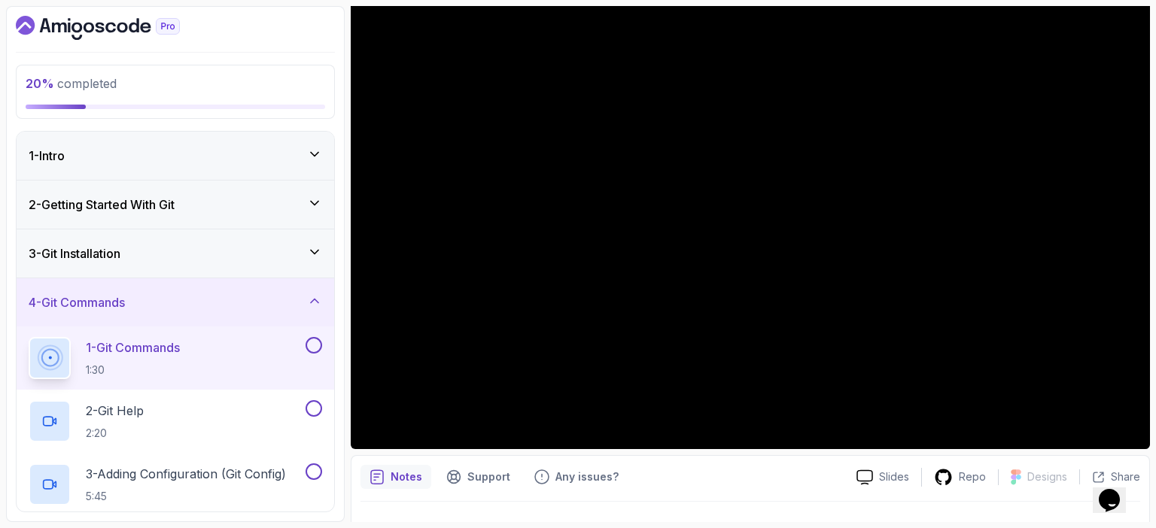
scroll to position [99, 0]
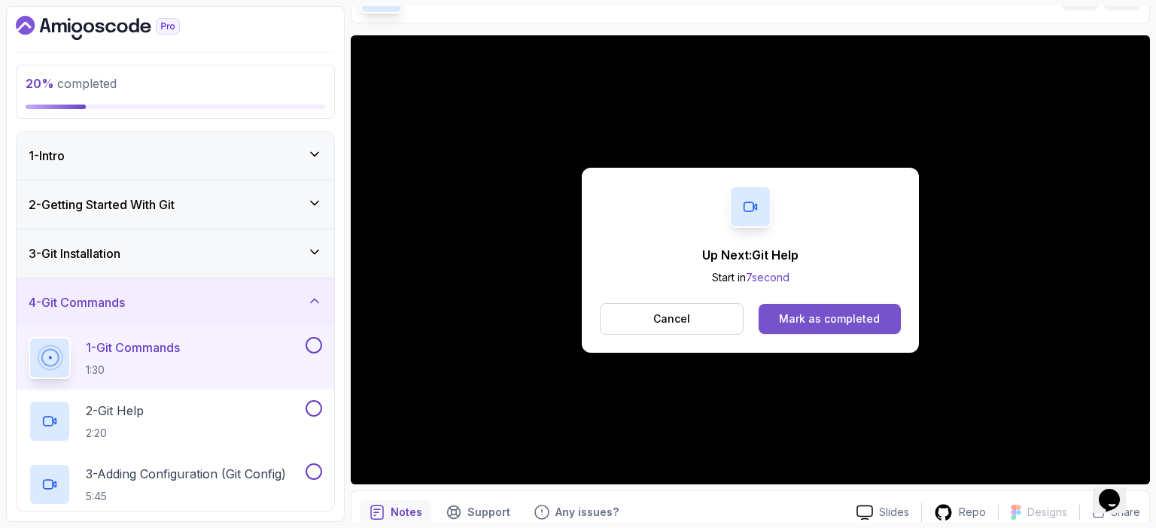
click at [848, 318] on div "Mark as completed" at bounding box center [829, 319] width 101 height 15
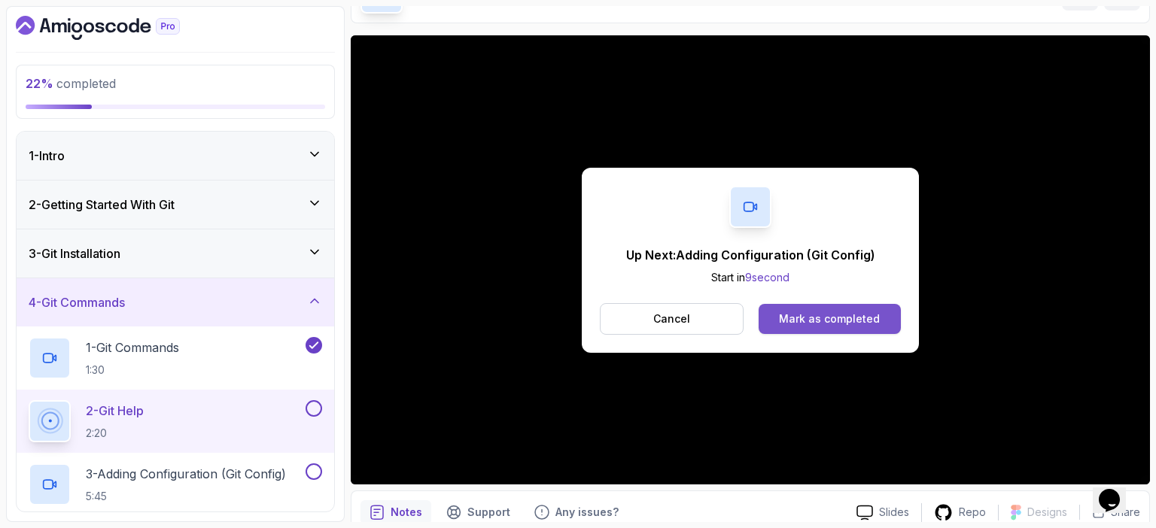
click at [810, 321] on div "Mark as completed" at bounding box center [829, 319] width 101 height 15
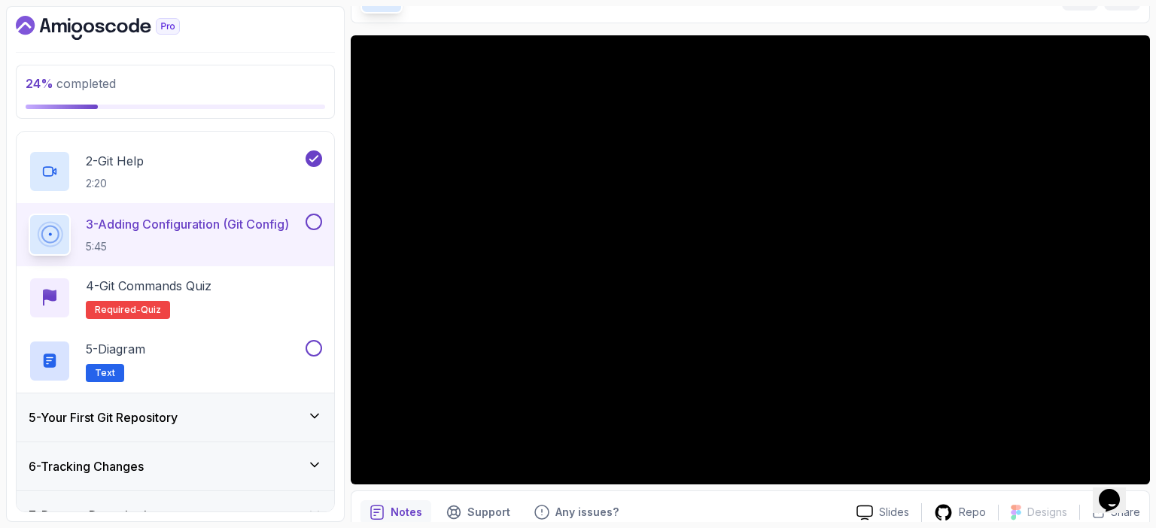
scroll to position [251, 0]
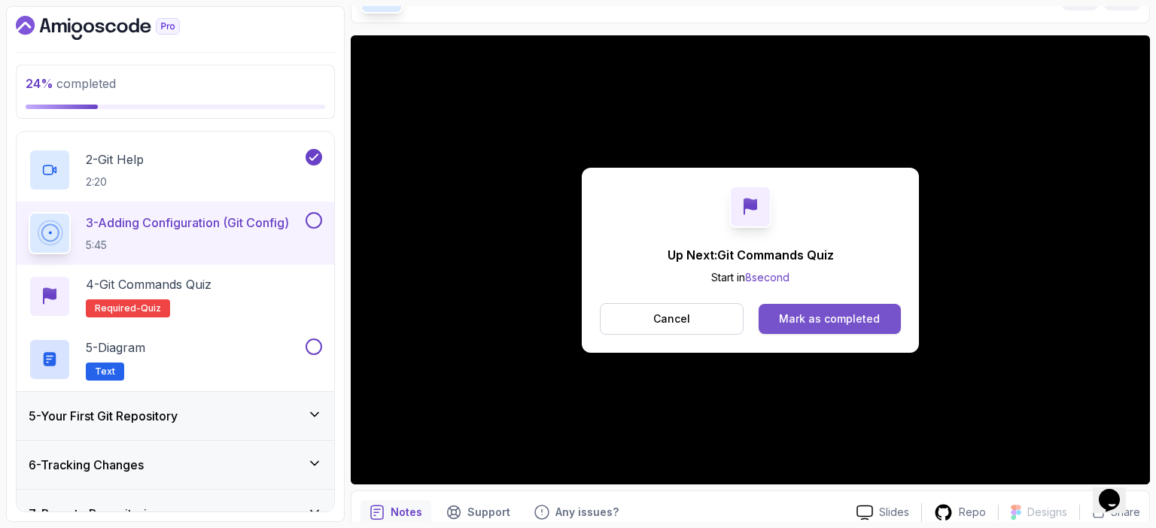
click at [867, 317] on div "Mark as completed" at bounding box center [829, 319] width 101 height 15
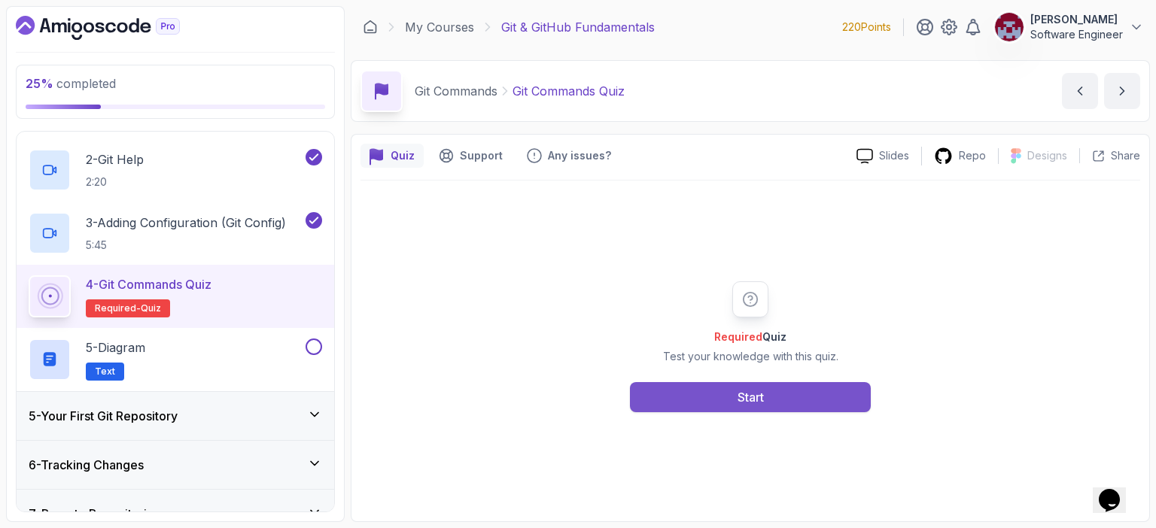
click at [799, 396] on button "Start" at bounding box center [750, 397] width 241 height 30
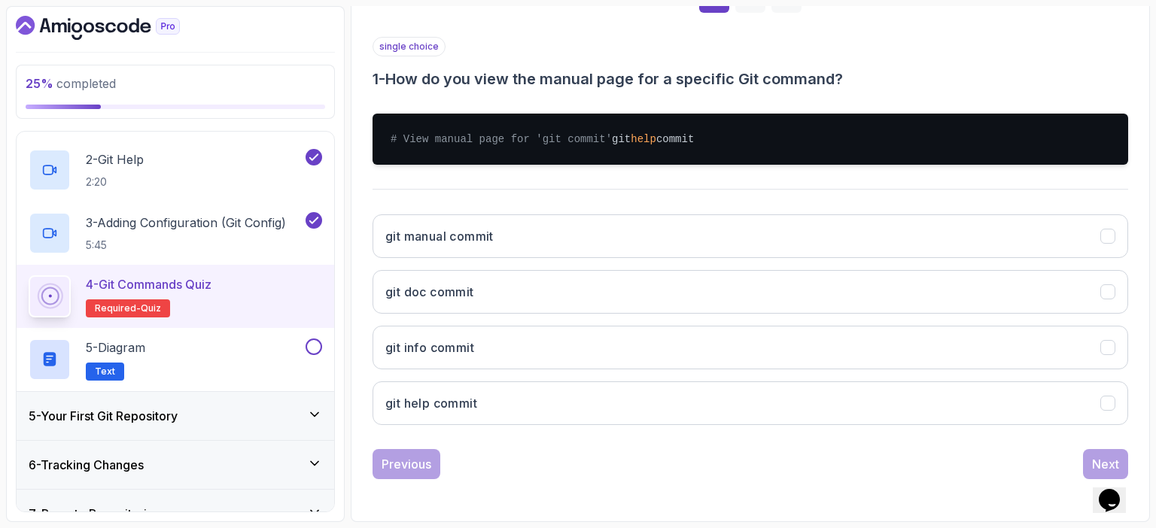
scroll to position [268, 0]
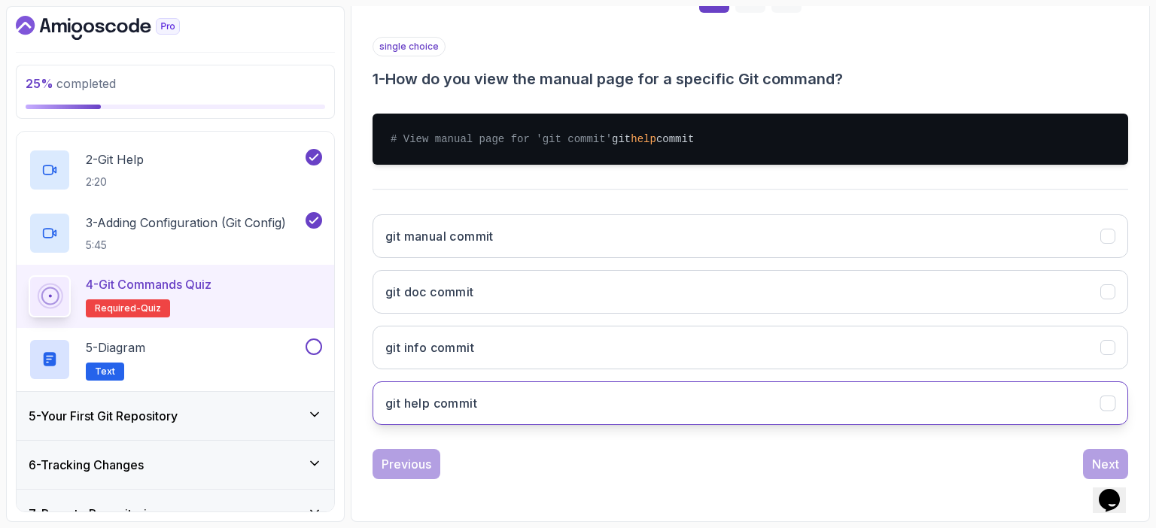
click at [569, 404] on button "git help commit" at bounding box center [751, 404] width 756 height 44
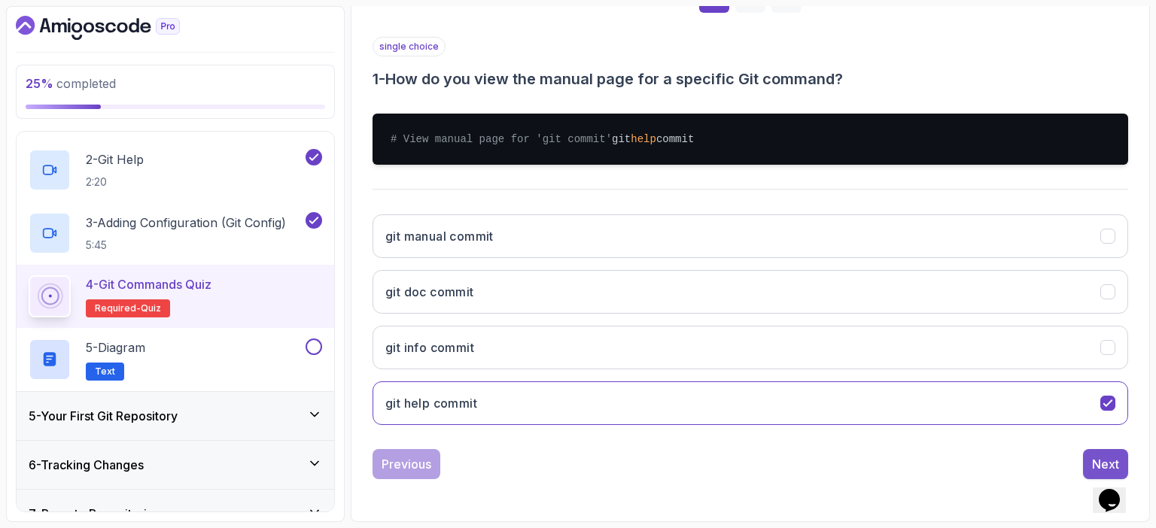
click at [1096, 456] on div "Next" at bounding box center [1105, 464] width 27 height 18
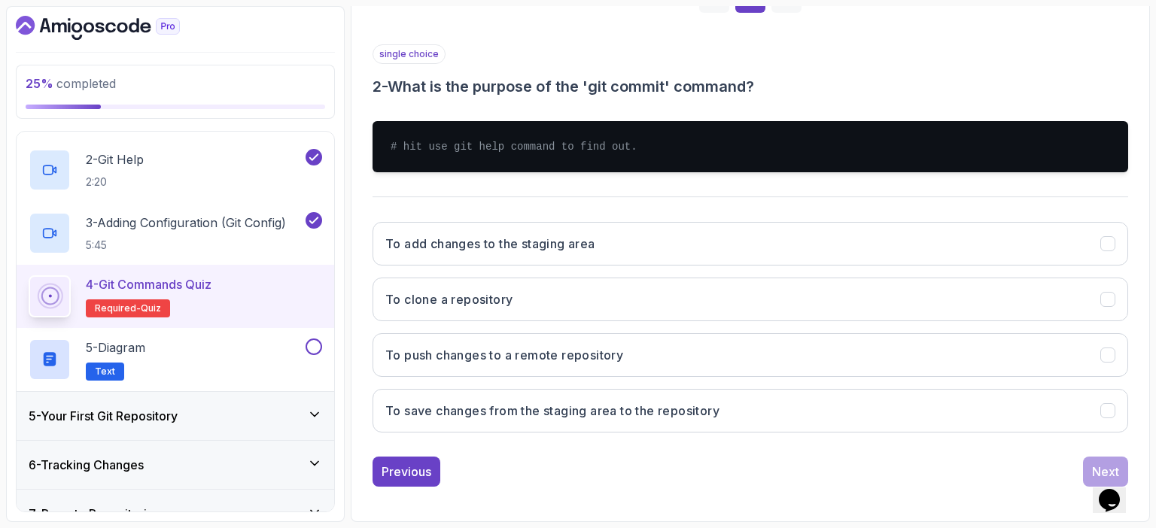
scroll to position [253, 0]
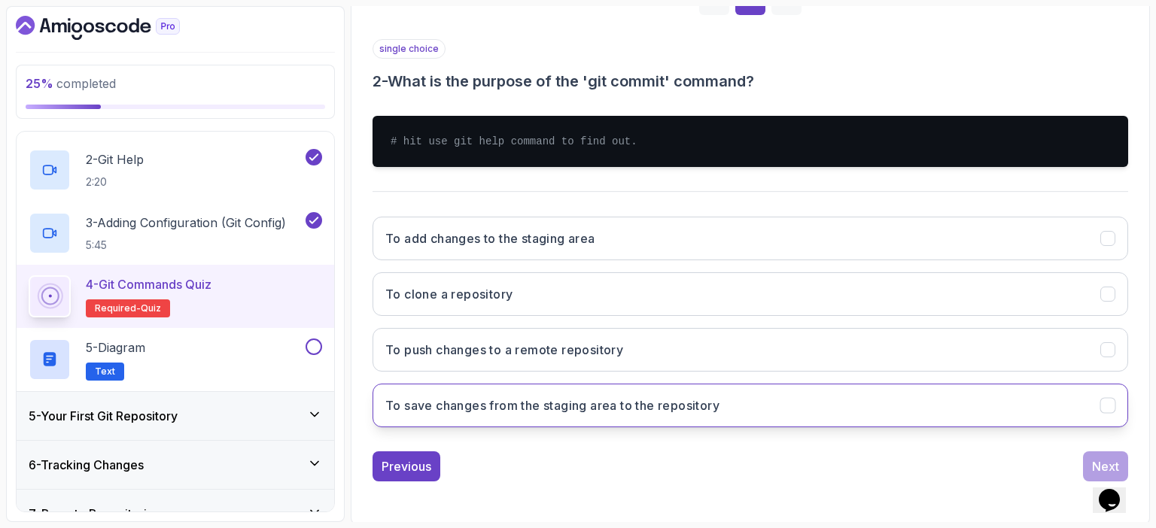
click at [556, 402] on h3 "To save changes from the staging area to the repository" at bounding box center [552, 406] width 334 height 18
click at [1095, 465] on div "Next" at bounding box center [1105, 467] width 27 height 18
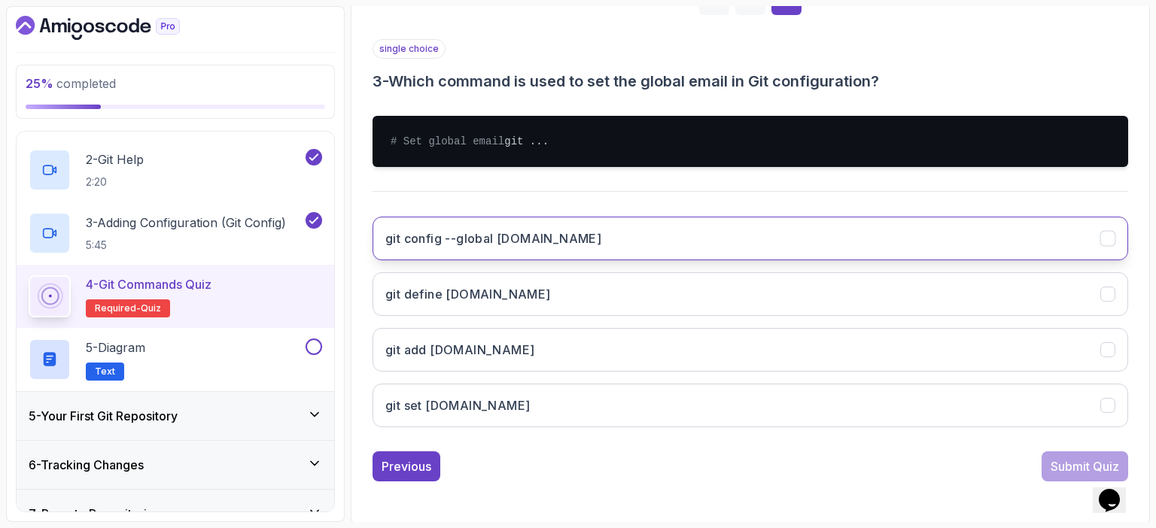
click at [467, 248] on h3 "git config --global user.email" at bounding box center [493, 239] width 216 height 18
click at [1068, 476] on div "Submit Quiz" at bounding box center [1085, 467] width 69 height 18
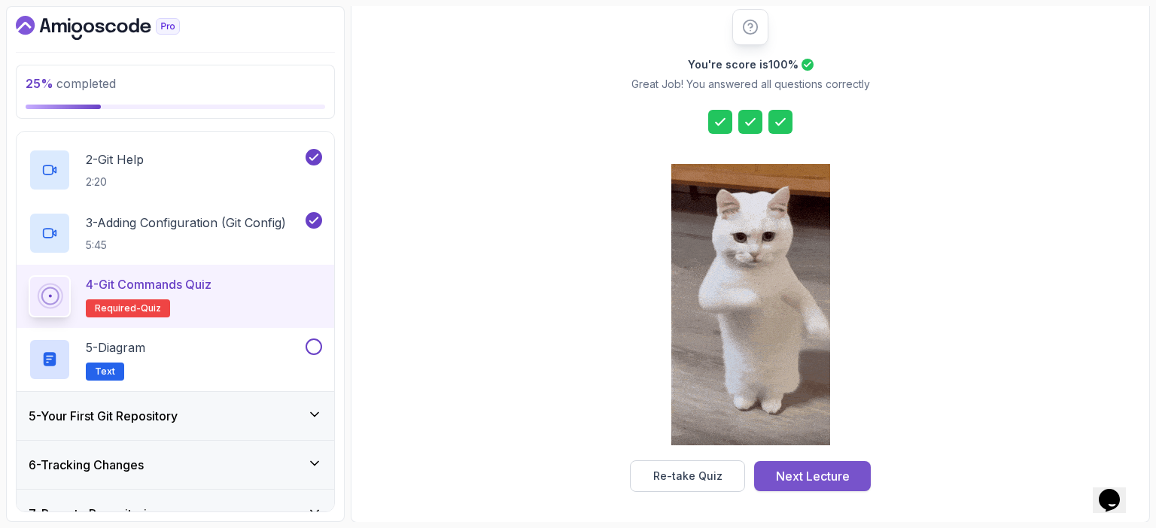
click at [815, 484] on div "Next Lecture" at bounding box center [813, 476] width 74 height 18
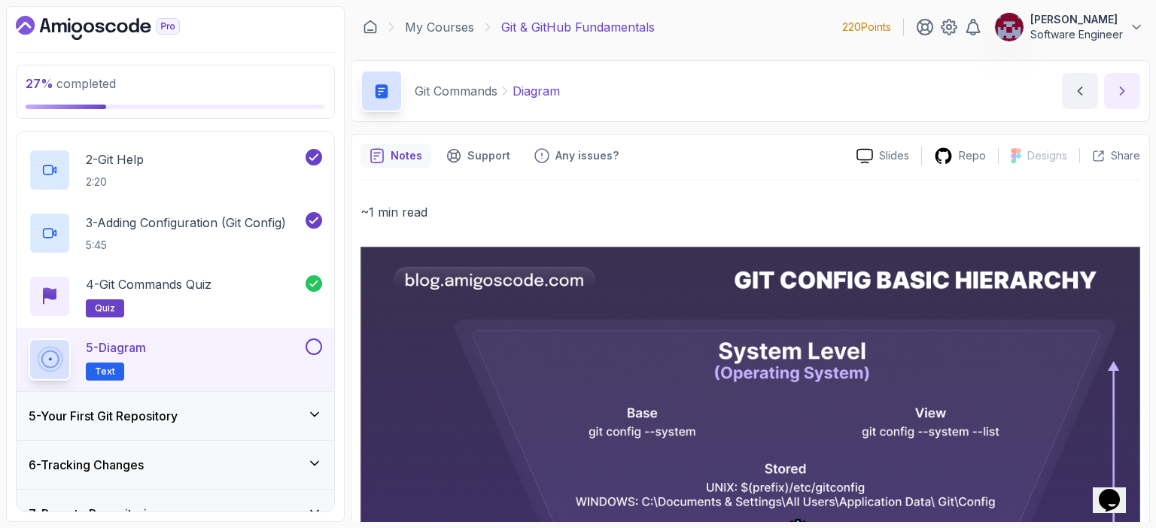
click at [1119, 91] on icon "next content" at bounding box center [1122, 91] width 15 height 15
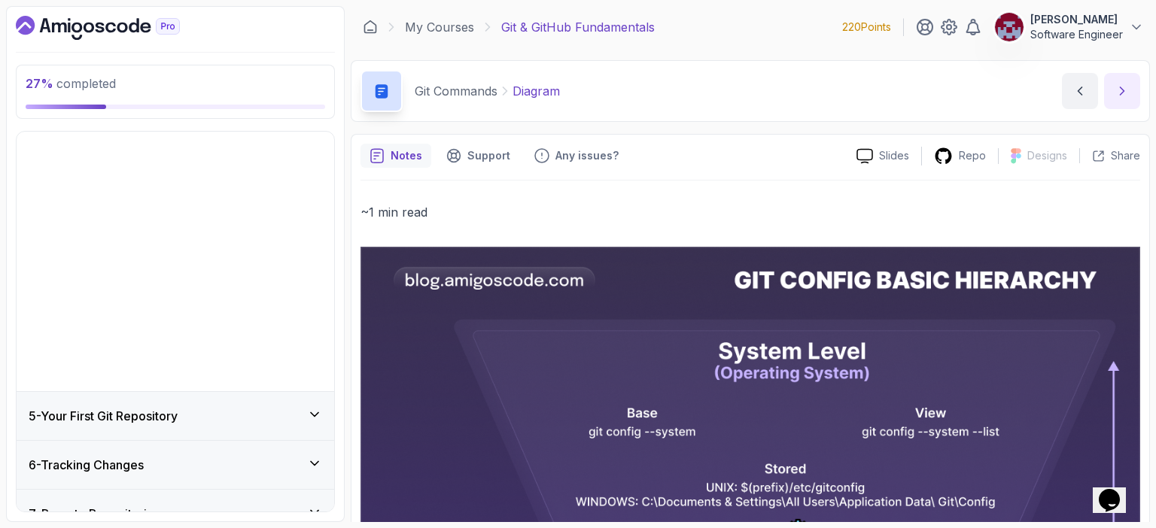
scroll to position [57, 0]
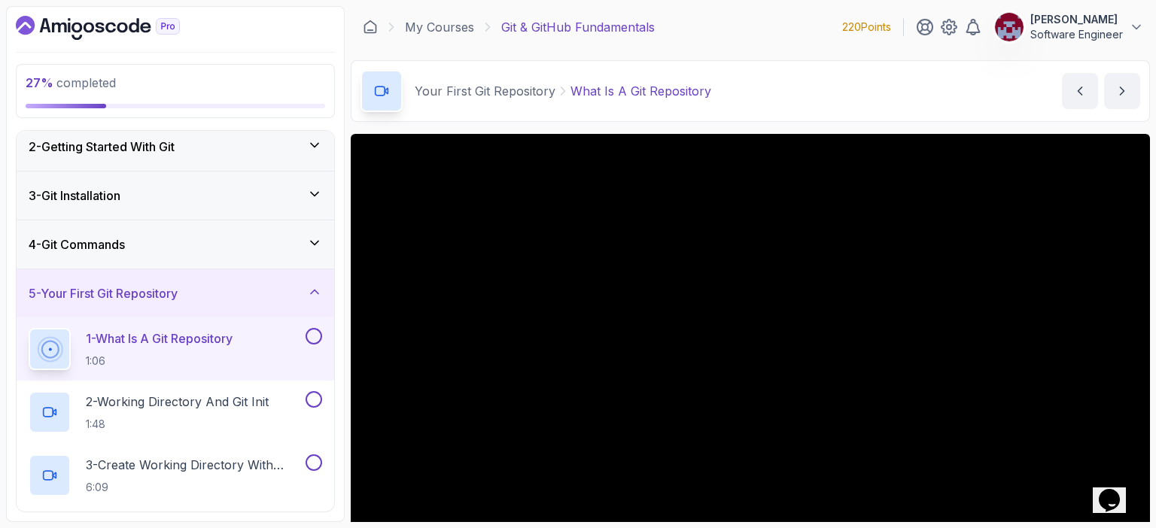
click at [317, 245] on icon at bounding box center [314, 243] width 15 height 15
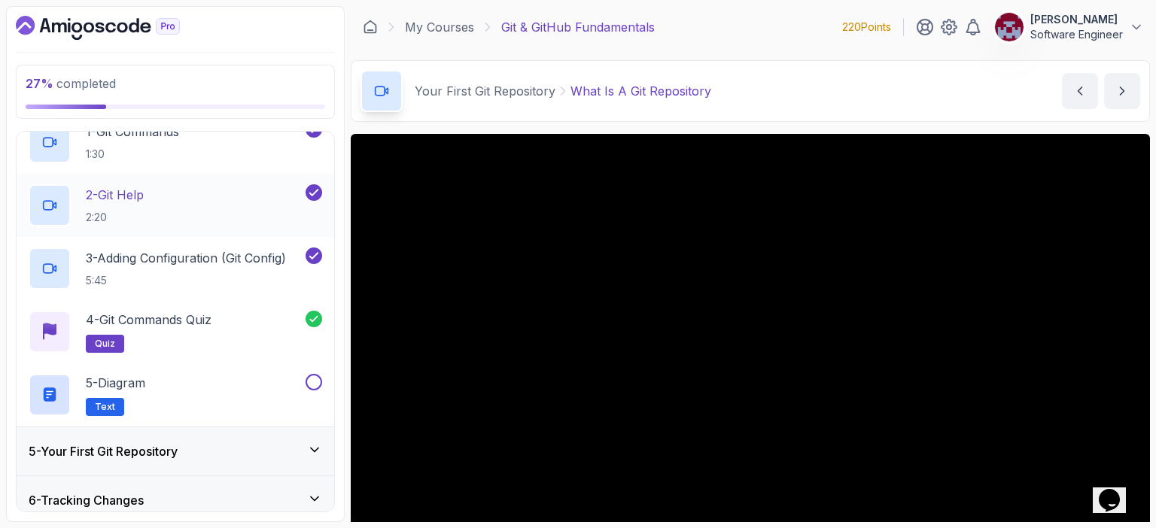
scroll to position [226, 0]
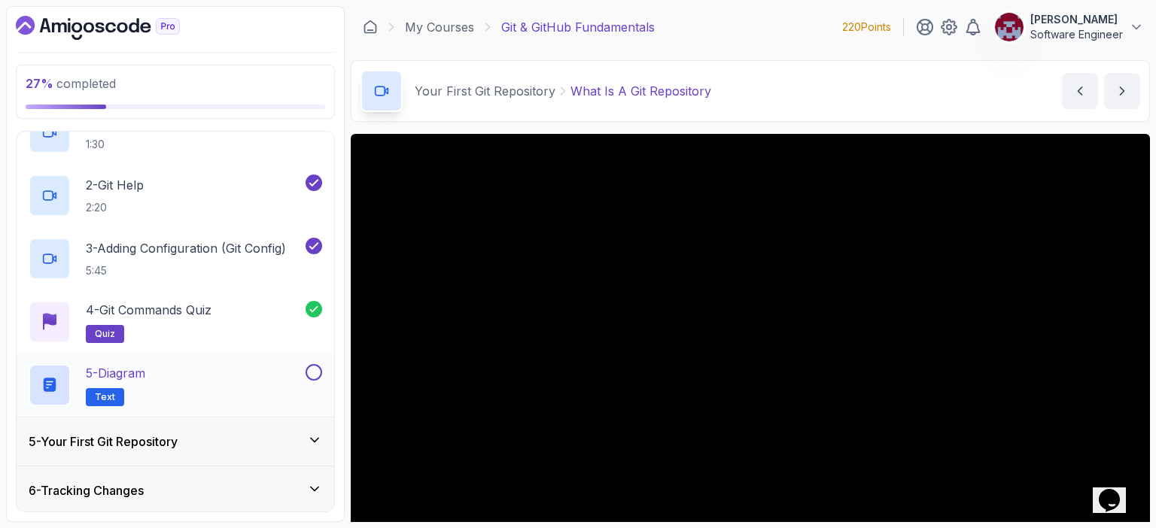
click at [316, 370] on button at bounding box center [314, 372] width 17 height 17
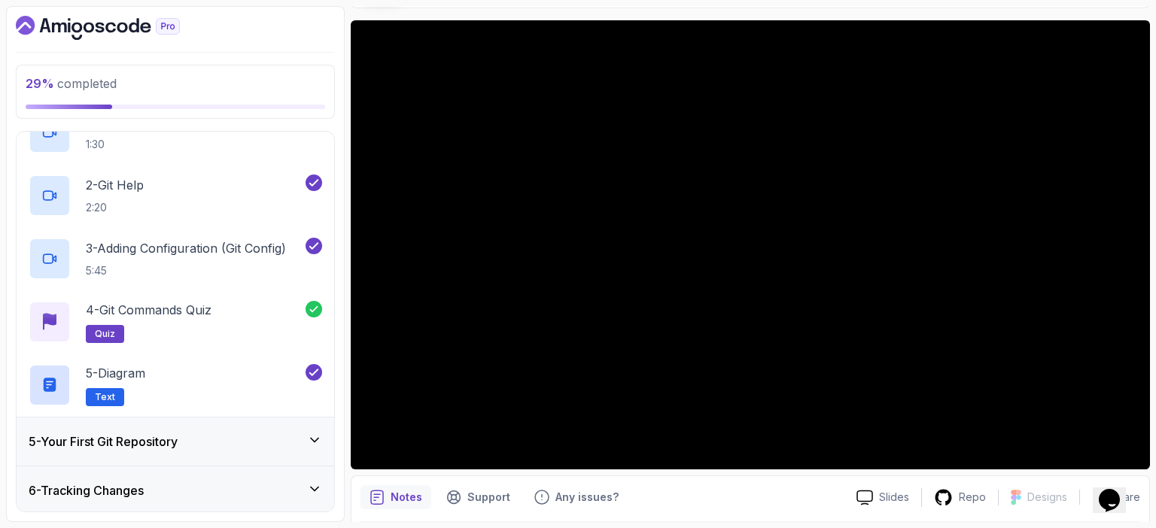
scroll to position [114, 0]
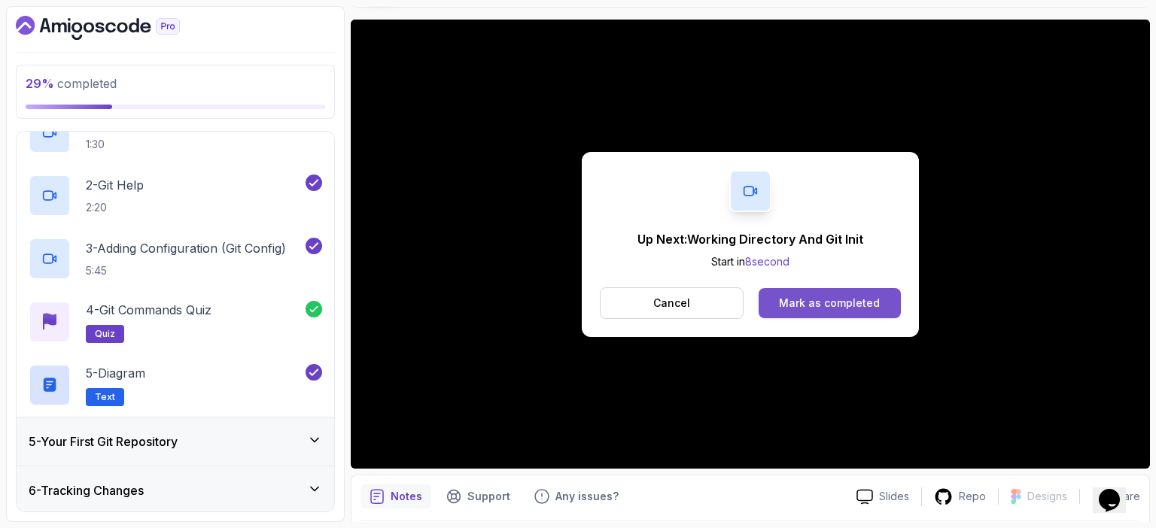
click at [854, 303] on div "Mark as completed" at bounding box center [829, 303] width 101 height 15
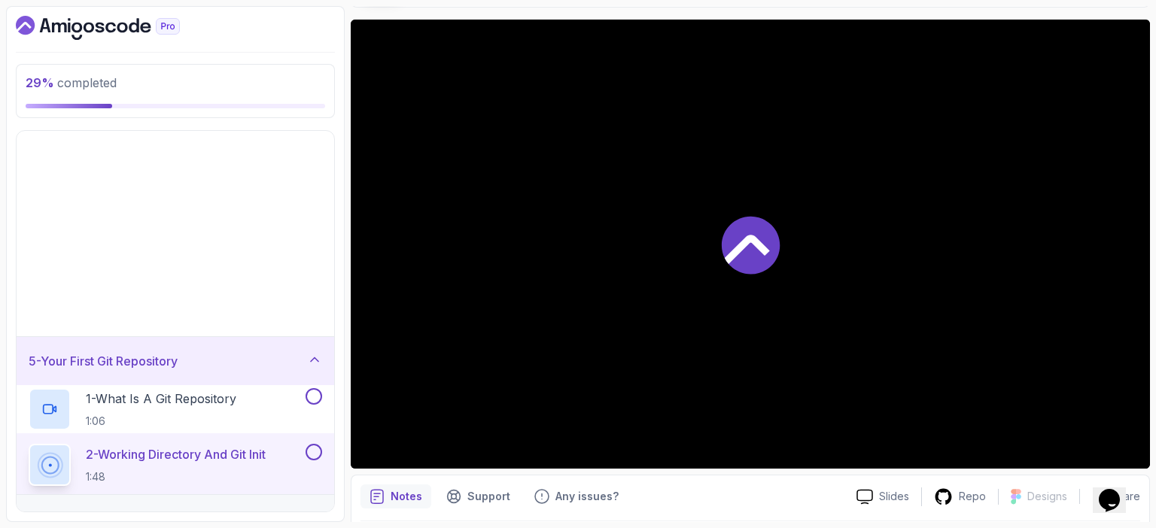
scroll to position [57, 0]
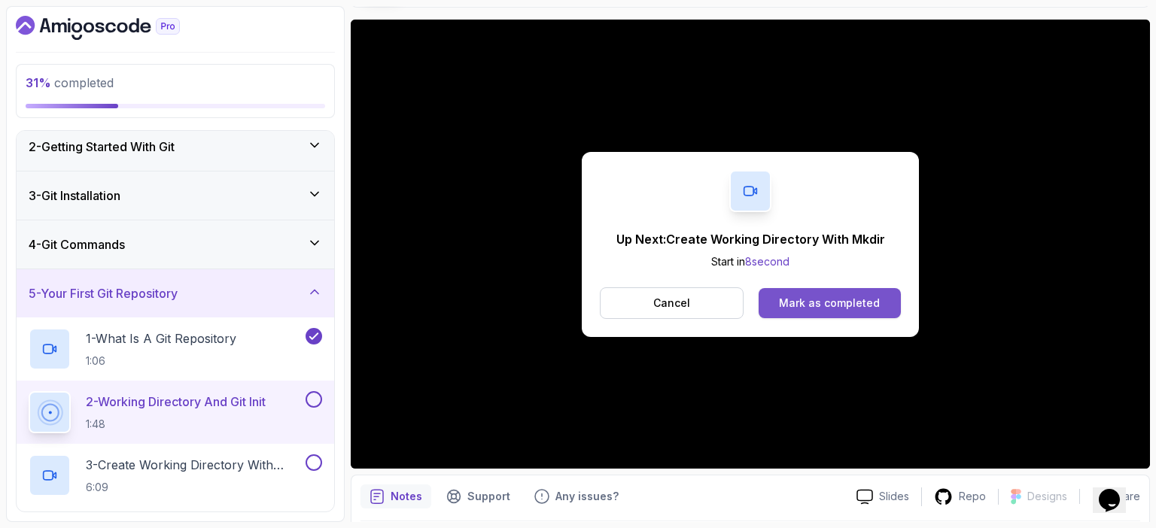
click at [846, 303] on div "Mark as completed" at bounding box center [829, 303] width 101 height 15
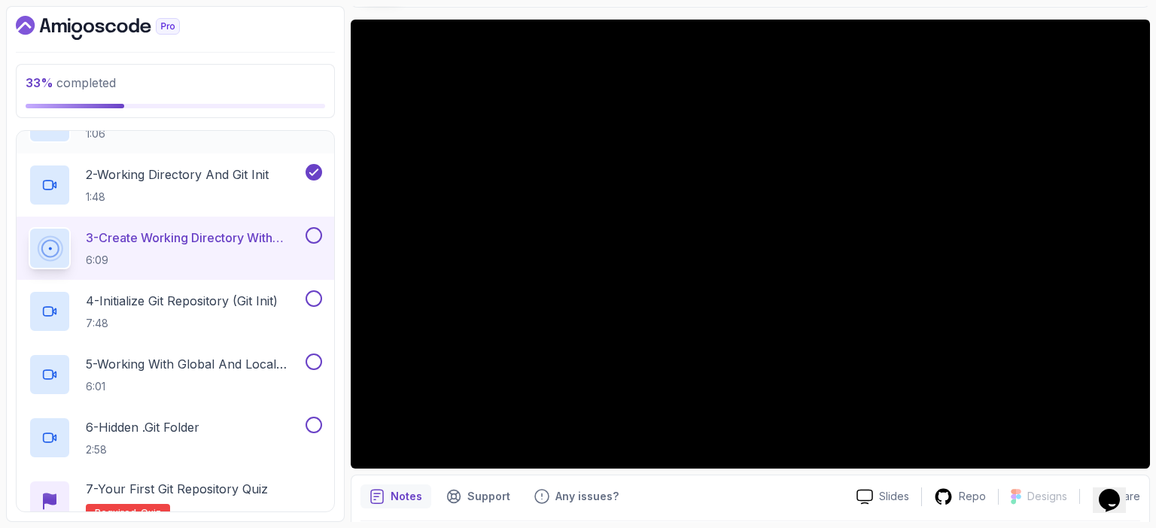
scroll to position [285, 0]
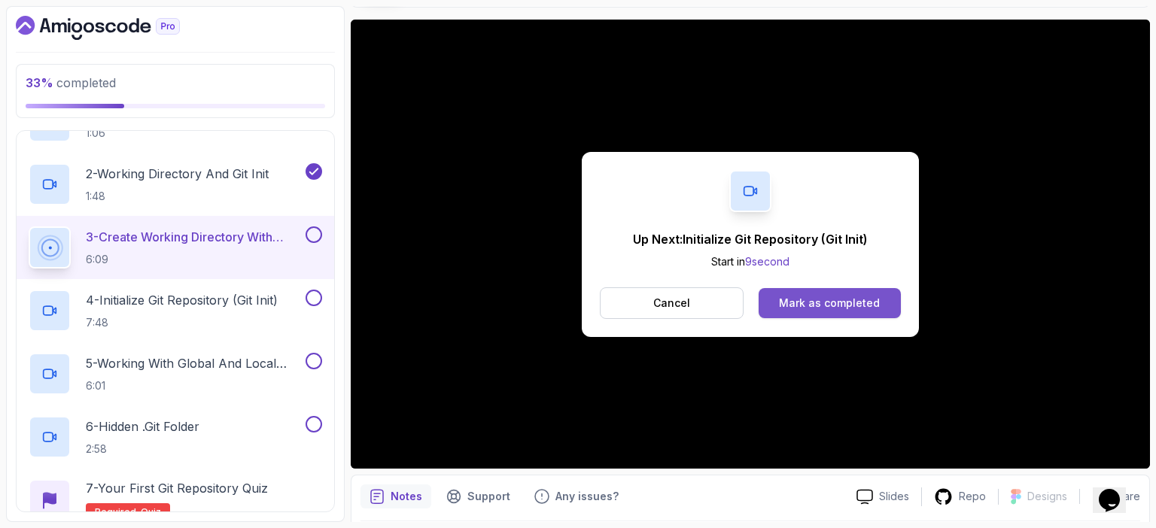
click at [819, 302] on div "Mark as completed" at bounding box center [829, 303] width 101 height 15
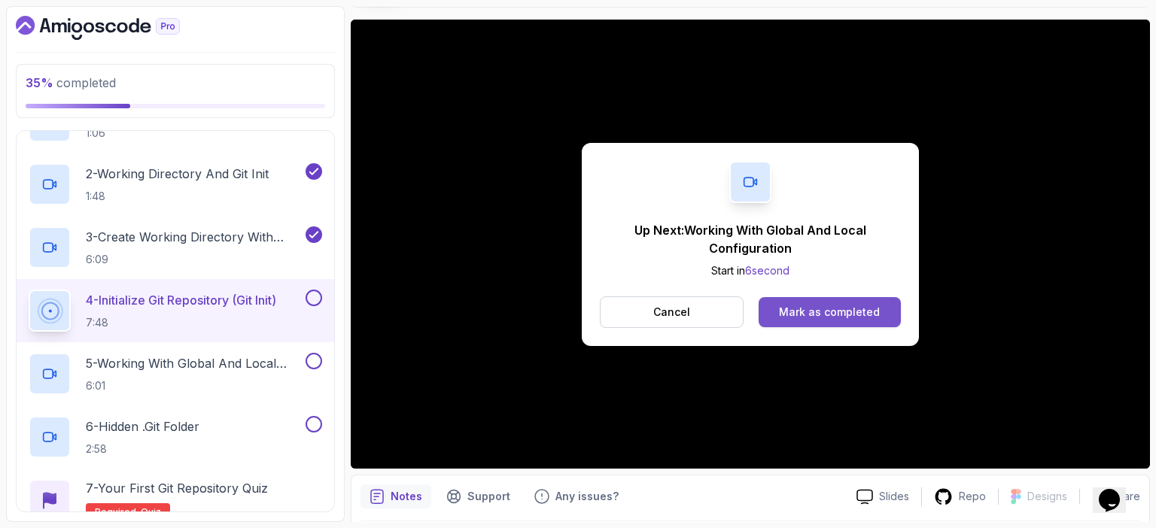
click at [850, 312] on div "Mark as completed" at bounding box center [829, 312] width 101 height 15
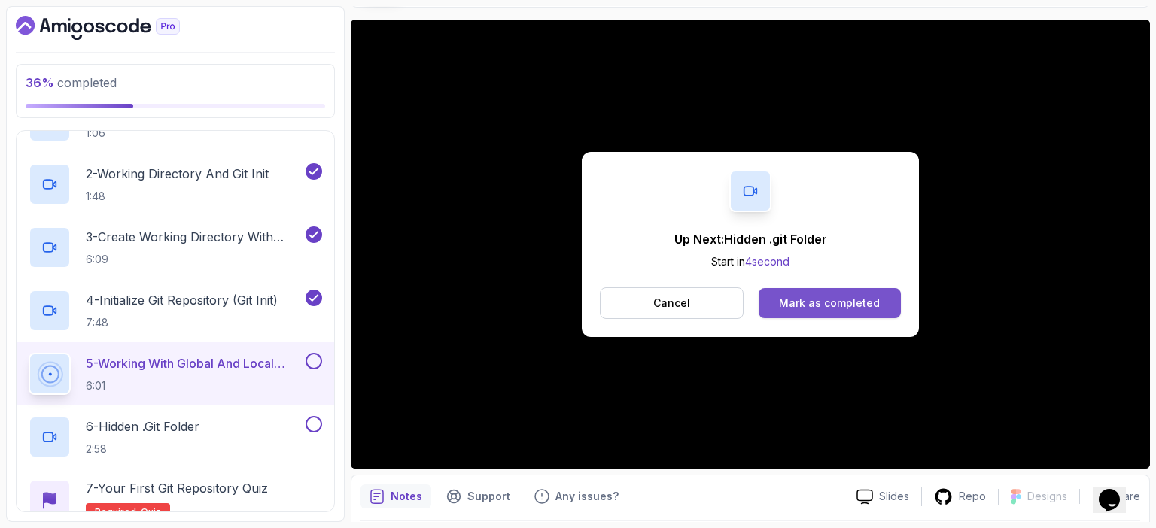
click at [861, 298] on div "Mark as completed" at bounding box center [829, 303] width 101 height 15
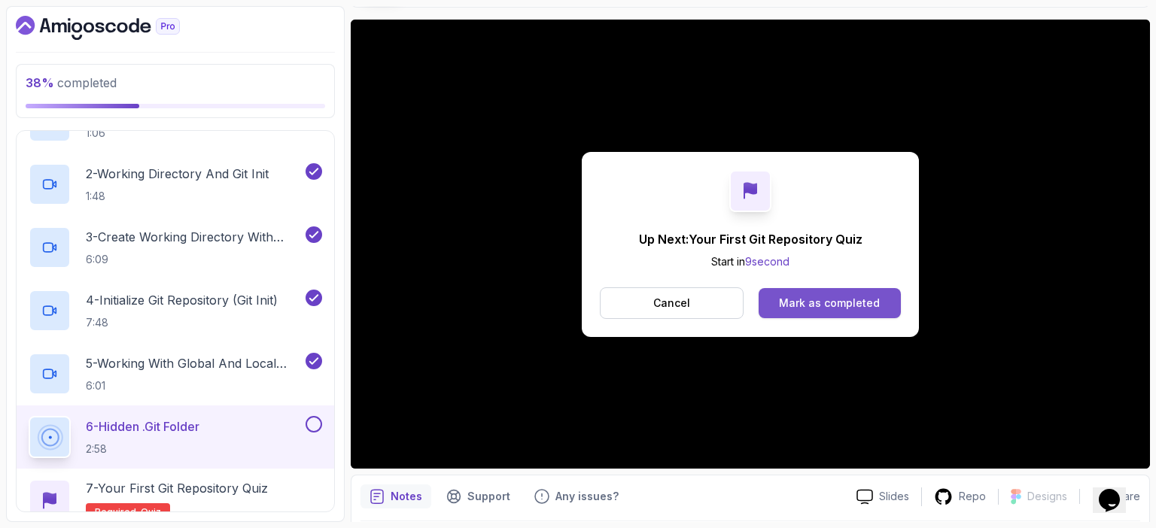
click at [787, 303] on div "Mark as completed" at bounding box center [829, 303] width 101 height 15
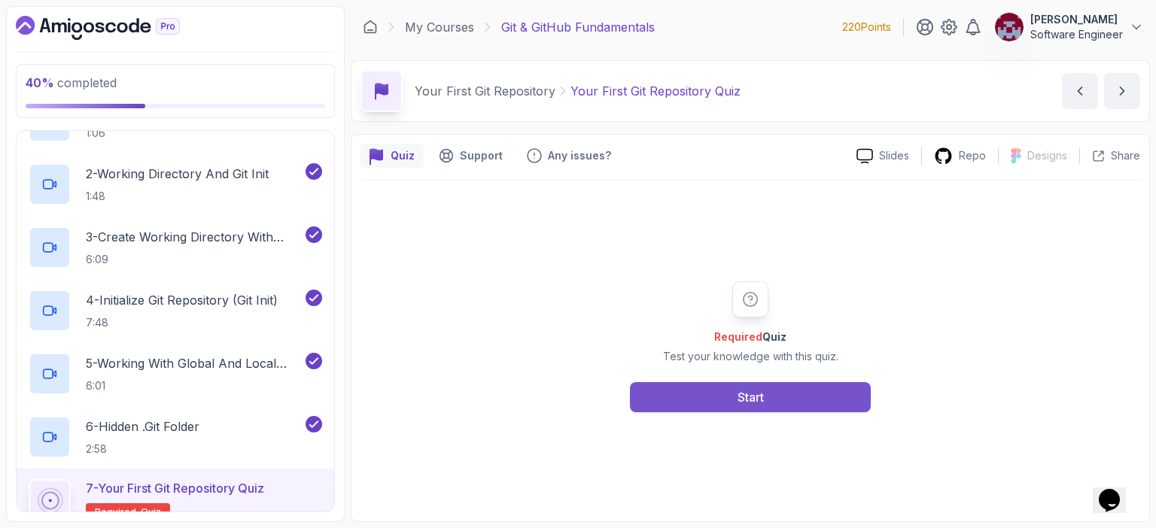
click at [762, 402] on div "Start" at bounding box center [751, 397] width 26 height 18
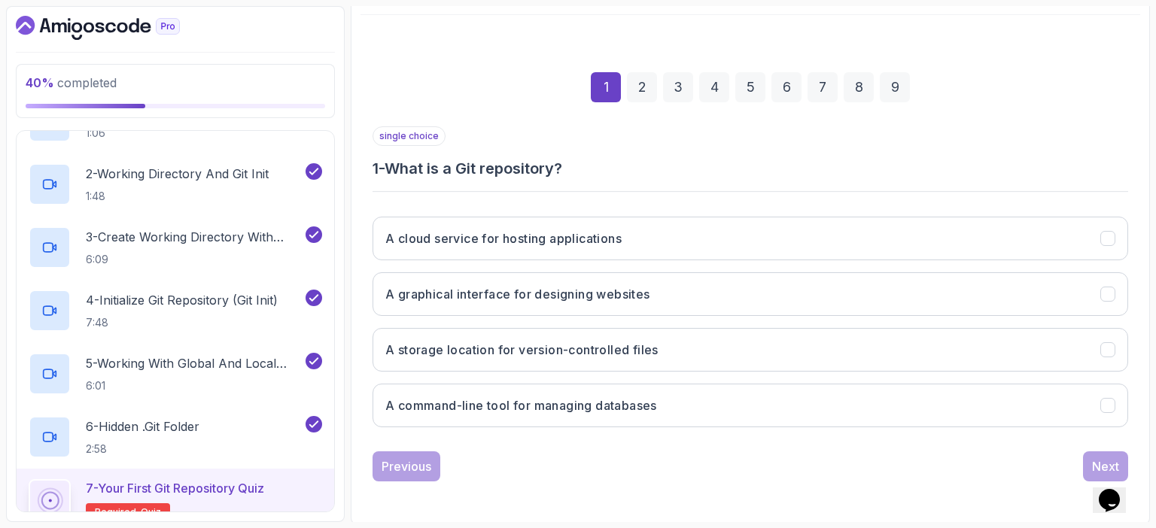
scroll to position [166, 0]
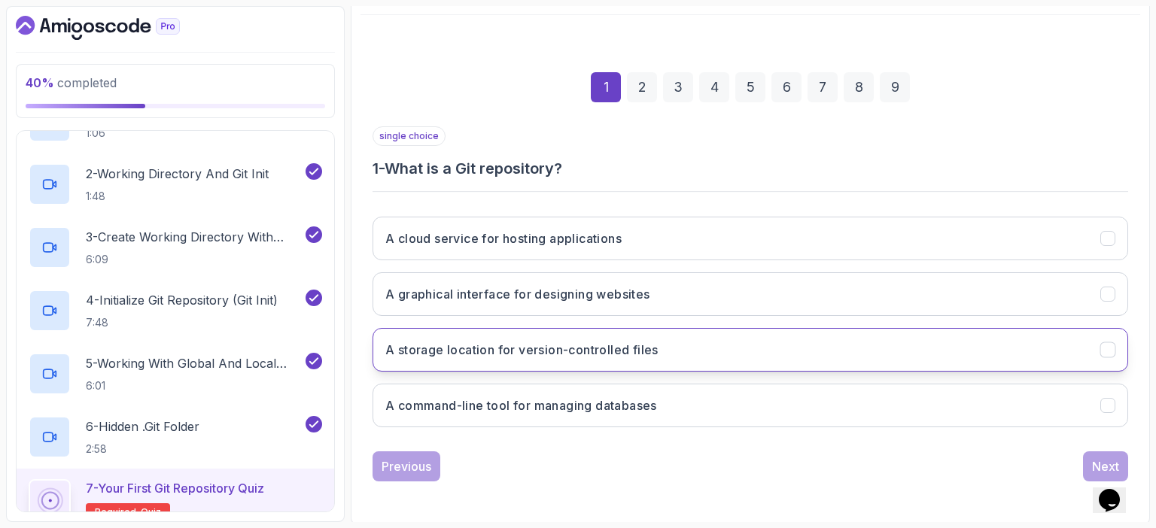
click at [711, 349] on button "A storage location for version-controlled files" at bounding box center [751, 350] width 756 height 44
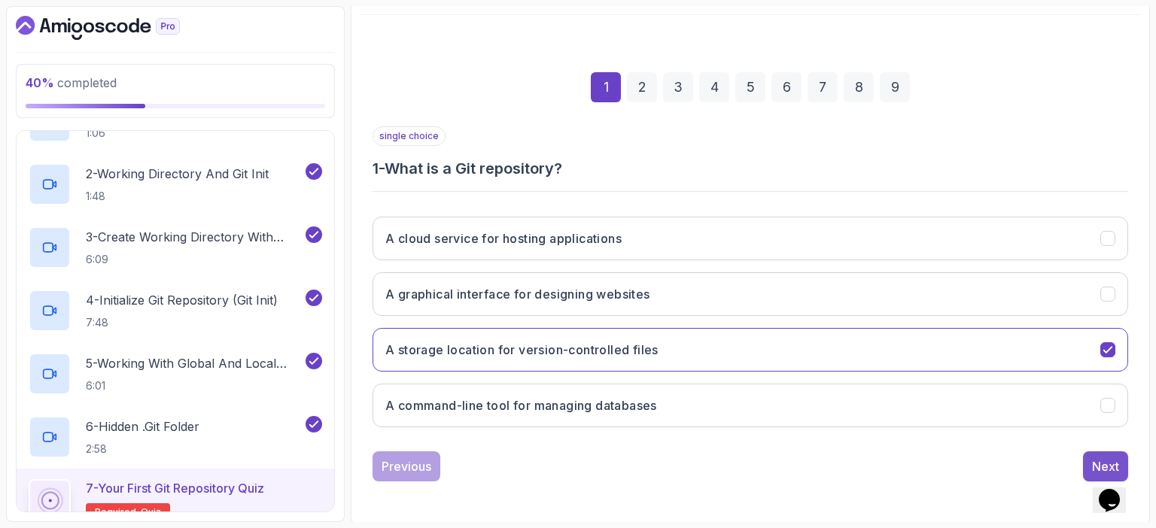
click at [1101, 462] on div "Next" at bounding box center [1105, 467] width 27 height 18
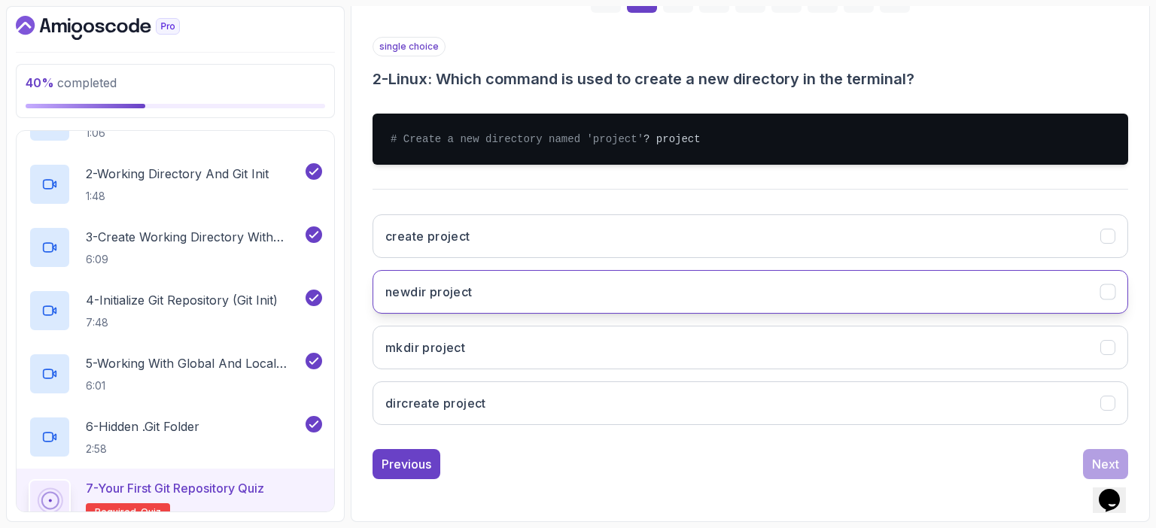
scroll to position [268, 0]
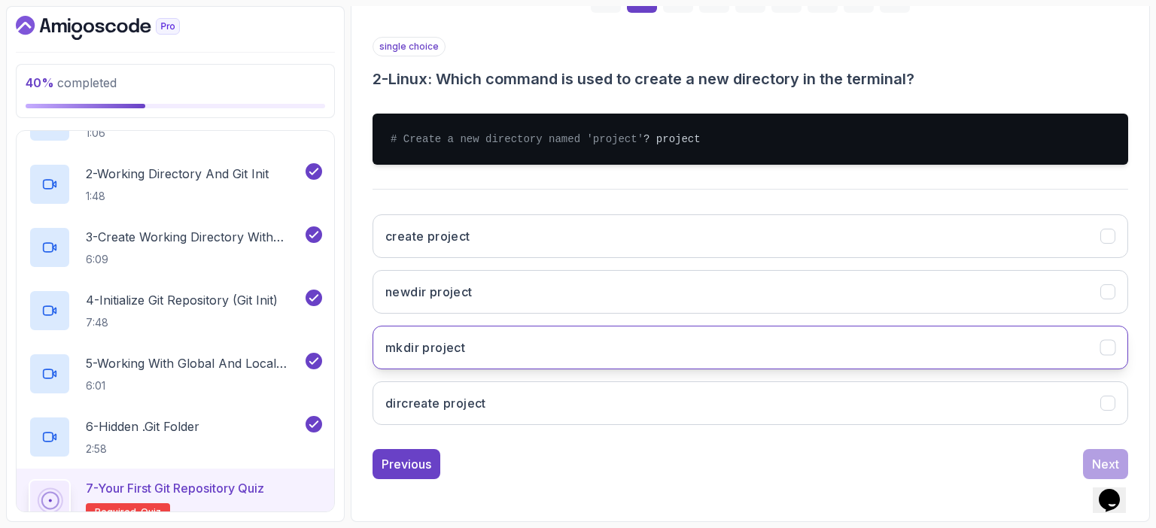
click at [454, 347] on h3 "mkdir project" at bounding box center [425, 348] width 80 height 18
click at [1093, 459] on div "Next" at bounding box center [1105, 464] width 27 height 18
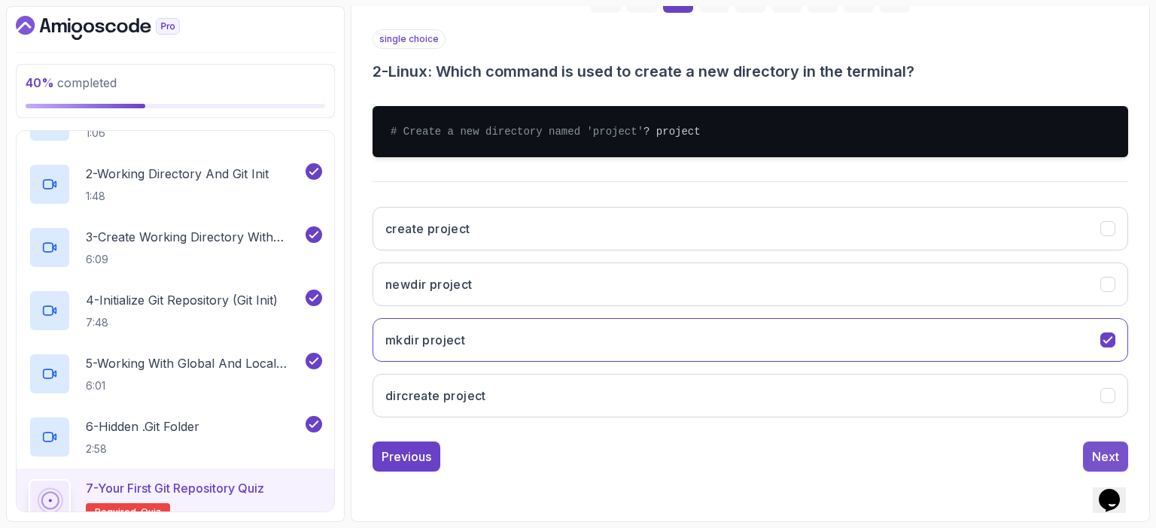
scroll to position [166, 0]
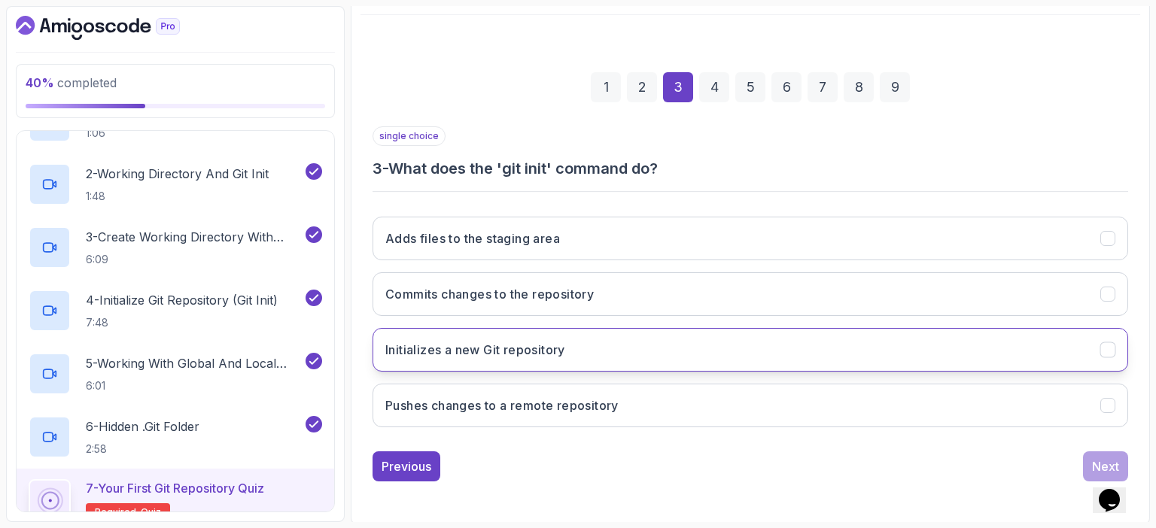
click at [669, 338] on button "Initializes a new Git repository" at bounding box center [751, 350] width 756 height 44
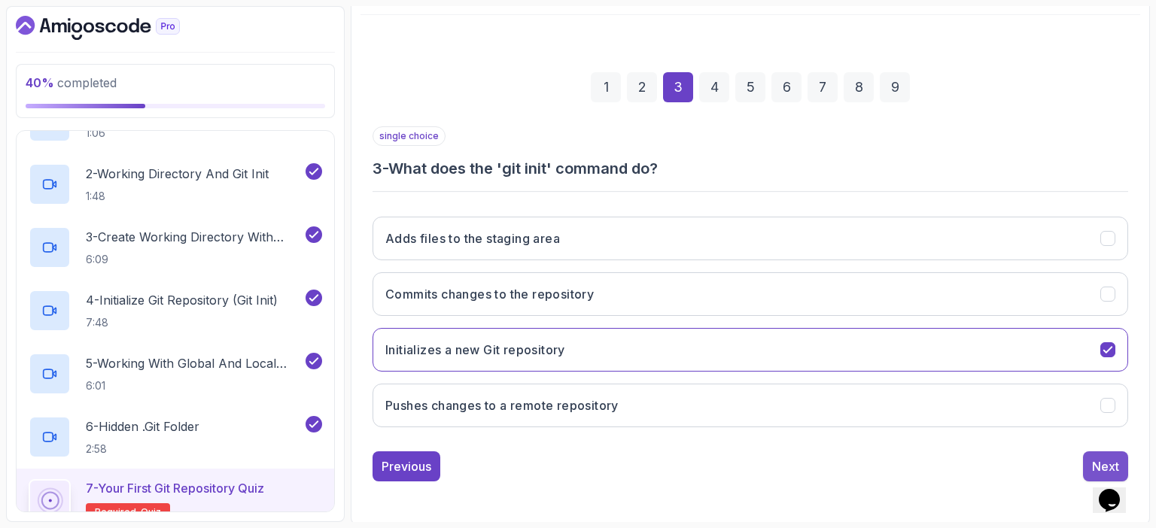
click at [1090, 461] on button "Next" at bounding box center [1105, 467] width 45 height 30
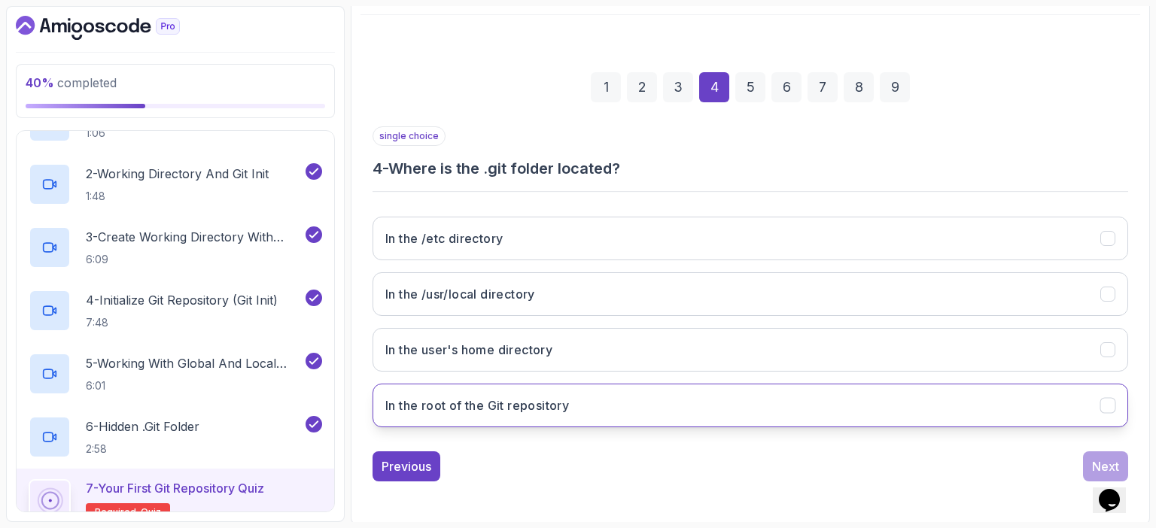
click at [573, 395] on button "In the root of the Git repository" at bounding box center [751, 406] width 756 height 44
click at [1100, 460] on div "Next" at bounding box center [1105, 467] width 27 height 18
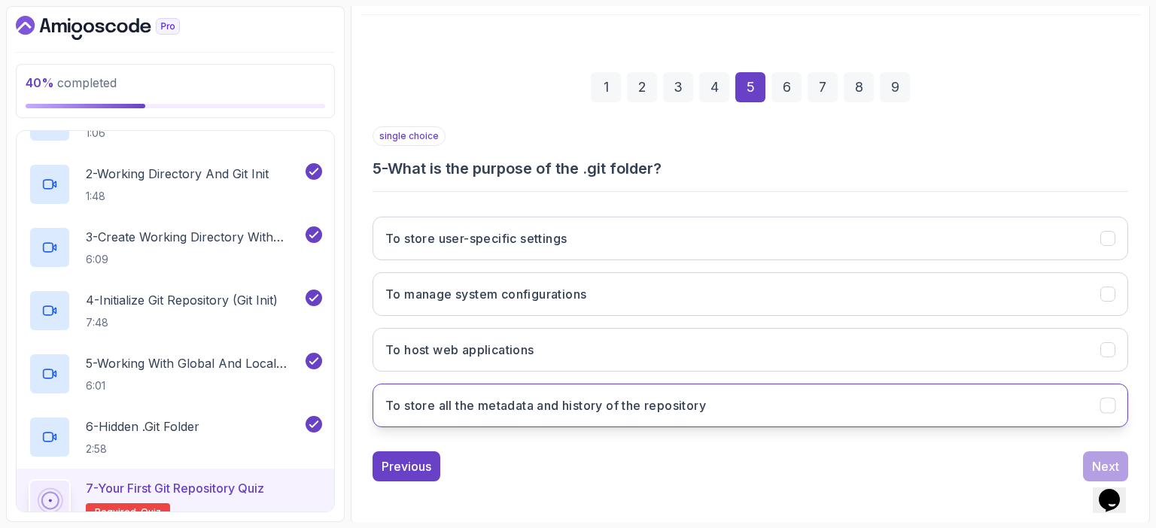
click at [665, 401] on h3 "To store all the metadata and history of the repository" at bounding box center [545, 406] width 321 height 18
click at [1098, 464] on div "Next" at bounding box center [1105, 467] width 27 height 18
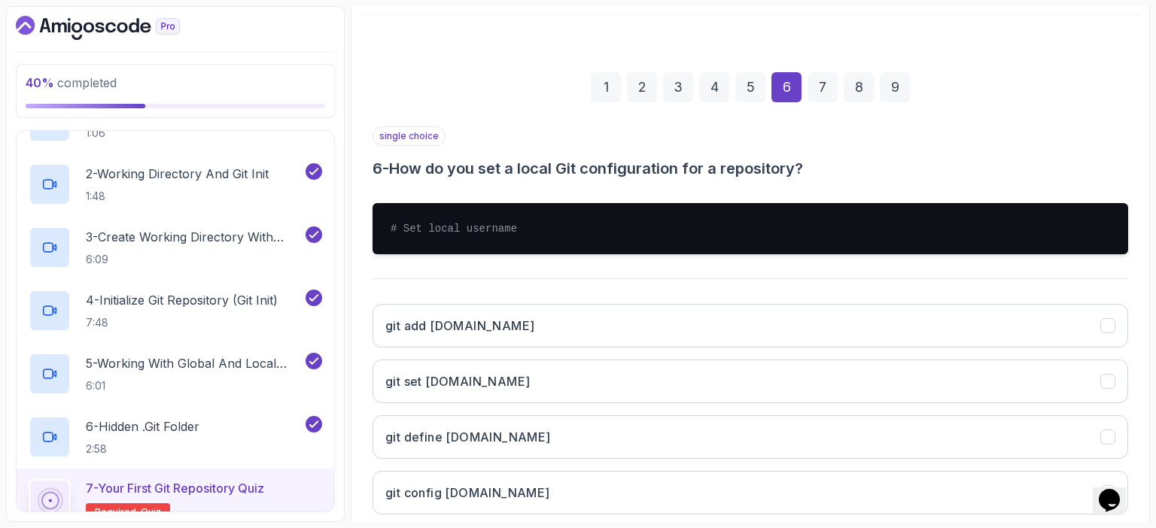
scroll to position [253, 0]
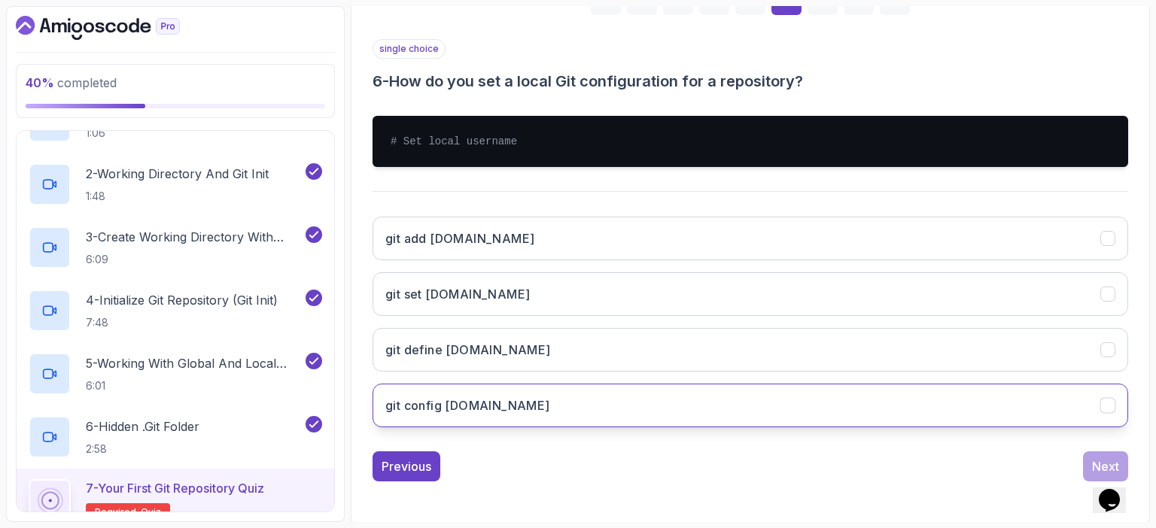
click at [494, 401] on h3 "git config user.name" at bounding box center [467, 406] width 165 height 18
click at [1093, 454] on button "Next" at bounding box center [1105, 467] width 45 height 30
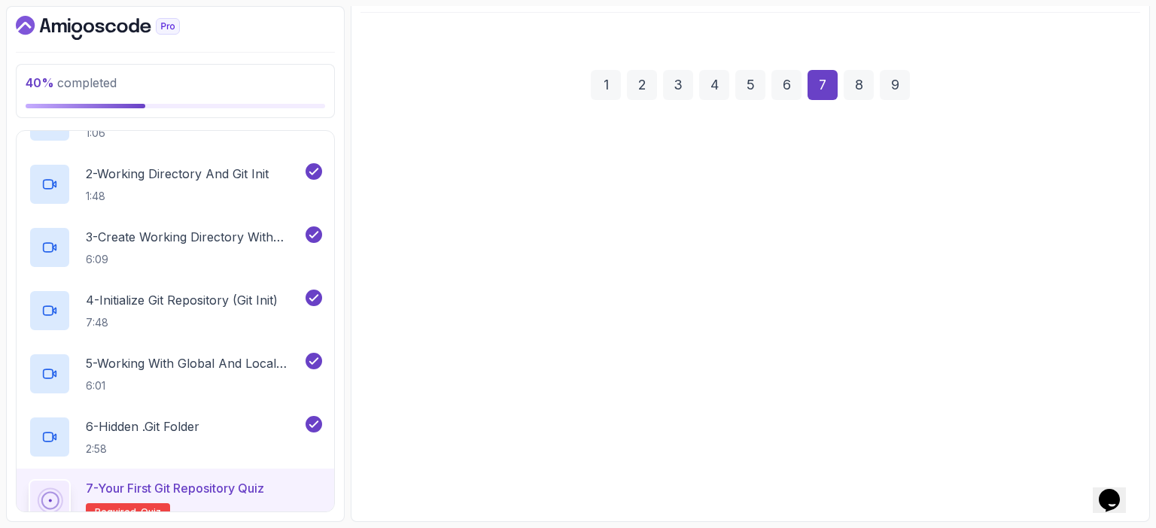
scroll to position [166, 0]
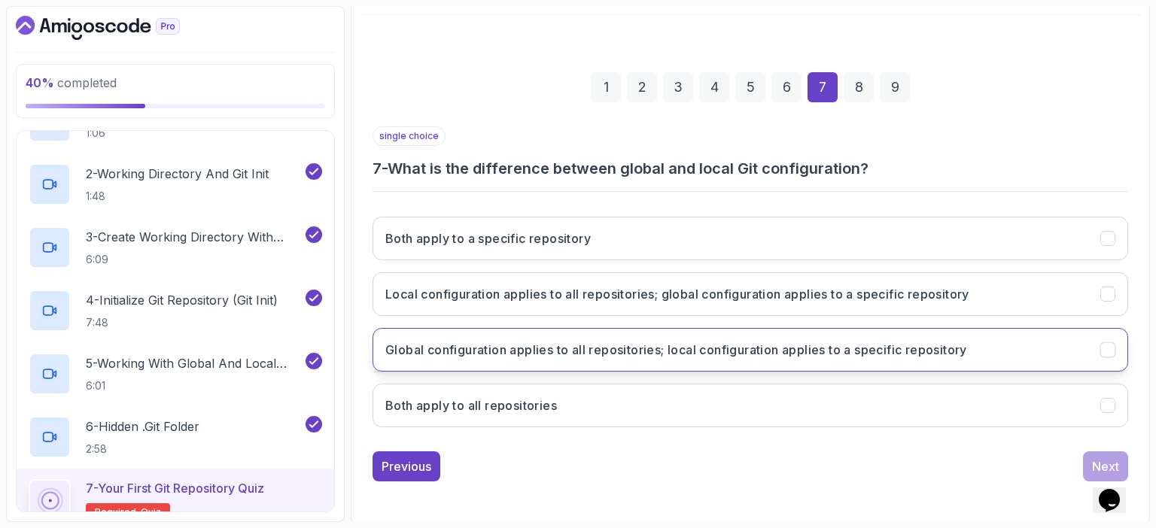
click at [846, 350] on h3 "Global configuration applies to all repositories; local configuration applies t…" at bounding box center [676, 350] width 582 height 18
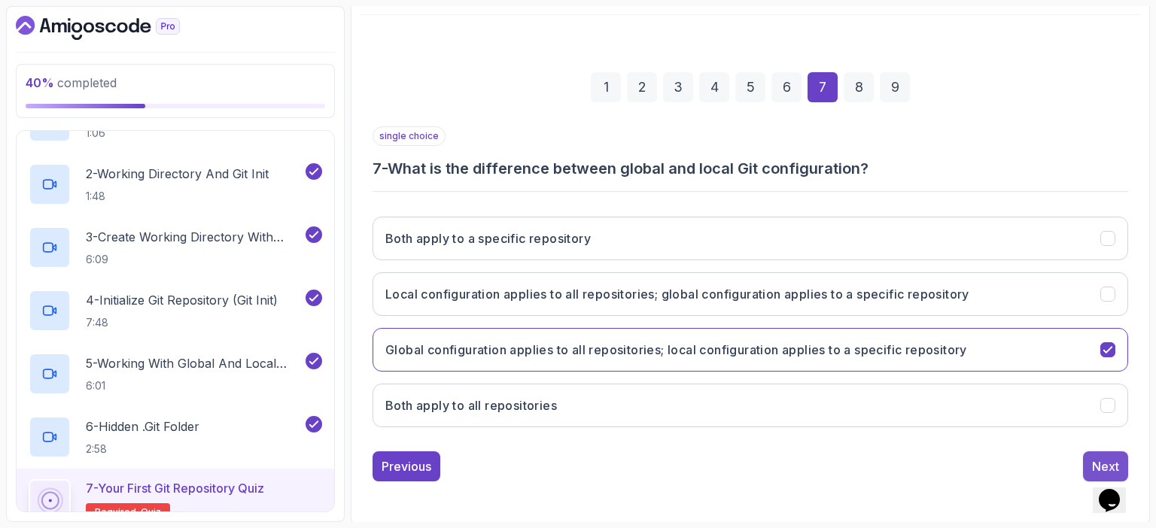
click at [1093, 458] on div "Next" at bounding box center [1105, 467] width 27 height 18
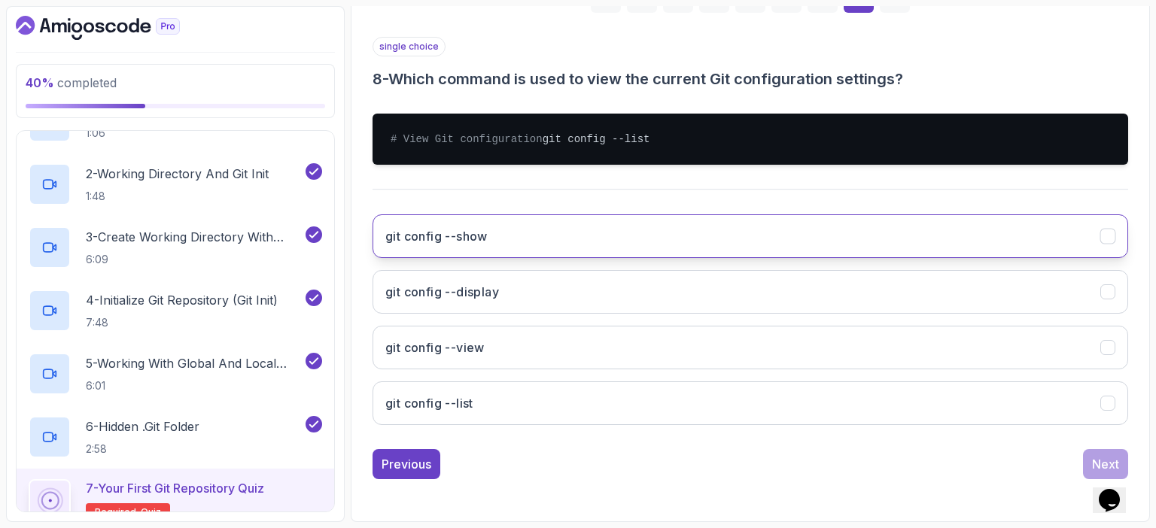
scroll to position [268, 0]
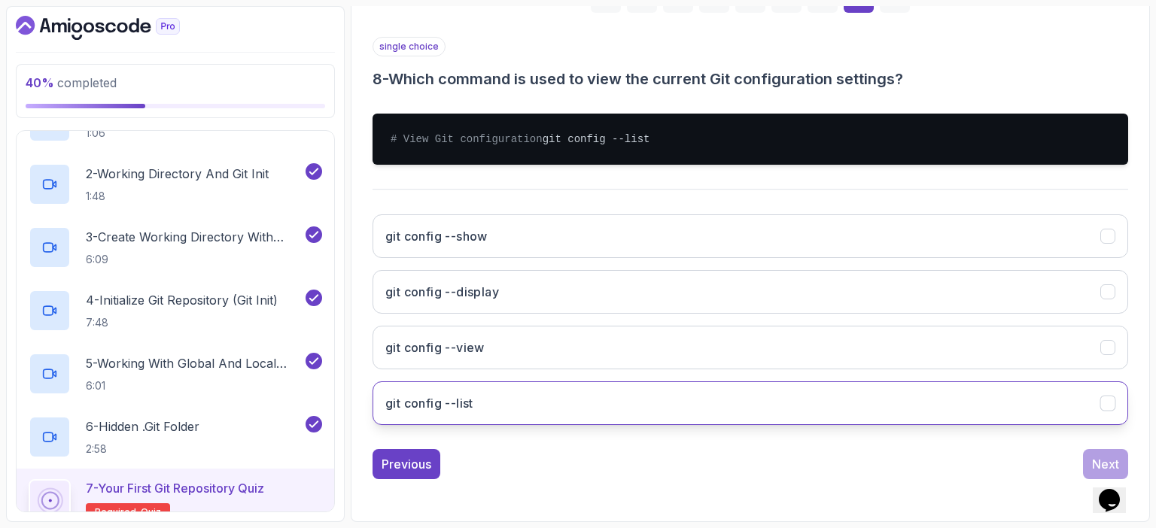
click at [467, 406] on h3 "git config --list" at bounding box center [429, 403] width 88 height 18
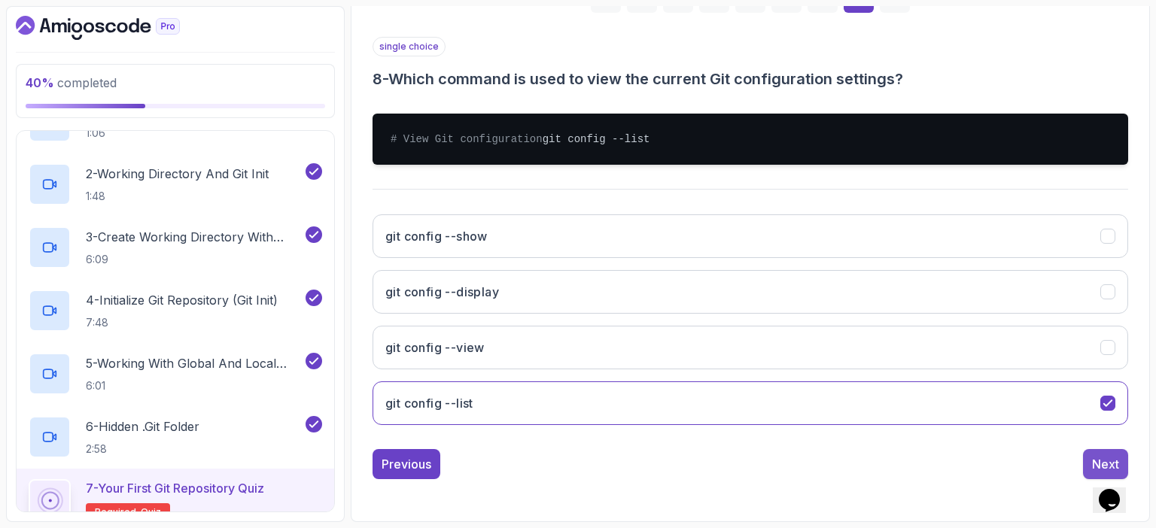
click at [1101, 461] on div "Next" at bounding box center [1105, 464] width 27 height 18
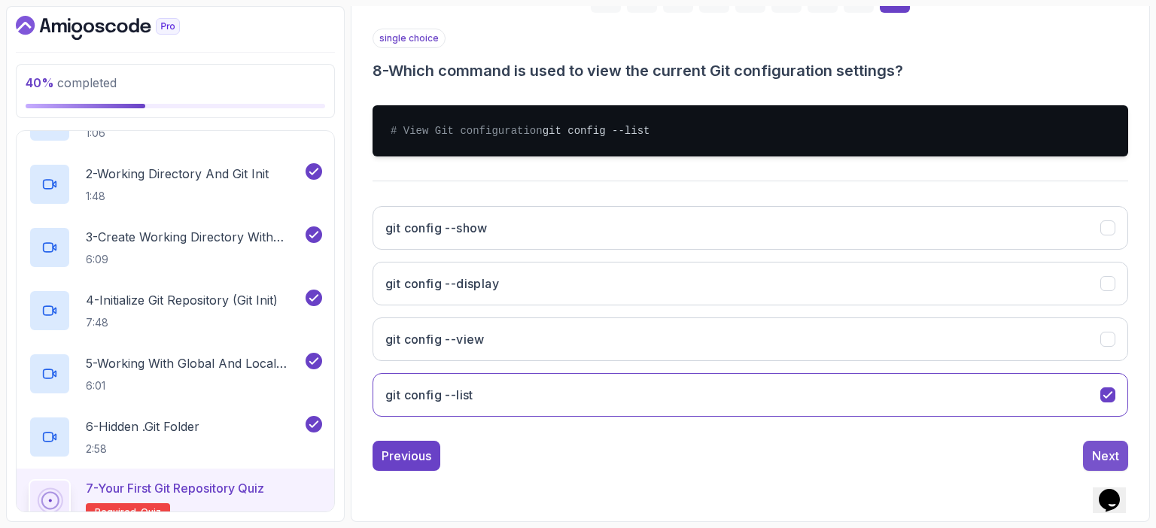
scroll to position [166, 0]
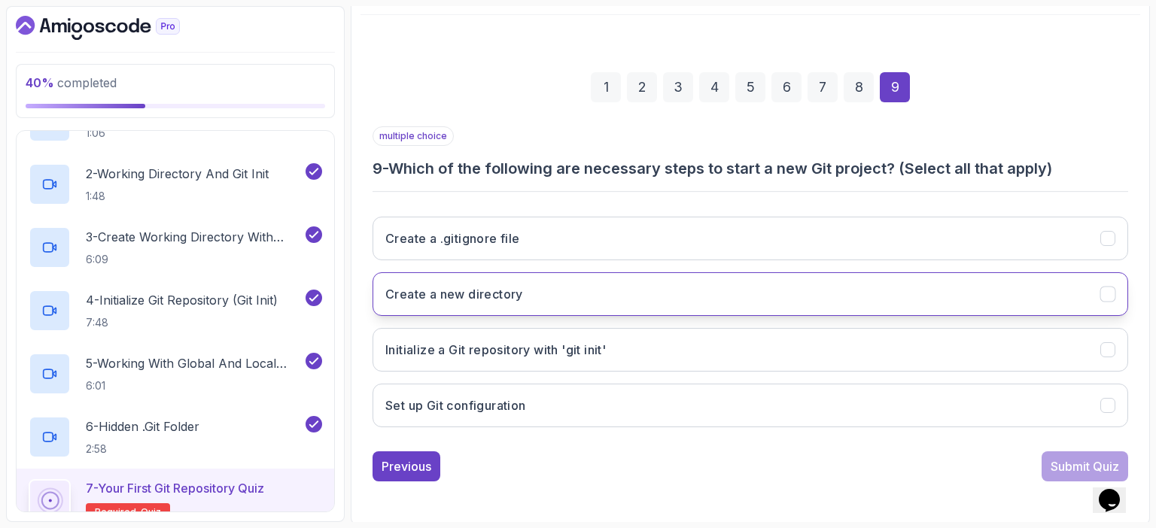
click at [448, 287] on h3 "Create a new directory" at bounding box center [454, 294] width 138 height 18
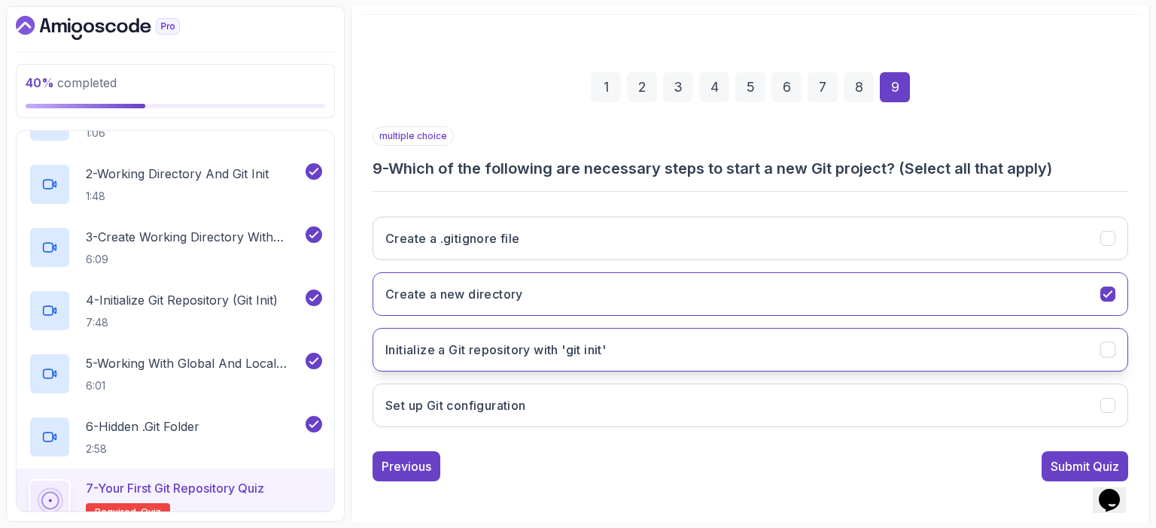
click at [467, 349] on h3 "Initialize a Git repository with 'git init'" at bounding box center [495, 350] width 221 height 18
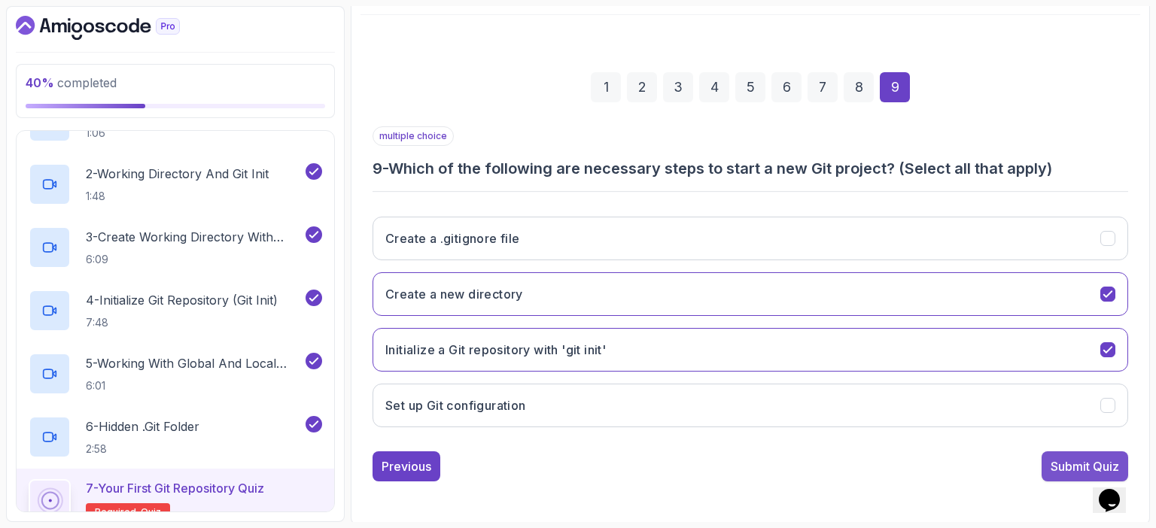
click at [1065, 466] on div "Submit Quiz" at bounding box center [1085, 467] width 69 height 18
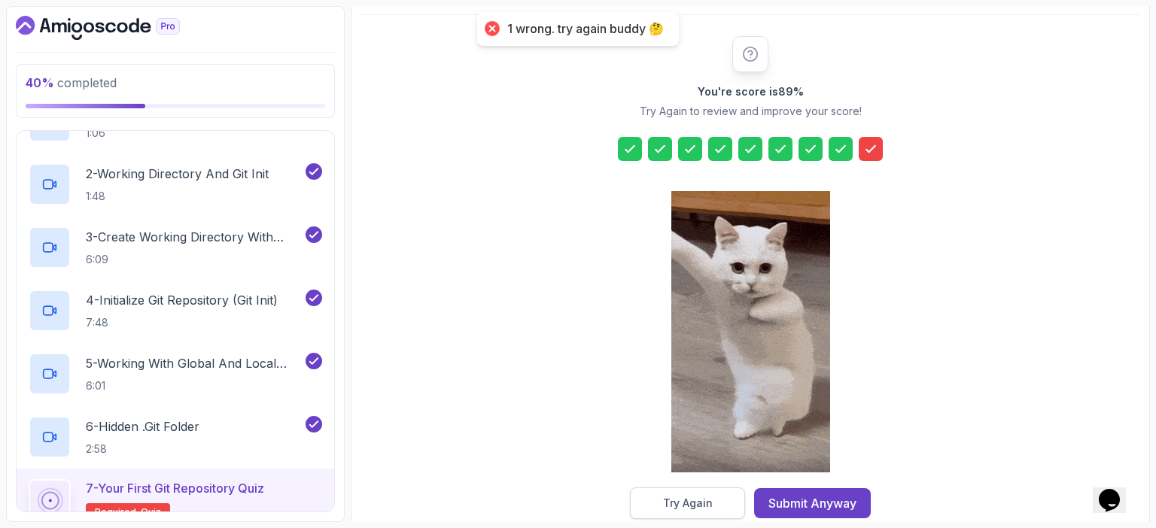
click at [723, 502] on button "Try Again" at bounding box center [687, 504] width 115 height 32
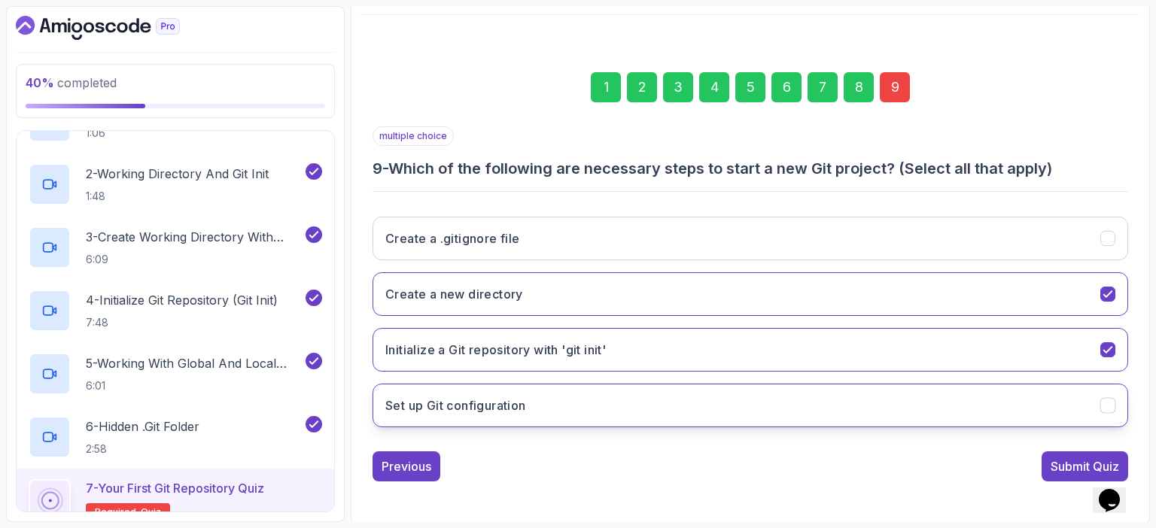
click at [1109, 401] on icon "Set up Git configuration" at bounding box center [1108, 406] width 14 height 14
click at [1077, 464] on div "Submit Quiz" at bounding box center [1085, 467] width 69 height 18
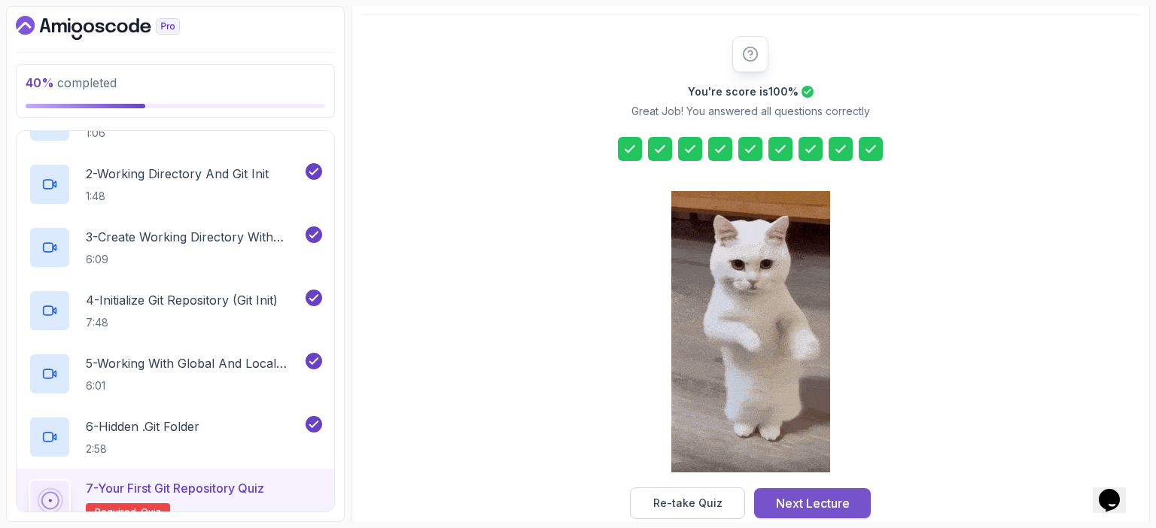
click at [820, 501] on div "Next Lecture" at bounding box center [813, 504] width 74 height 18
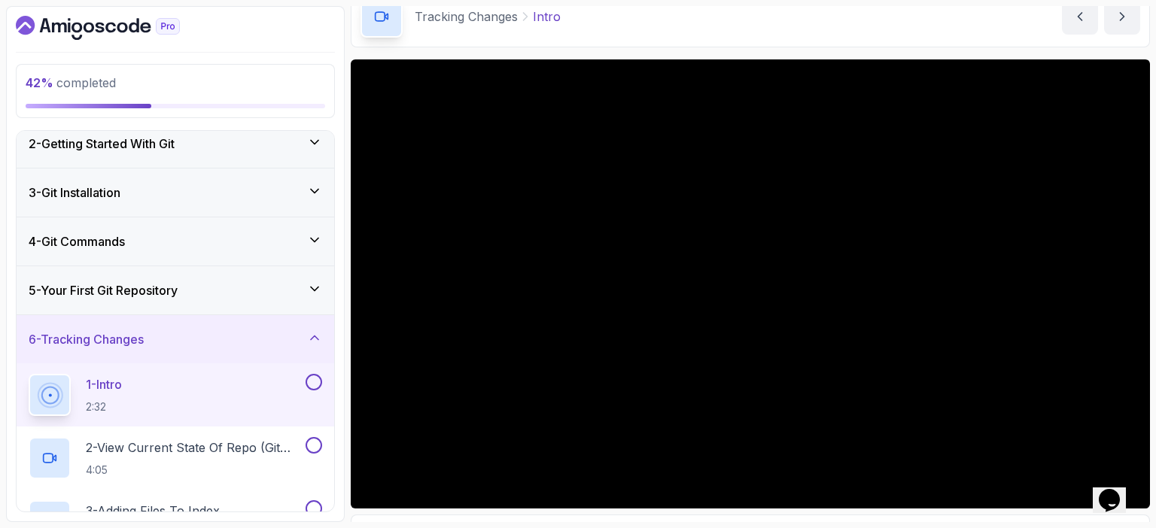
scroll to position [74, 0]
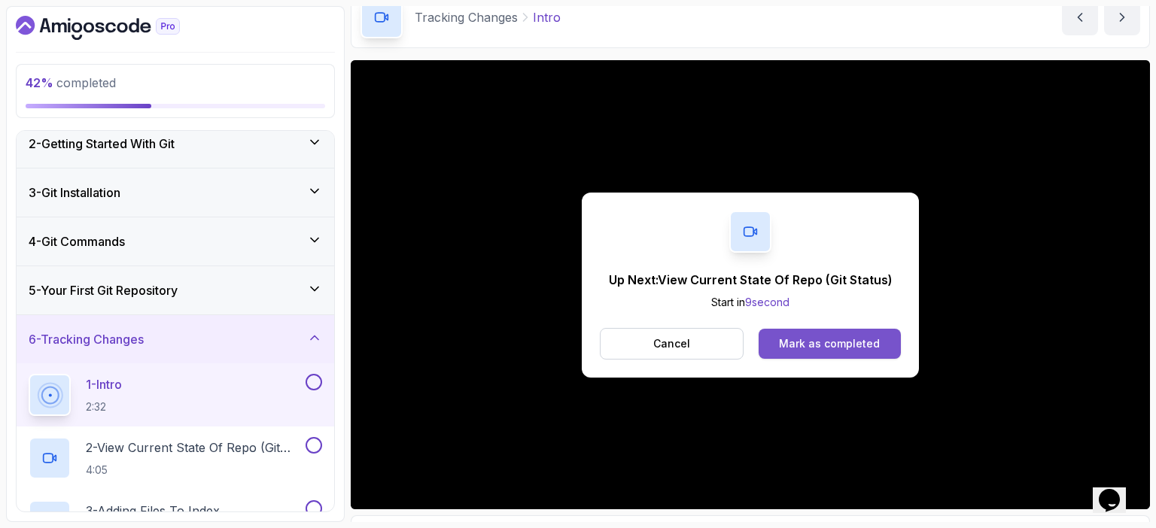
click at [830, 342] on div "Mark as completed" at bounding box center [829, 343] width 101 height 15
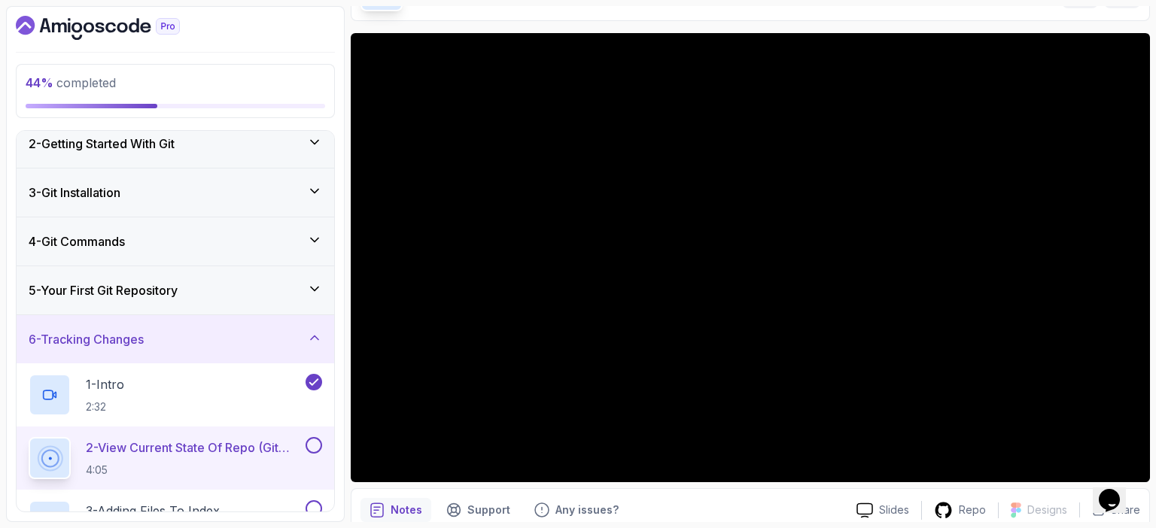
scroll to position [102, 0]
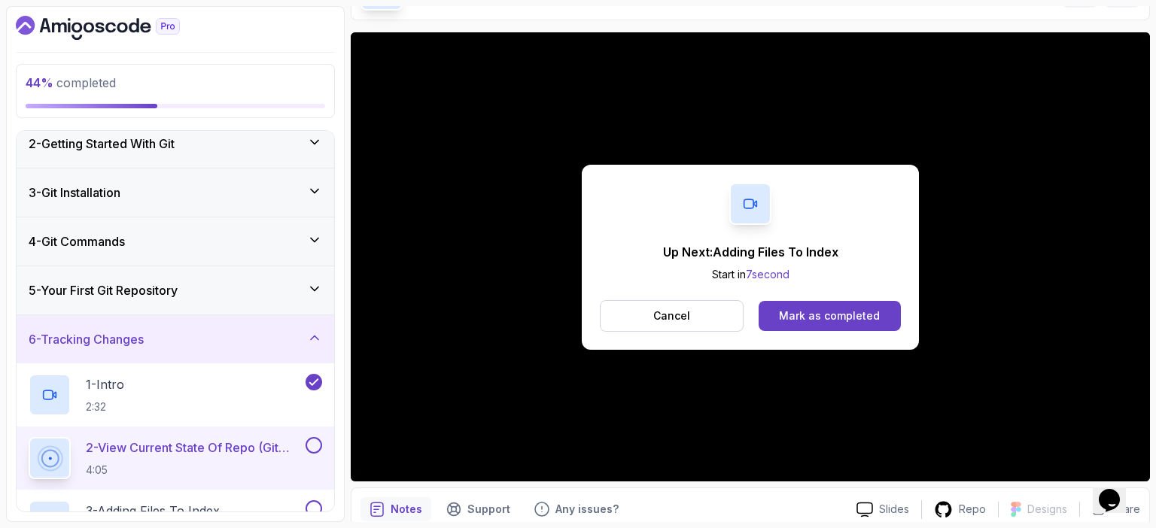
click at [855, 300] on div "Cancel Mark as completed" at bounding box center [750, 316] width 301 height 32
click at [856, 311] on div "Mark as completed" at bounding box center [829, 316] width 101 height 15
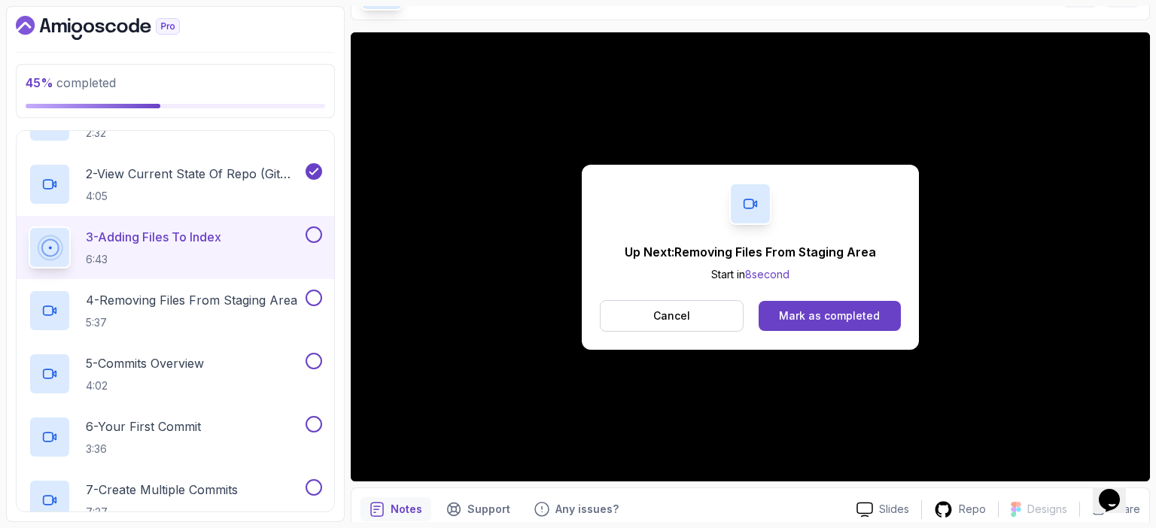
scroll to position [340, 0]
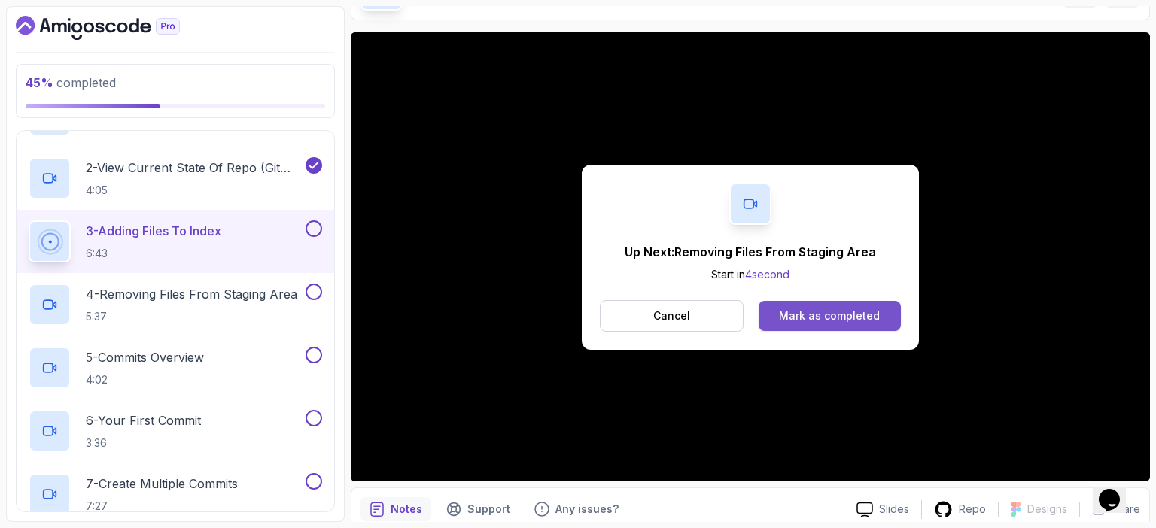
click at [856, 320] on div "Mark as completed" at bounding box center [829, 316] width 101 height 15
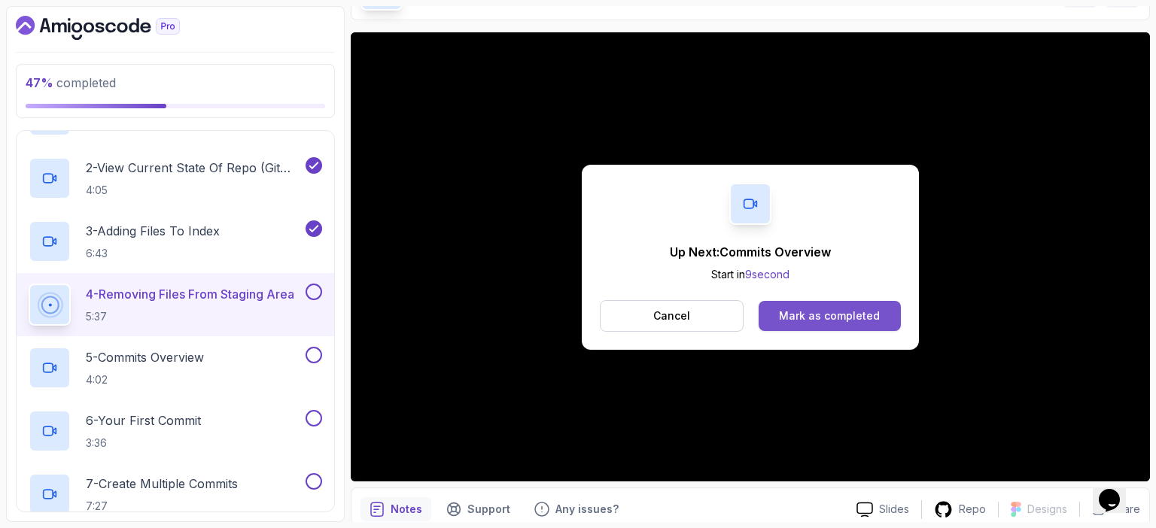
click at [843, 315] on div "Mark as completed" at bounding box center [829, 316] width 101 height 15
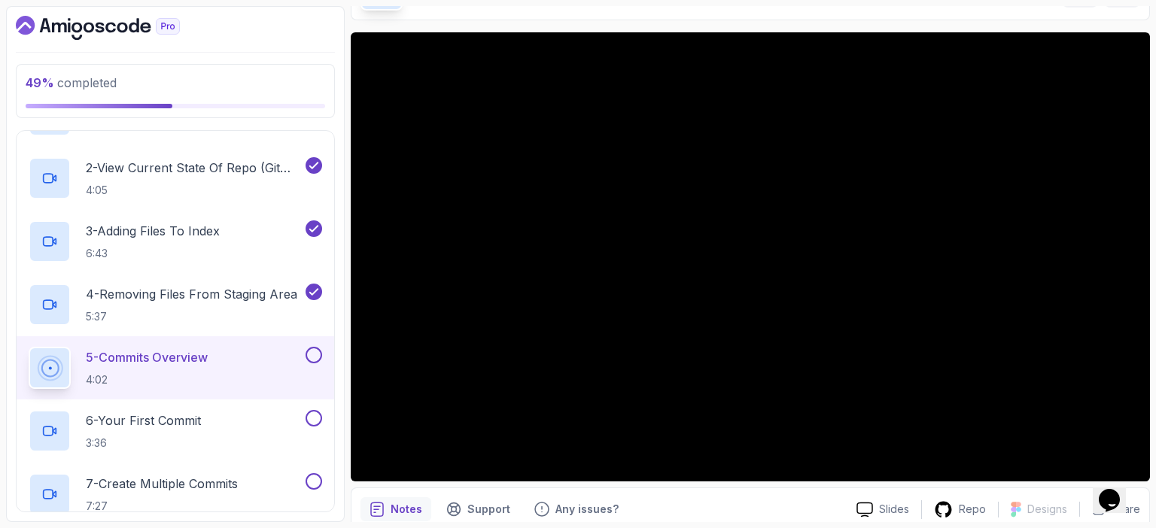
click at [340, 291] on div "49 % completed 1 - Intro 2 - Getting Started With Git 3 - Git Installation 4 - …" at bounding box center [175, 264] width 339 height 516
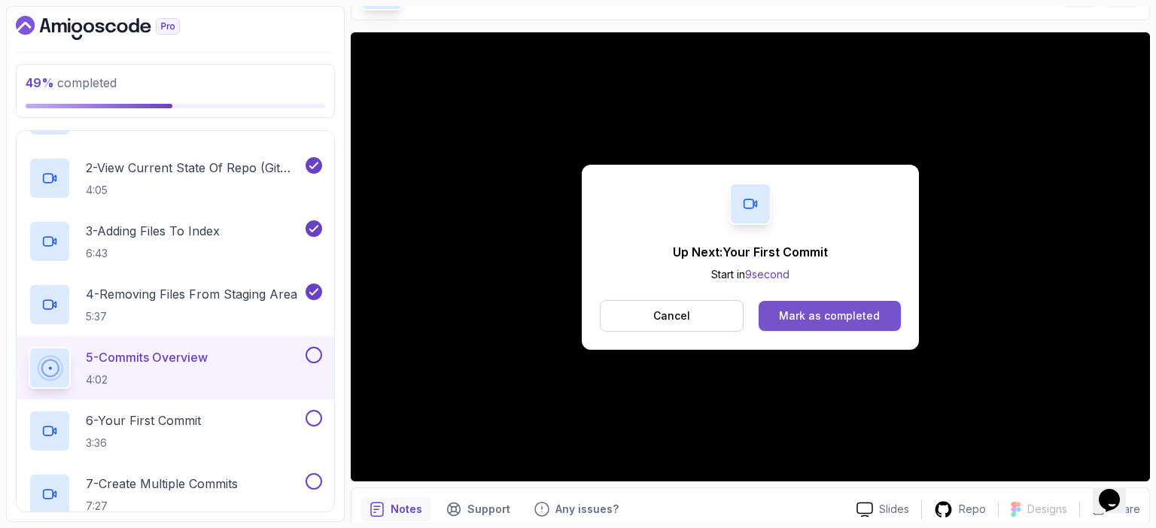
click at [830, 314] on div "Mark as completed" at bounding box center [829, 316] width 101 height 15
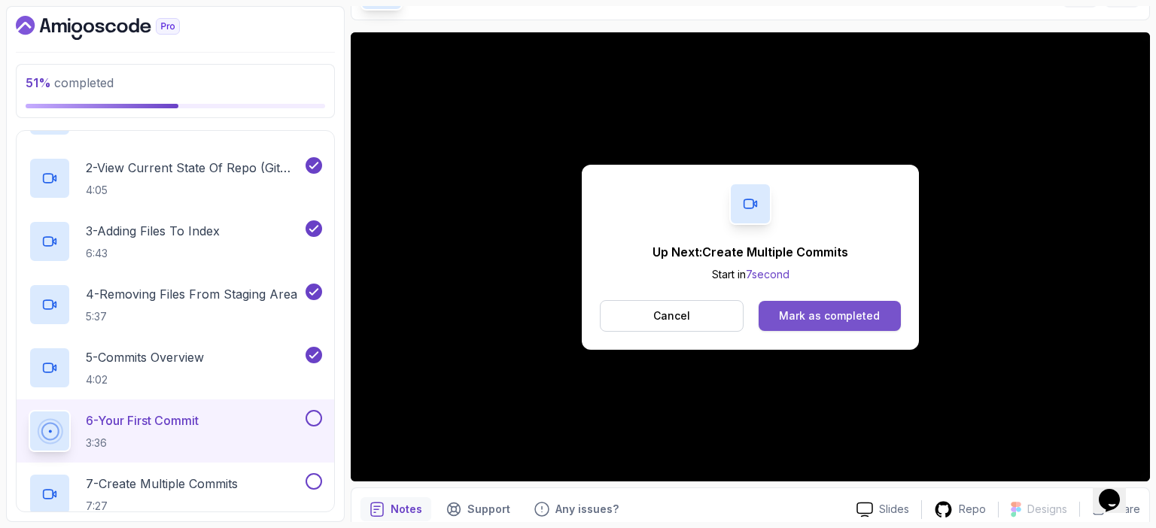
click at [875, 316] on div "Mark as completed" at bounding box center [829, 316] width 101 height 15
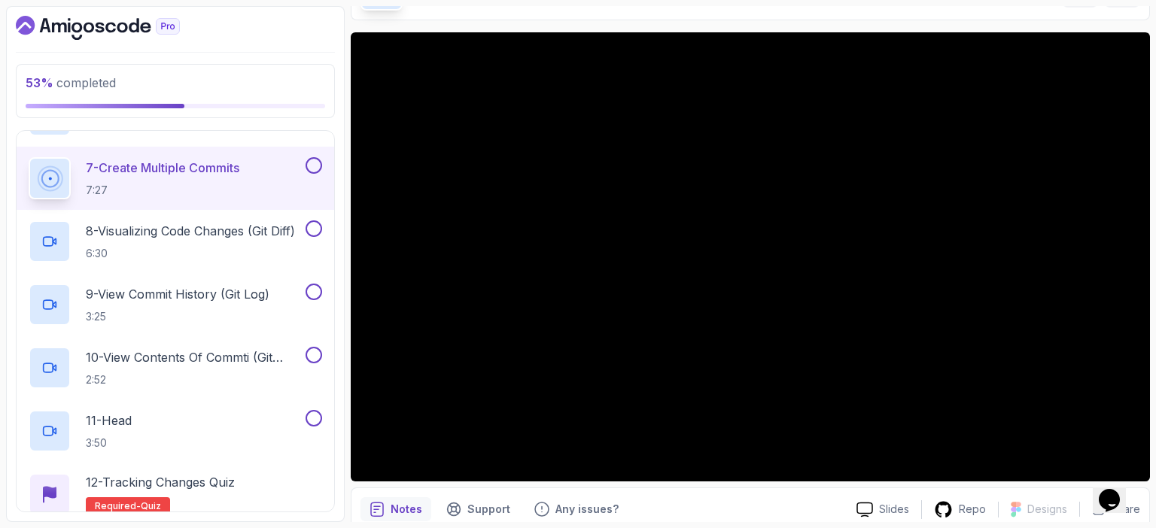
scroll to position [656, 0]
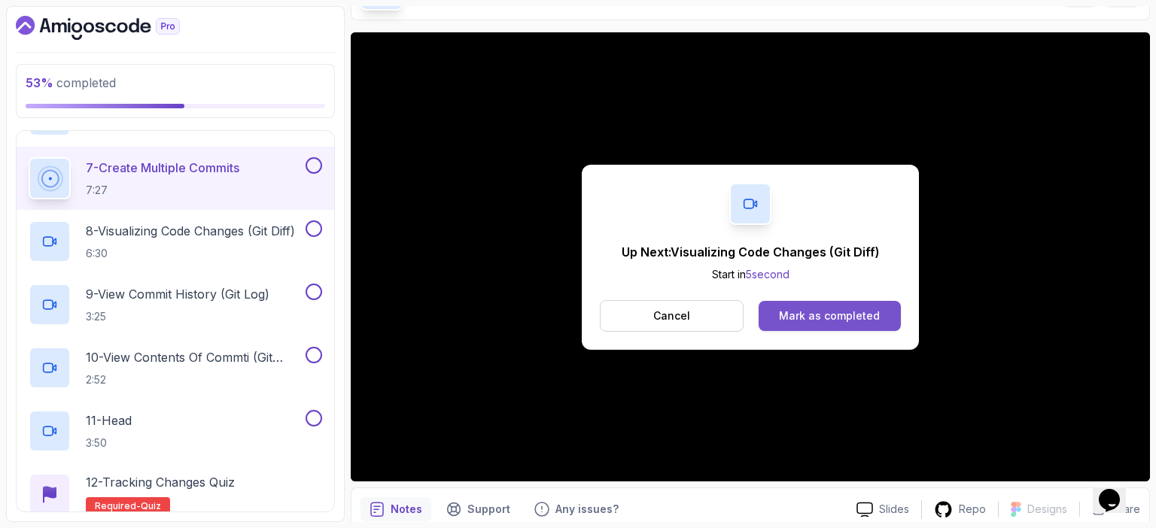
click at [817, 317] on div "Mark as completed" at bounding box center [829, 316] width 101 height 15
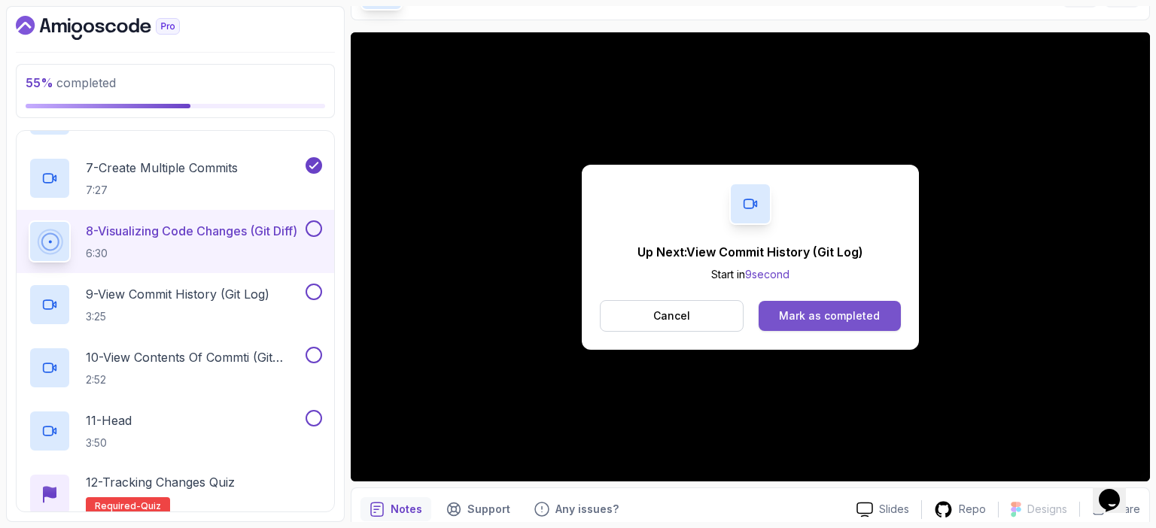
click at [863, 318] on div "Mark as completed" at bounding box center [829, 316] width 101 height 15
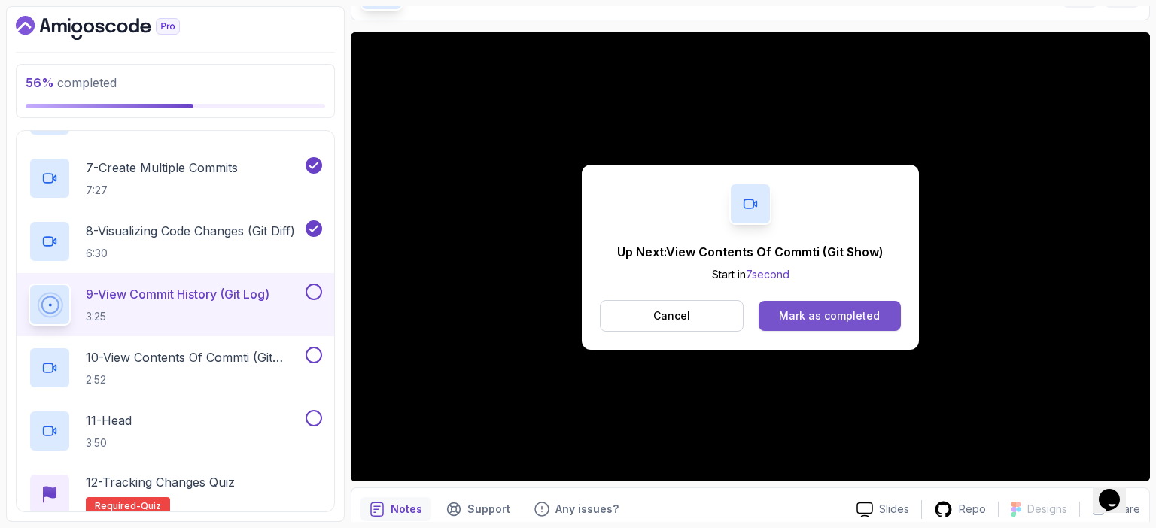
click at [851, 317] on div "Mark as completed" at bounding box center [829, 316] width 101 height 15
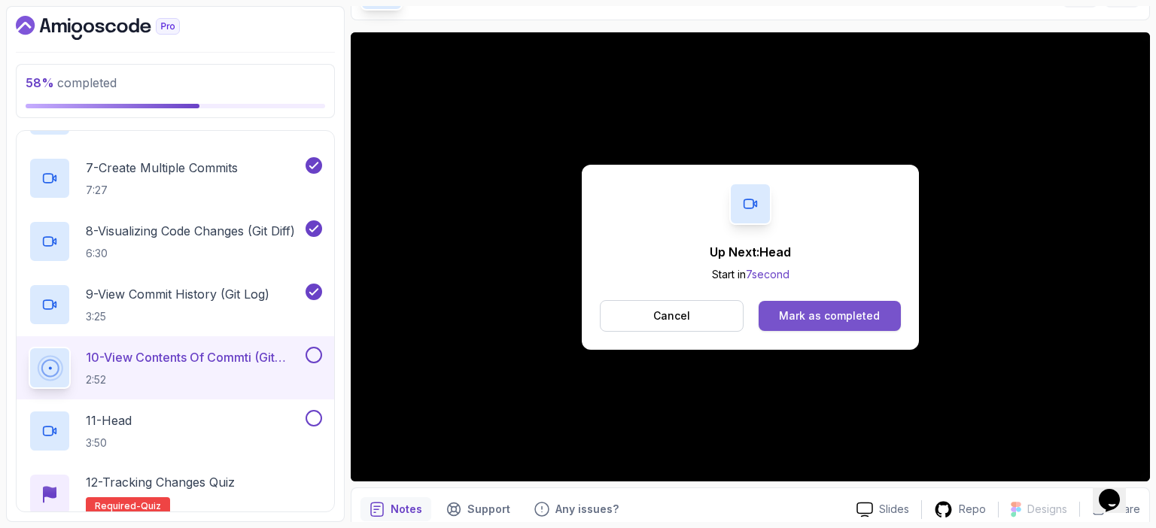
click at [852, 314] on div "Mark as completed" at bounding box center [829, 316] width 101 height 15
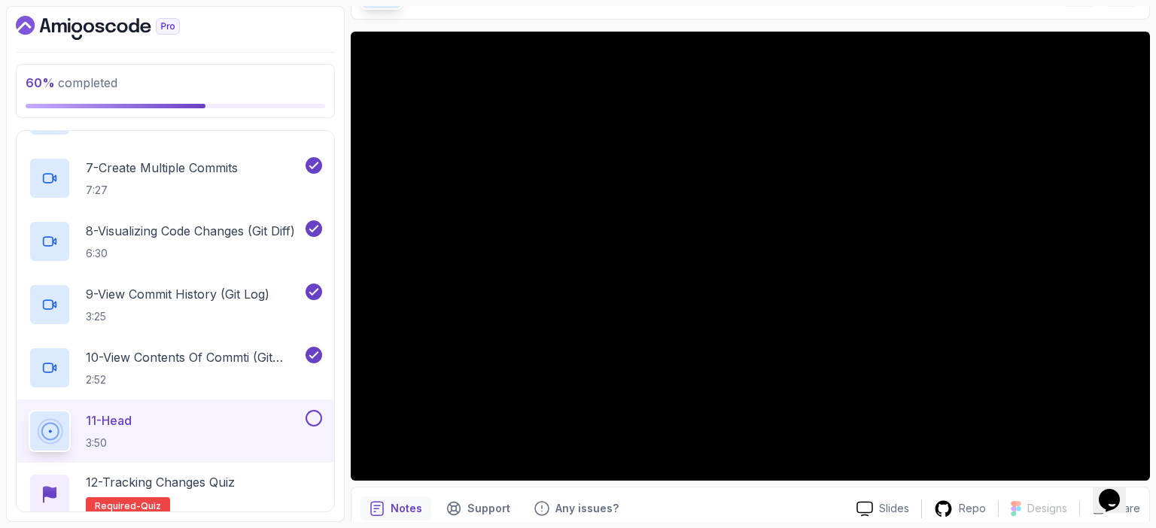
scroll to position [102, 0]
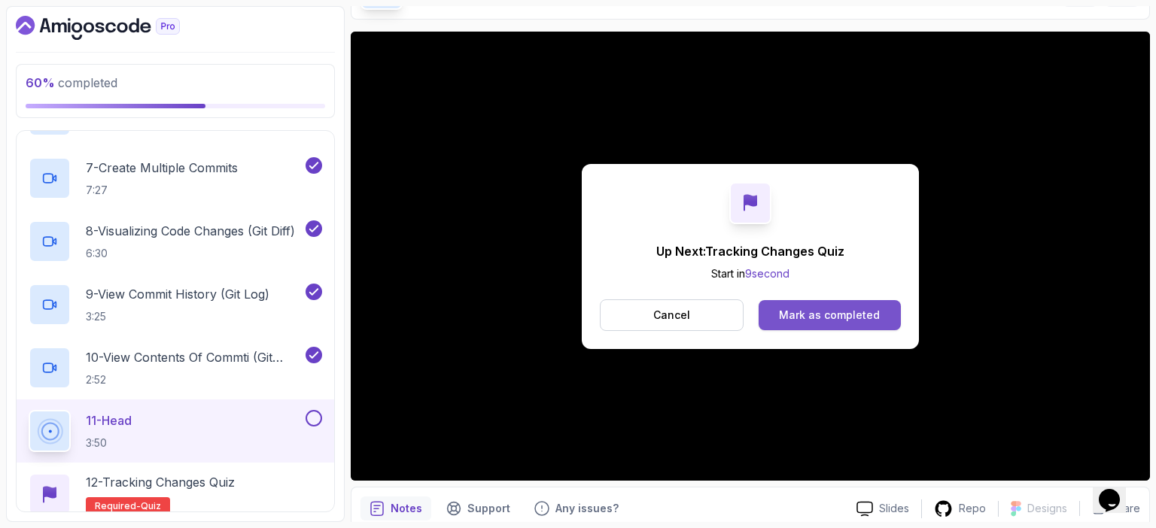
click at [855, 311] on div "Mark as completed" at bounding box center [829, 315] width 101 height 15
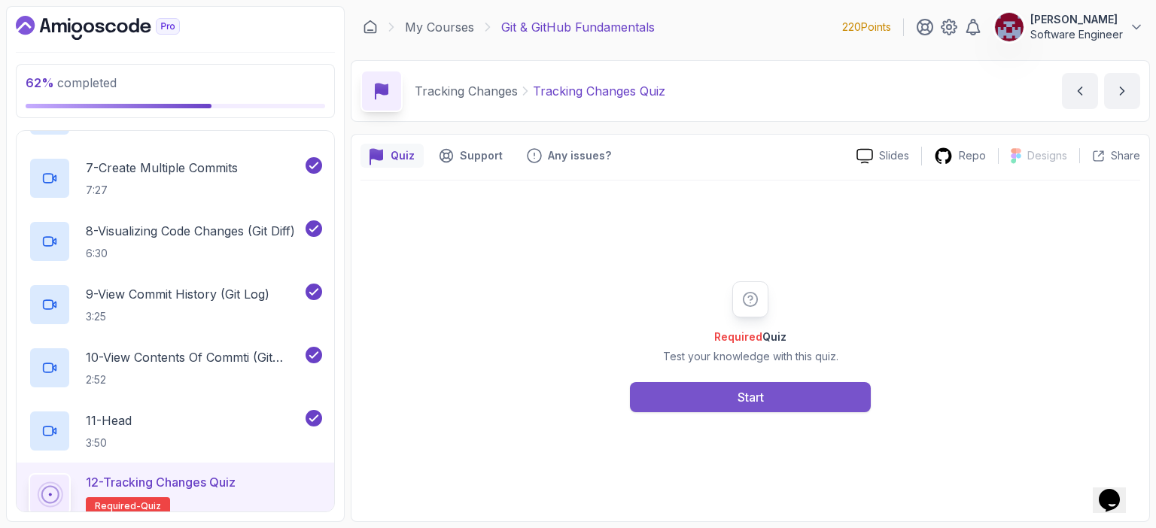
click at [780, 396] on button "Start" at bounding box center [750, 397] width 241 height 30
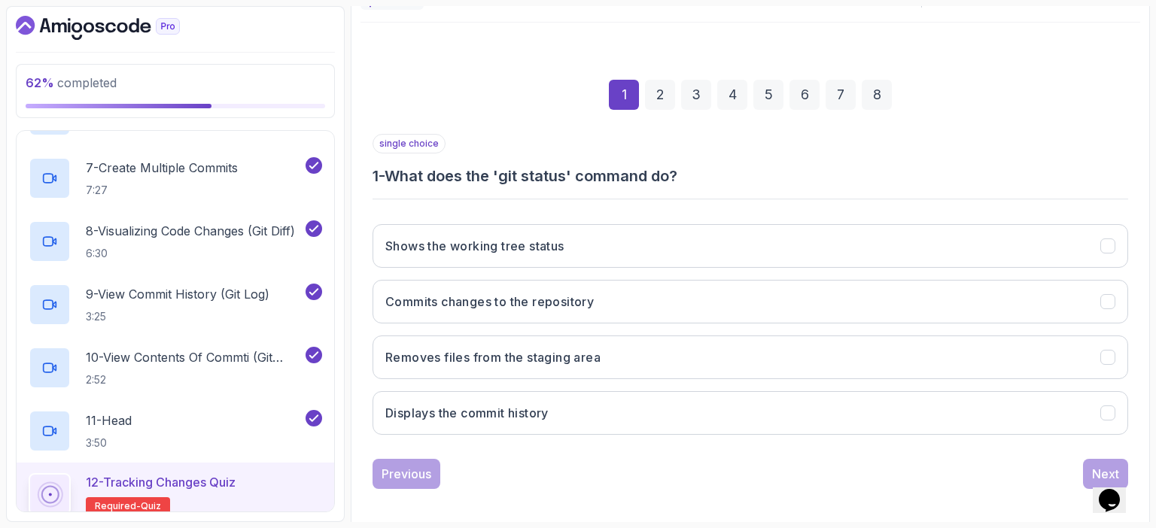
scroll to position [166, 0]
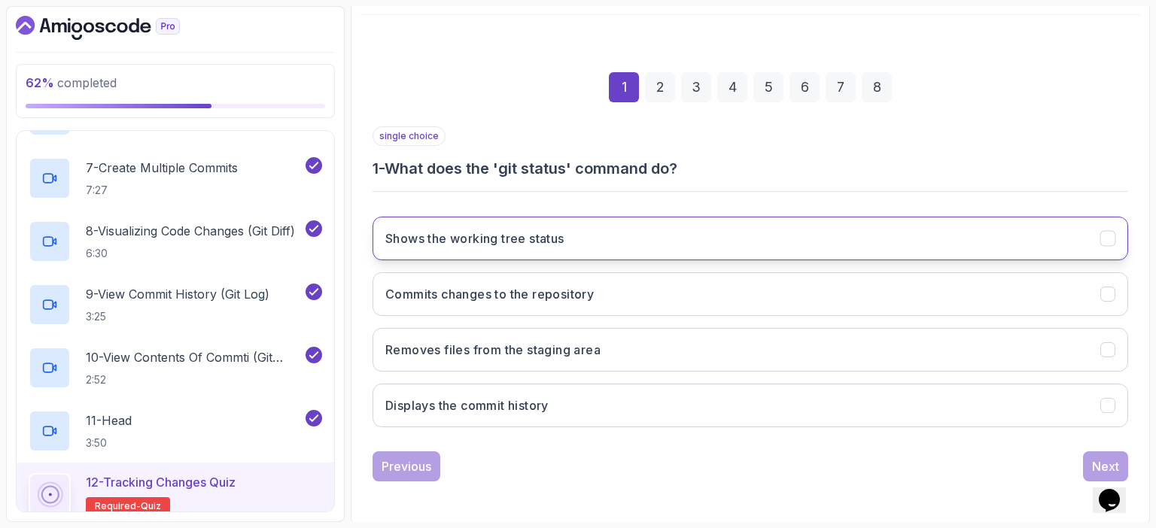
click at [505, 241] on h3 "Shows the working tree status" at bounding box center [474, 239] width 179 height 18
click at [1093, 460] on div "Next" at bounding box center [1105, 467] width 27 height 18
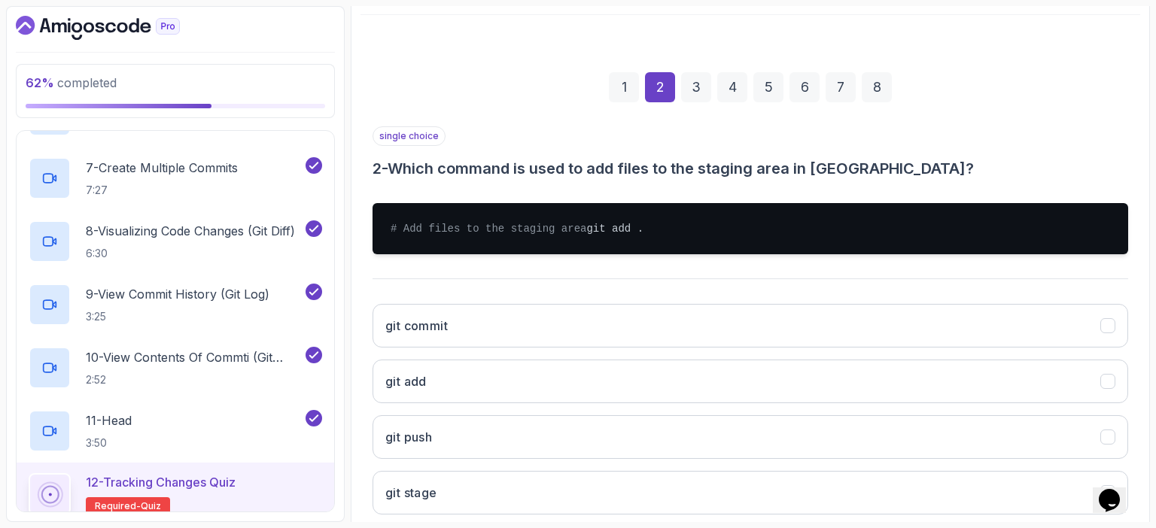
scroll to position [268, 0]
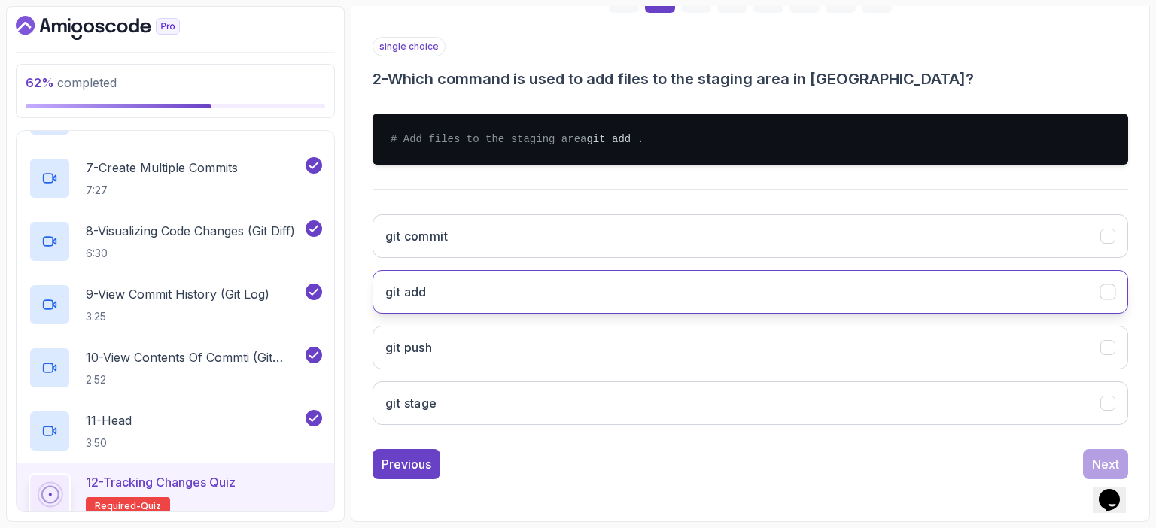
click at [455, 295] on button "git add" at bounding box center [751, 292] width 756 height 44
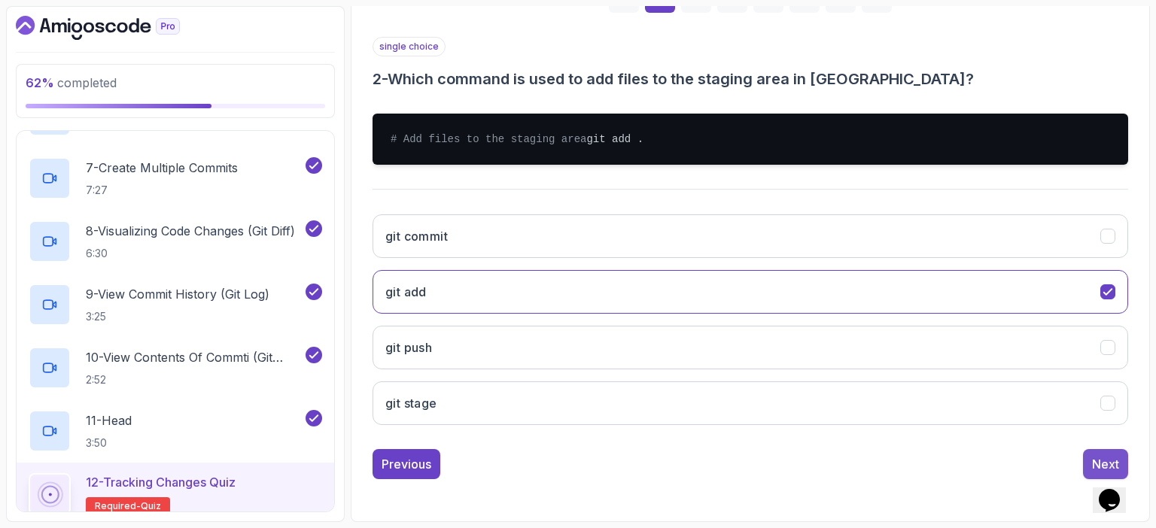
click at [1108, 458] on div "Next" at bounding box center [1105, 464] width 27 height 18
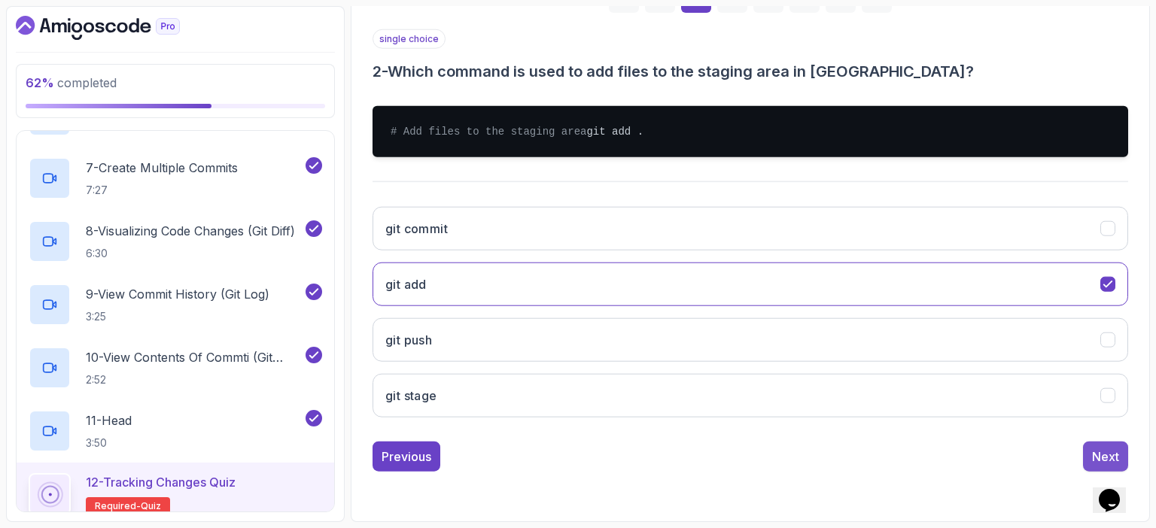
scroll to position [166, 0]
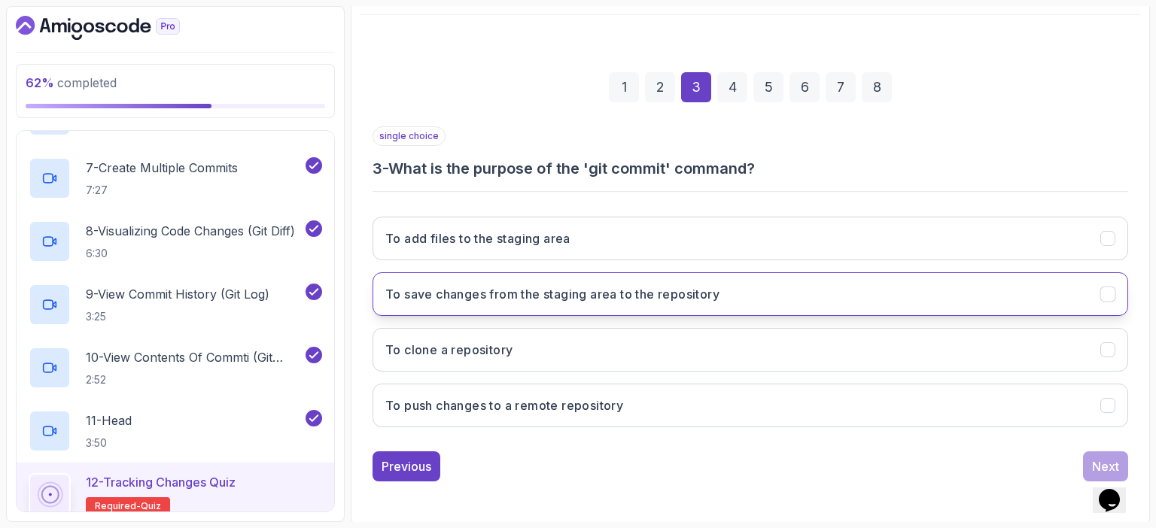
click at [730, 291] on button "To save changes from the staging area to the repository" at bounding box center [751, 294] width 756 height 44
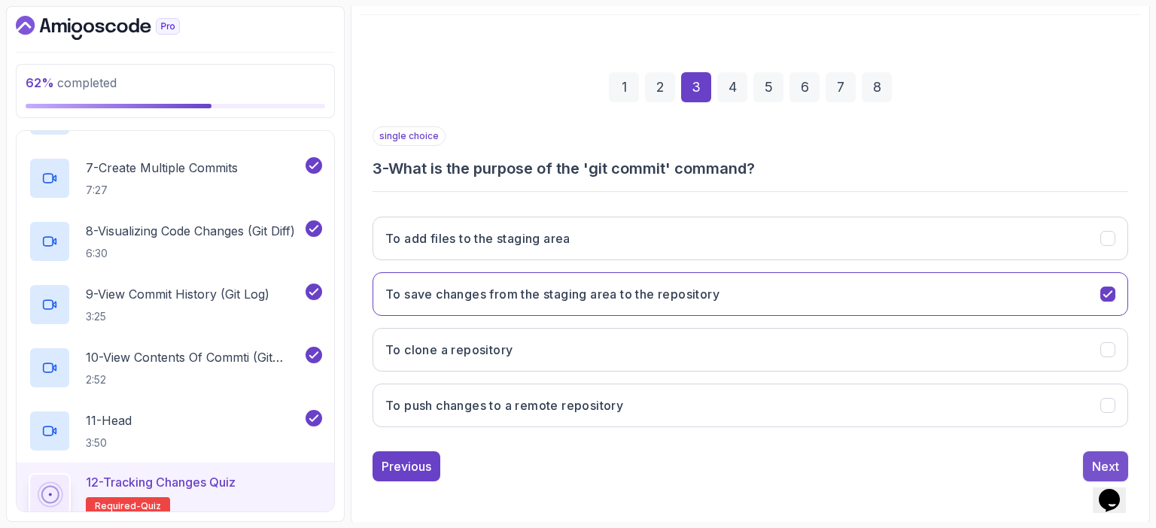
click at [1096, 458] on div "Next" at bounding box center [1105, 467] width 27 height 18
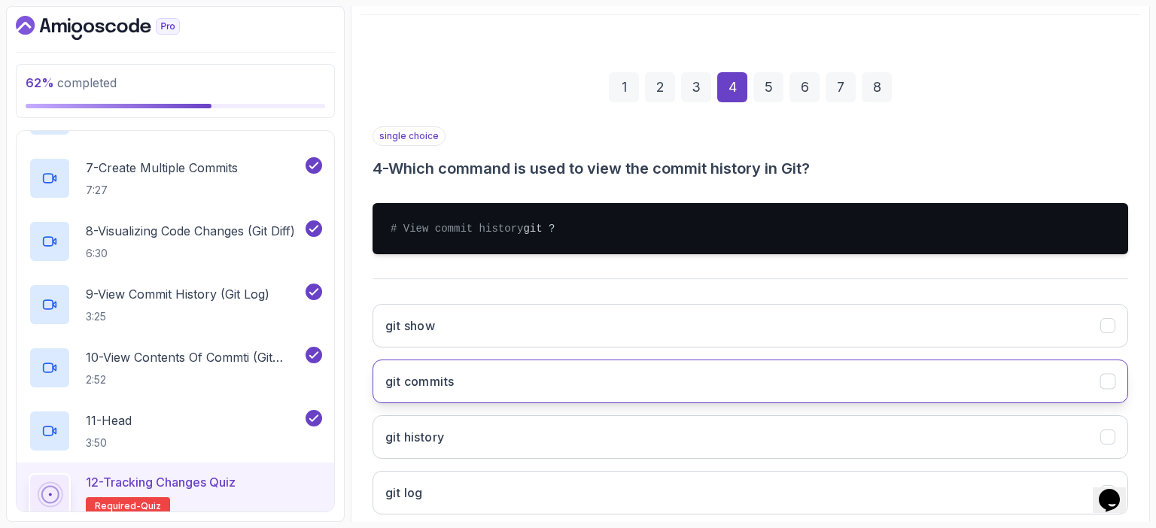
scroll to position [268, 0]
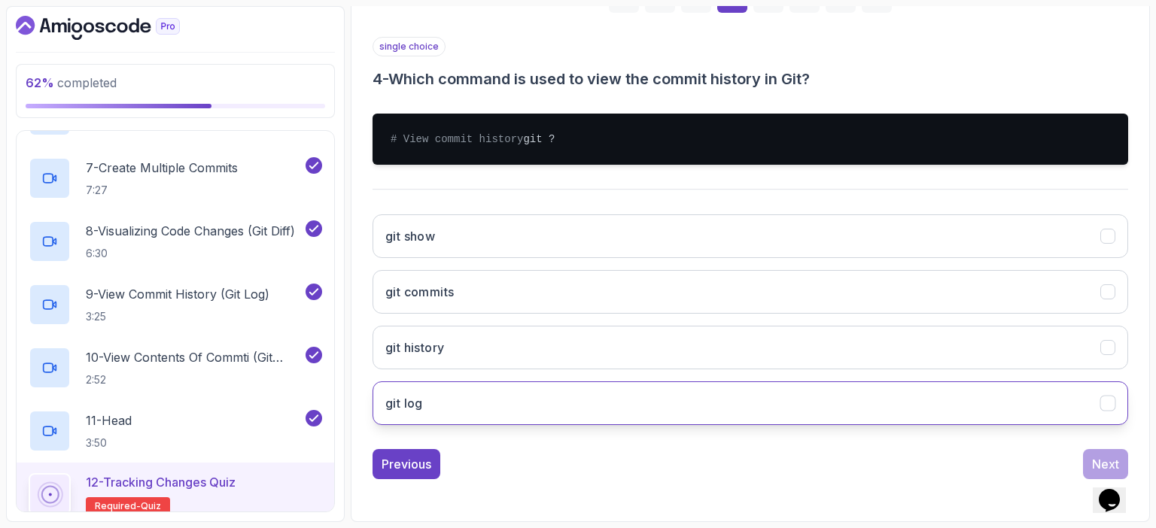
click at [630, 394] on button "git log" at bounding box center [751, 404] width 756 height 44
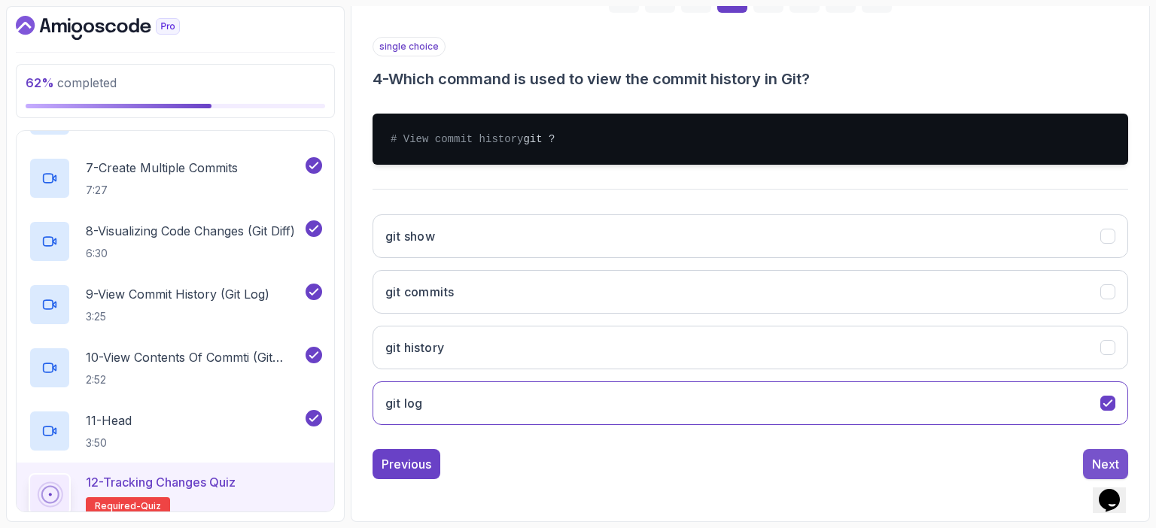
click at [1097, 459] on div "Next" at bounding box center [1105, 464] width 27 height 18
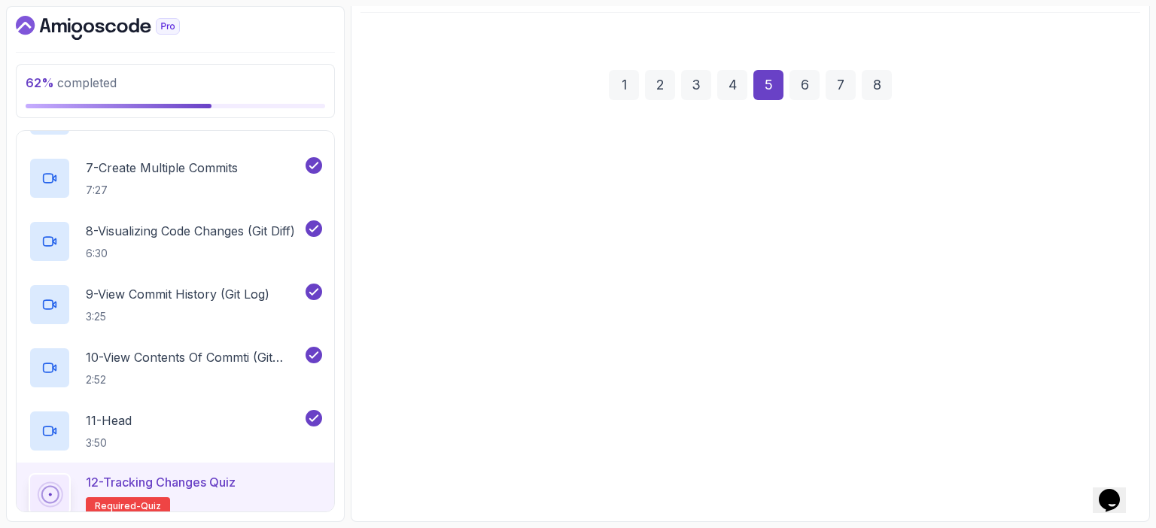
scroll to position [166, 0]
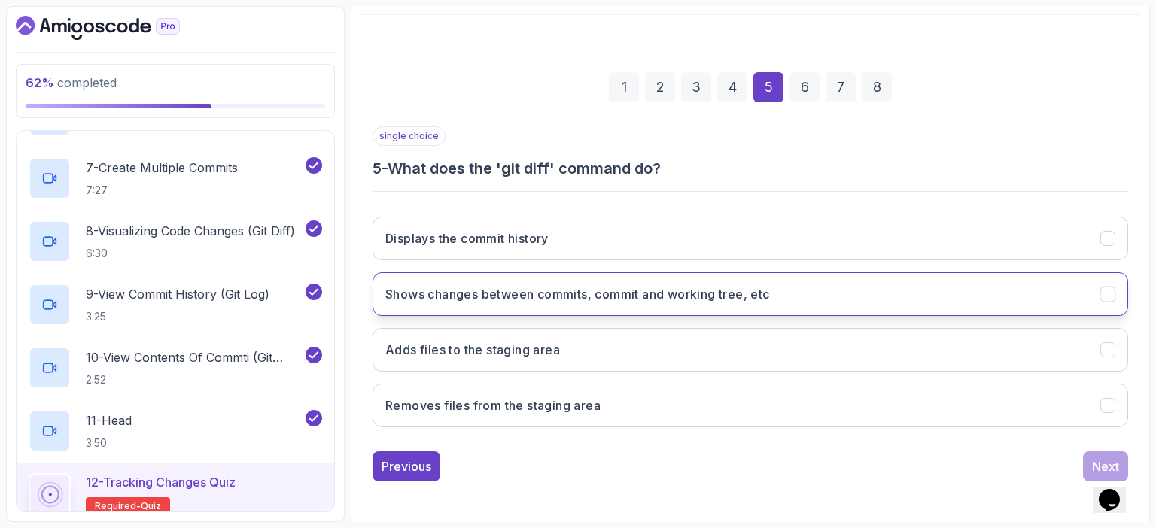
click at [545, 296] on h3 "Shows changes between commits, commit and working tree, etc" at bounding box center [577, 294] width 385 height 18
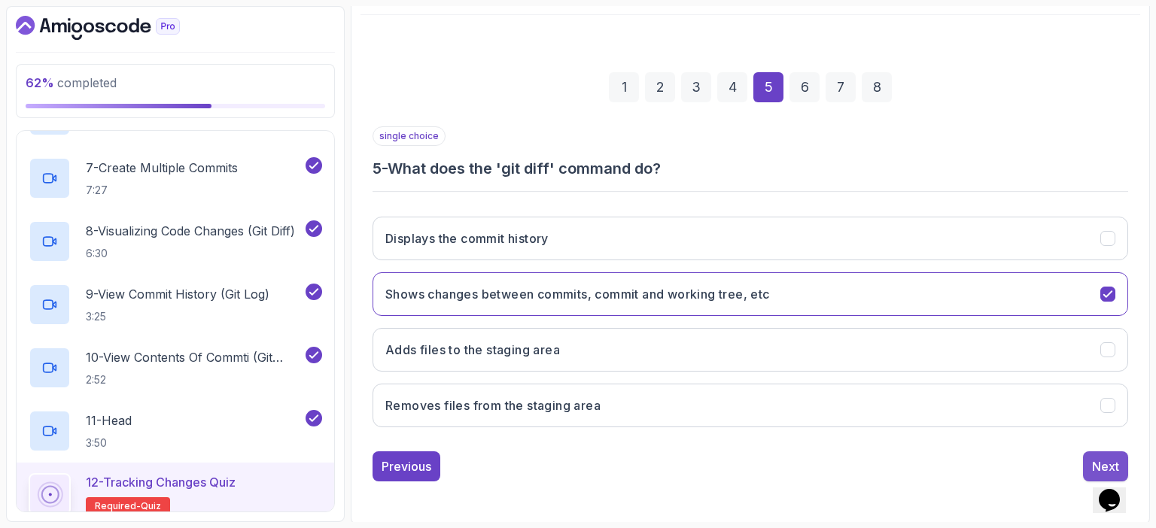
click at [1113, 461] on div "Next" at bounding box center [1105, 467] width 27 height 18
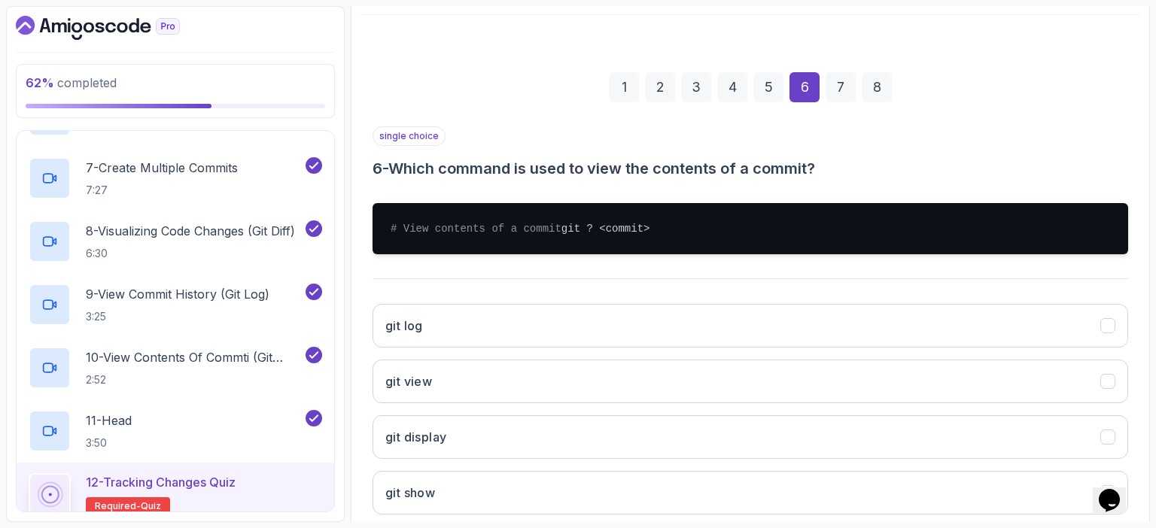
scroll to position [268, 0]
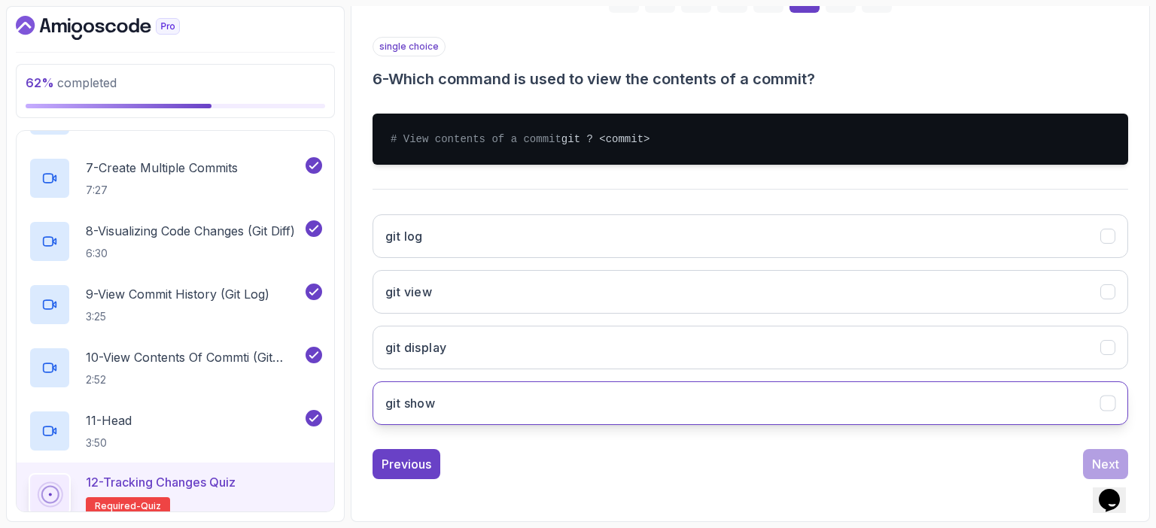
click at [413, 395] on h3 "git show" at bounding box center [410, 403] width 50 height 18
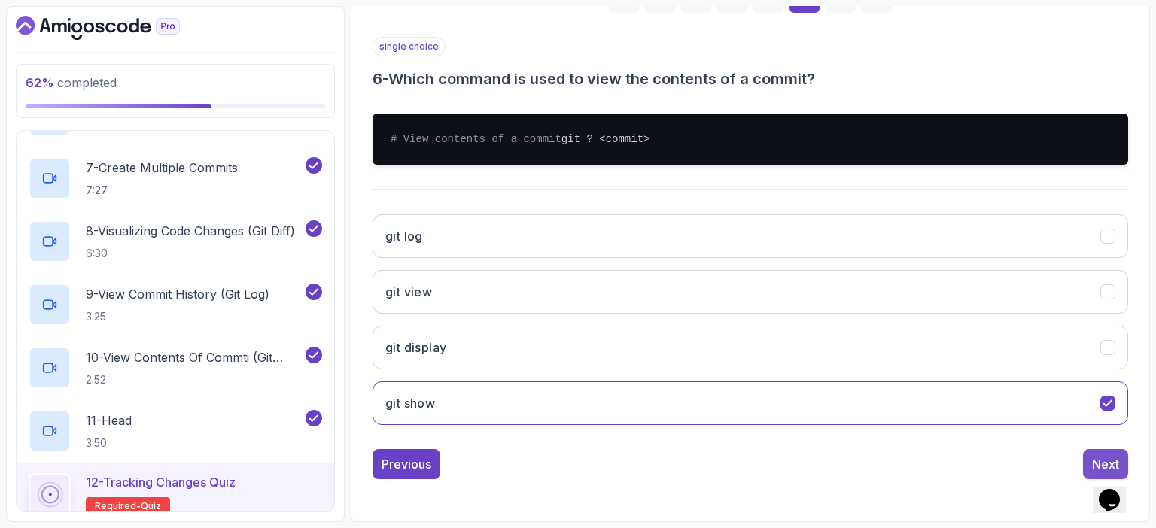
click at [1099, 461] on div "Next" at bounding box center [1105, 464] width 27 height 18
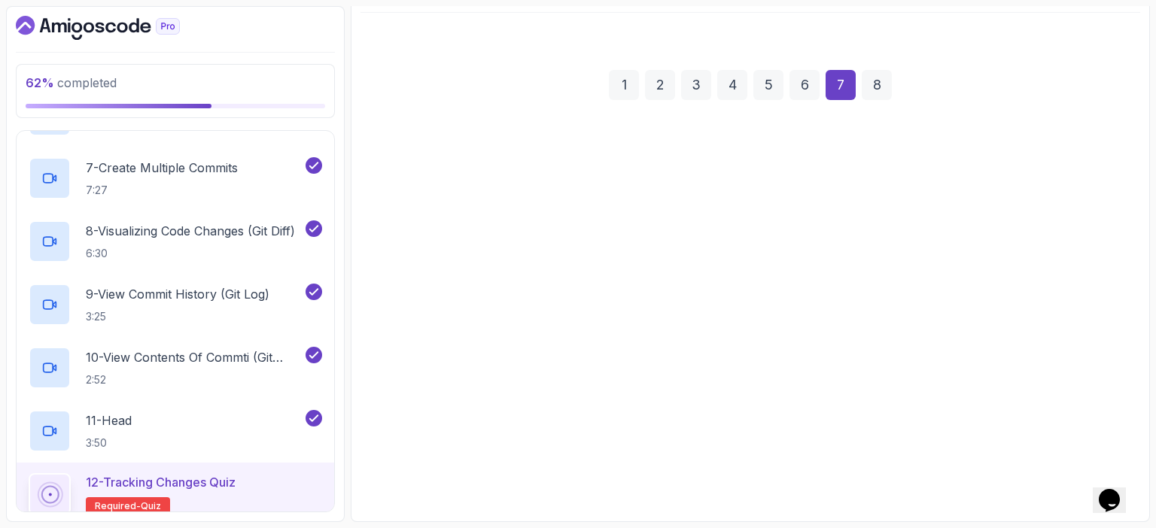
scroll to position [166, 0]
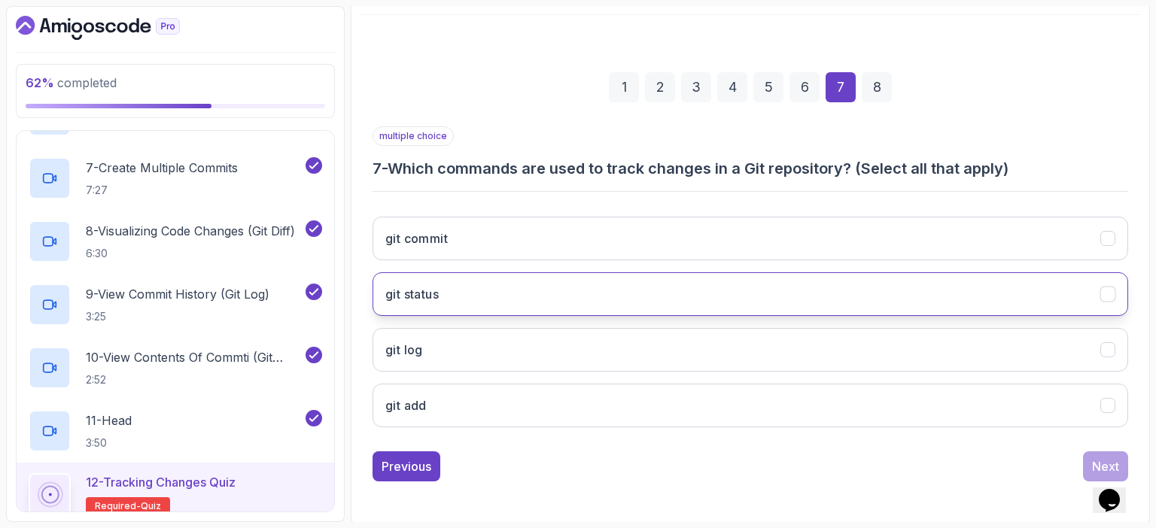
click at [512, 292] on button "git status" at bounding box center [751, 294] width 756 height 44
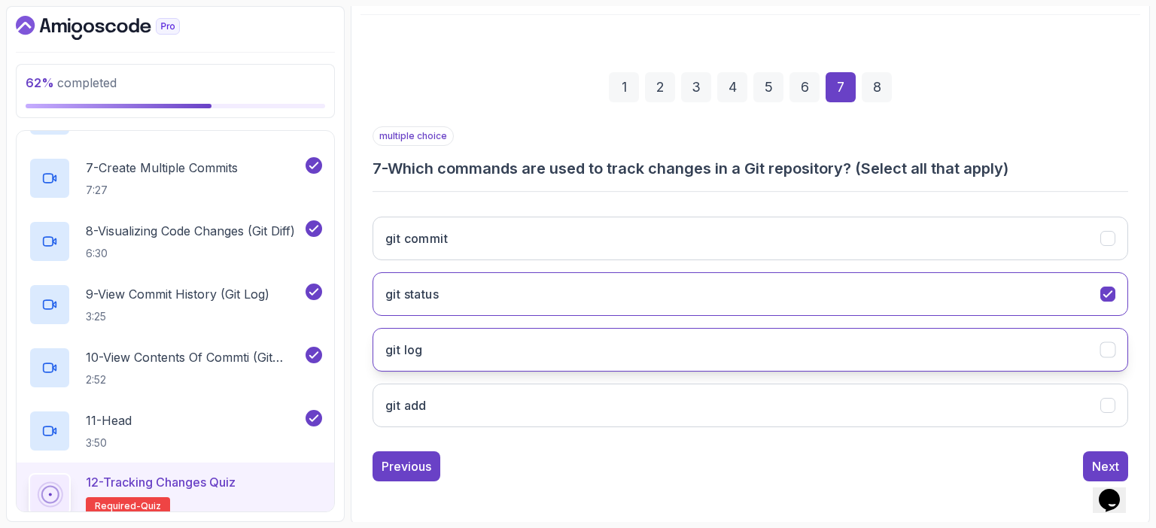
click at [491, 348] on button "git log" at bounding box center [751, 350] width 756 height 44
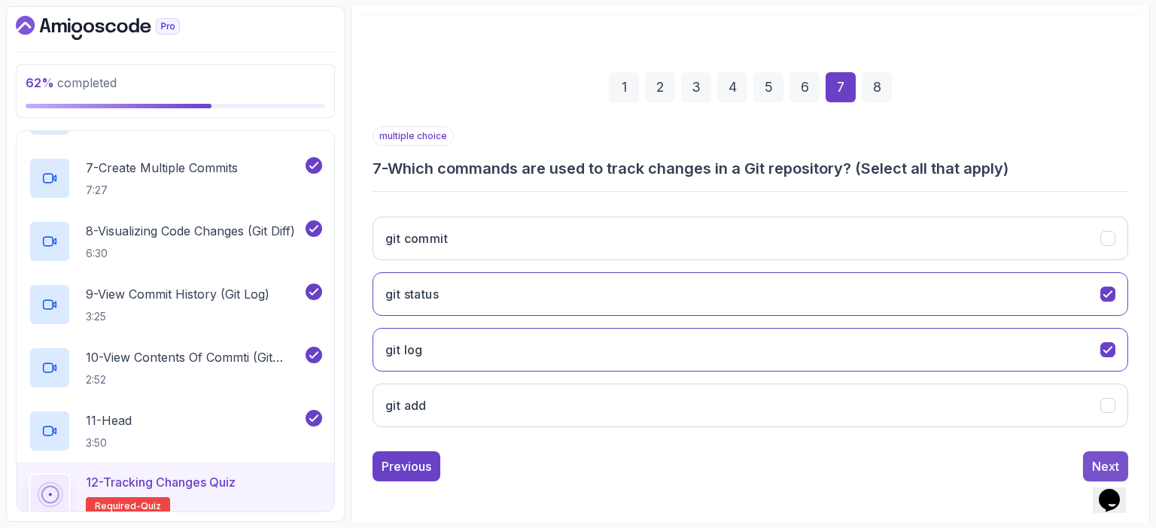
click at [1097, 458] on div "Next" at bounding box center [1105, 467] width 27 height 18
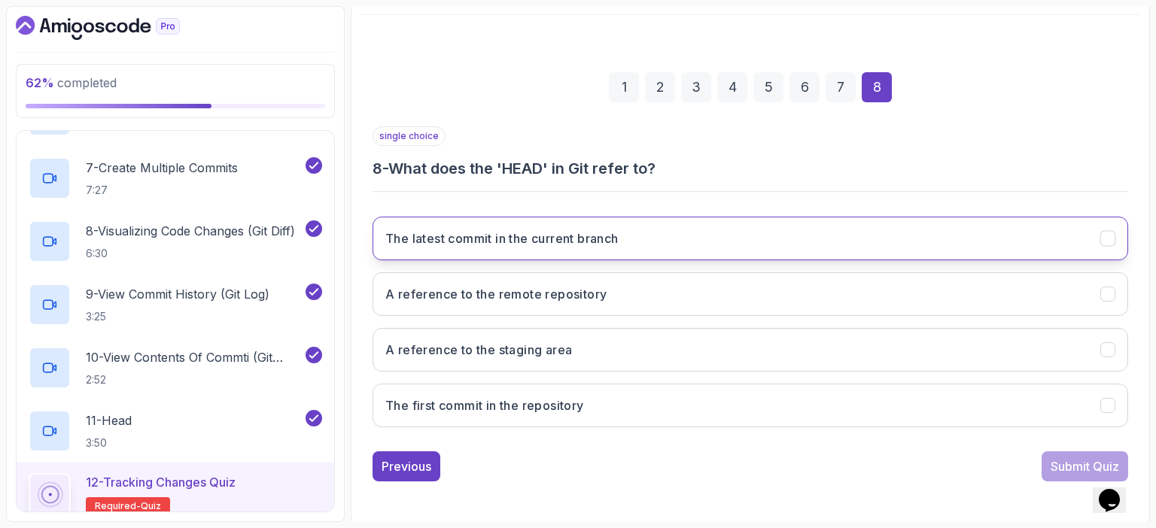
click at [516, 236] on h3 "The latest commit in the current branch" at bounding box center [501, 239] width 233 height 18
click at [1057, 467] on div "Submit Quiz" at bounding box center [1085, 467] width 69 height 18
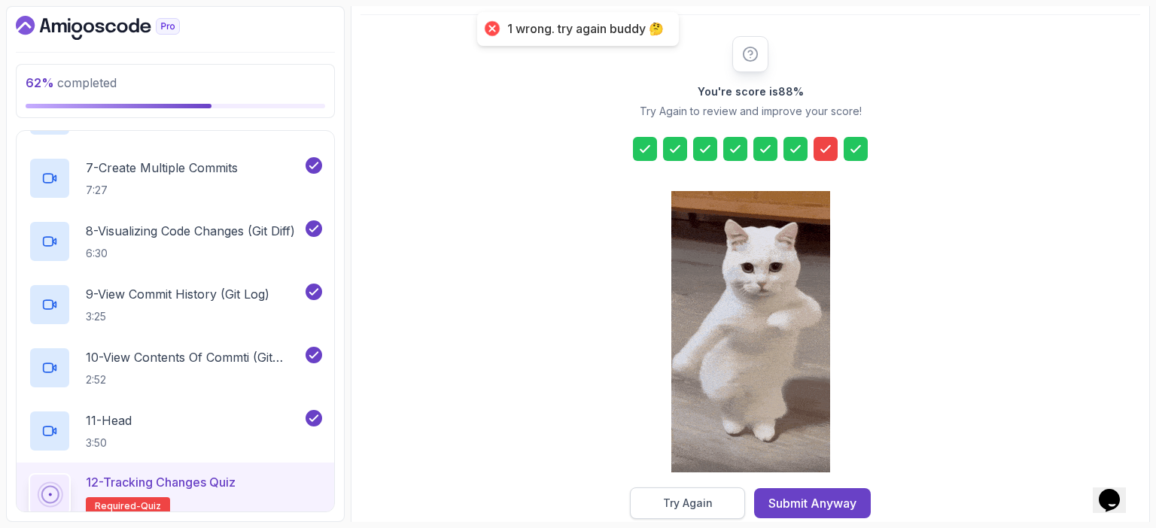
click at [690, 502] on div "Try Again" at bounding box center [688, 503] width 50 height 15
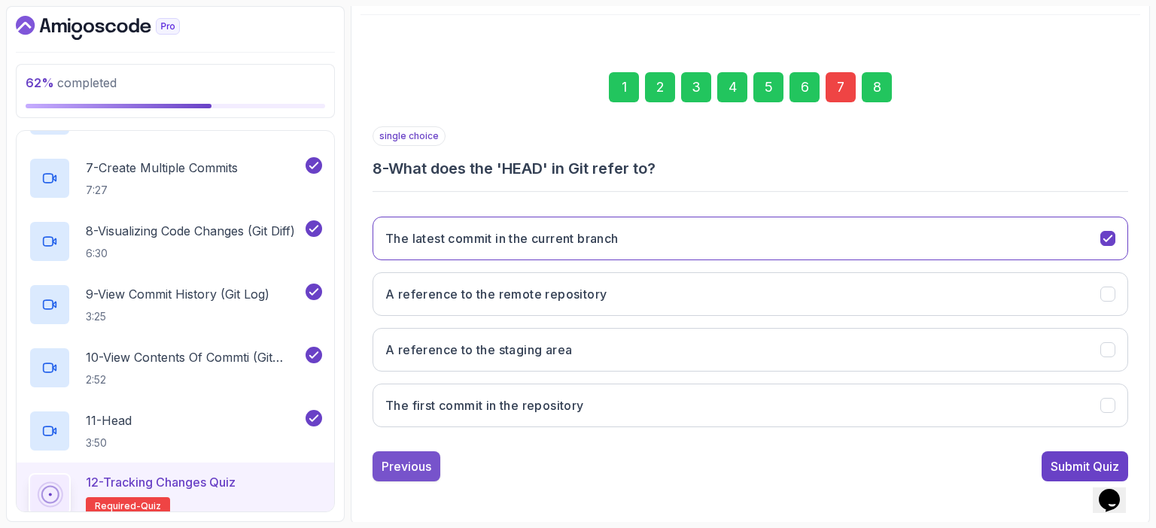
click at [419, 467] on div "Previous" at bounding box center [407, 467] width 50 height 18
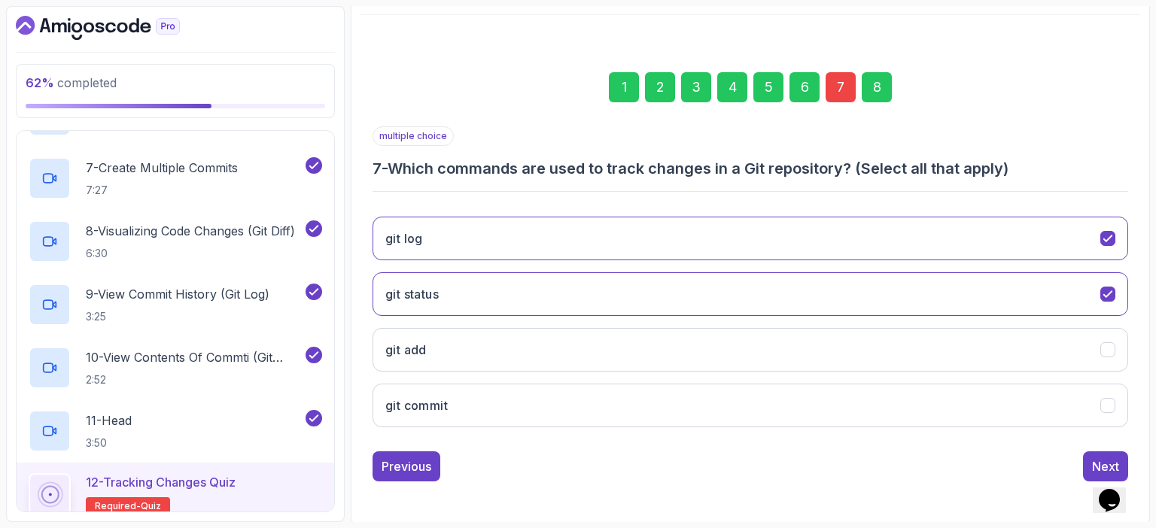
click at [347, 301] on div "62 % completed 1 - Intro 2 - Getting Started With Git 3 - Git Installation 4 - …" at bounding box center [578, 264] width 1144 height 516
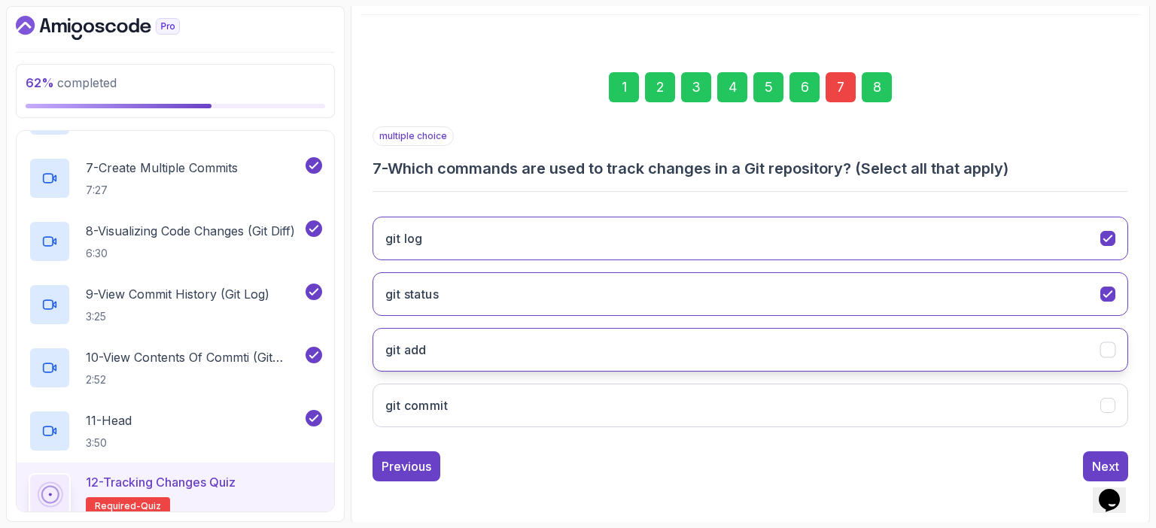
click at [455, 336] on button "git add" at bounding box center [751, 350] width 756 height 44
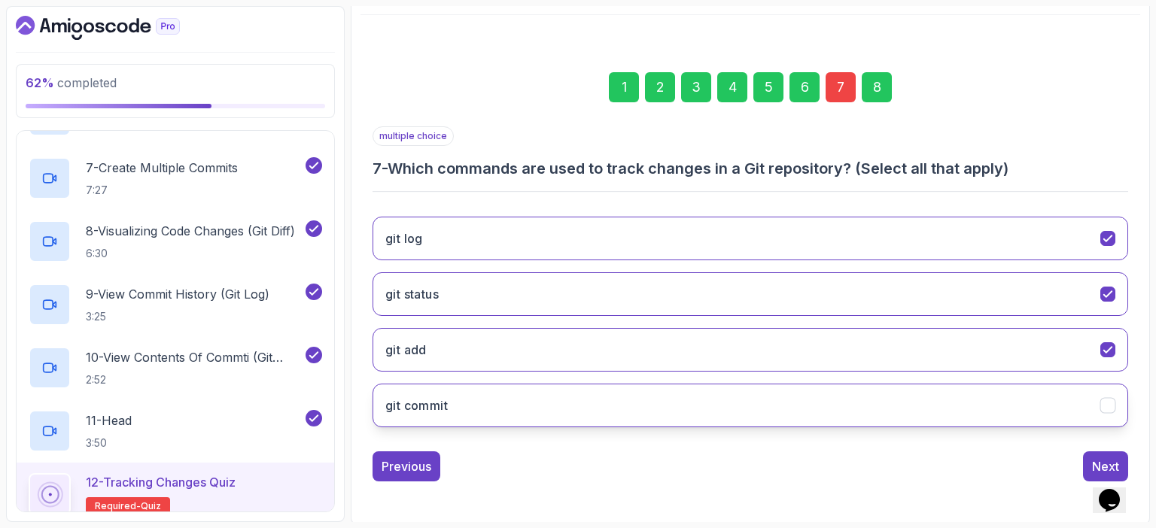
click at [699, 394] on button "git commit" at bounding box center [751, 406] width 756 height 44
click at [1088, 464] on button "Next" at bounding box center [1105, 467] width 45 height 30
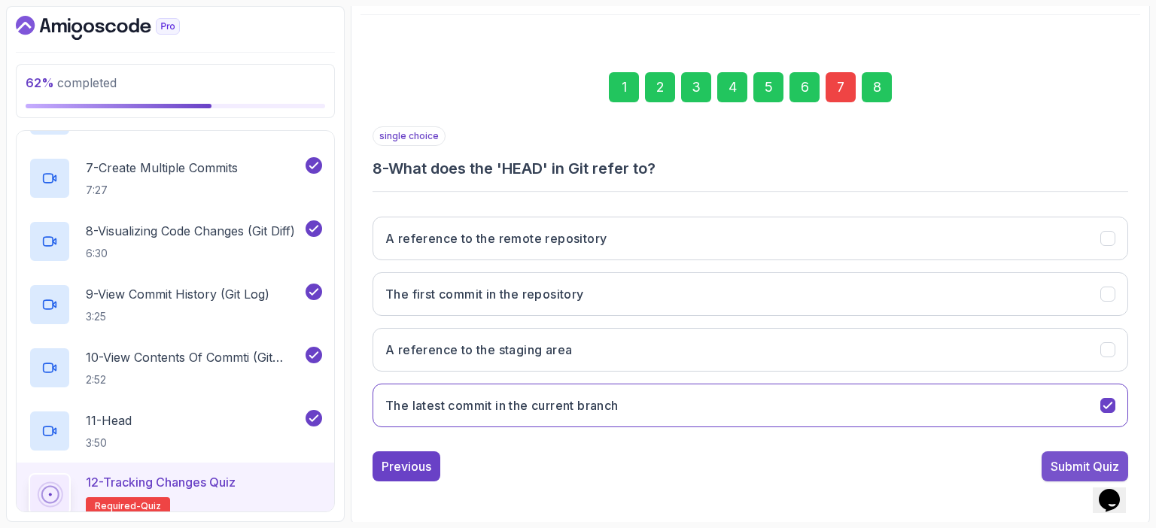
click at [1076, 462] on div "Submit Quiz" at bounding box center [1085, 467] width 69 height 18
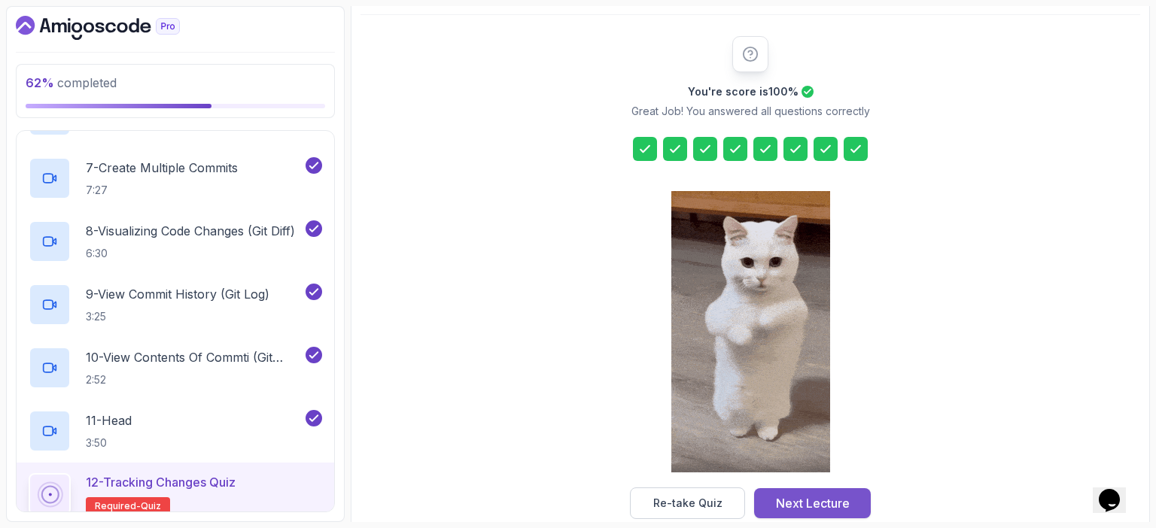
click at [828, 501] on div "Next Lecture" at bounding box center [813, 504] width 74 height 18
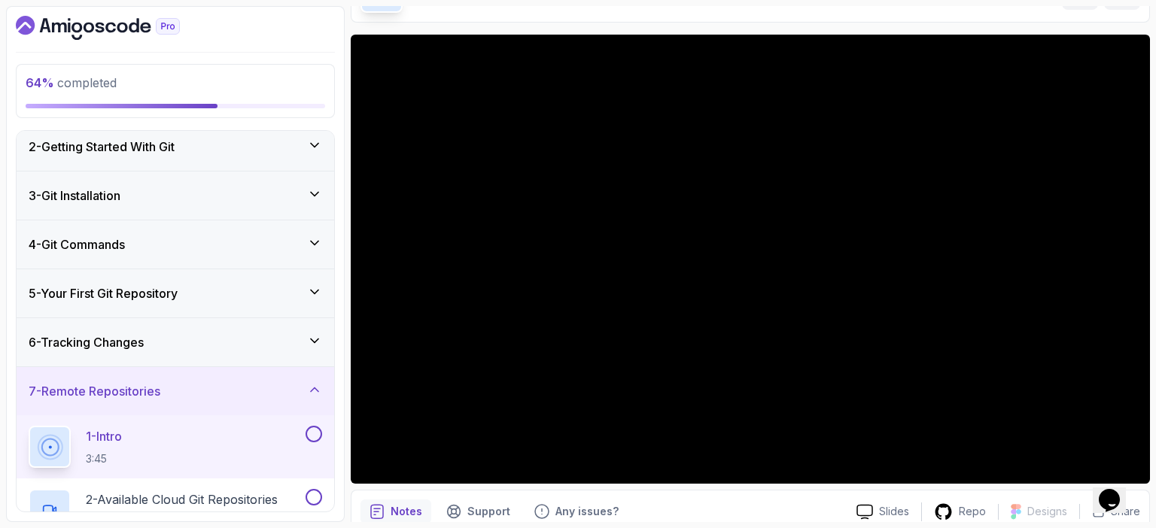
scroll to position [99, 0]
